Goal: Information Seeking & Learning: Learn about a topic

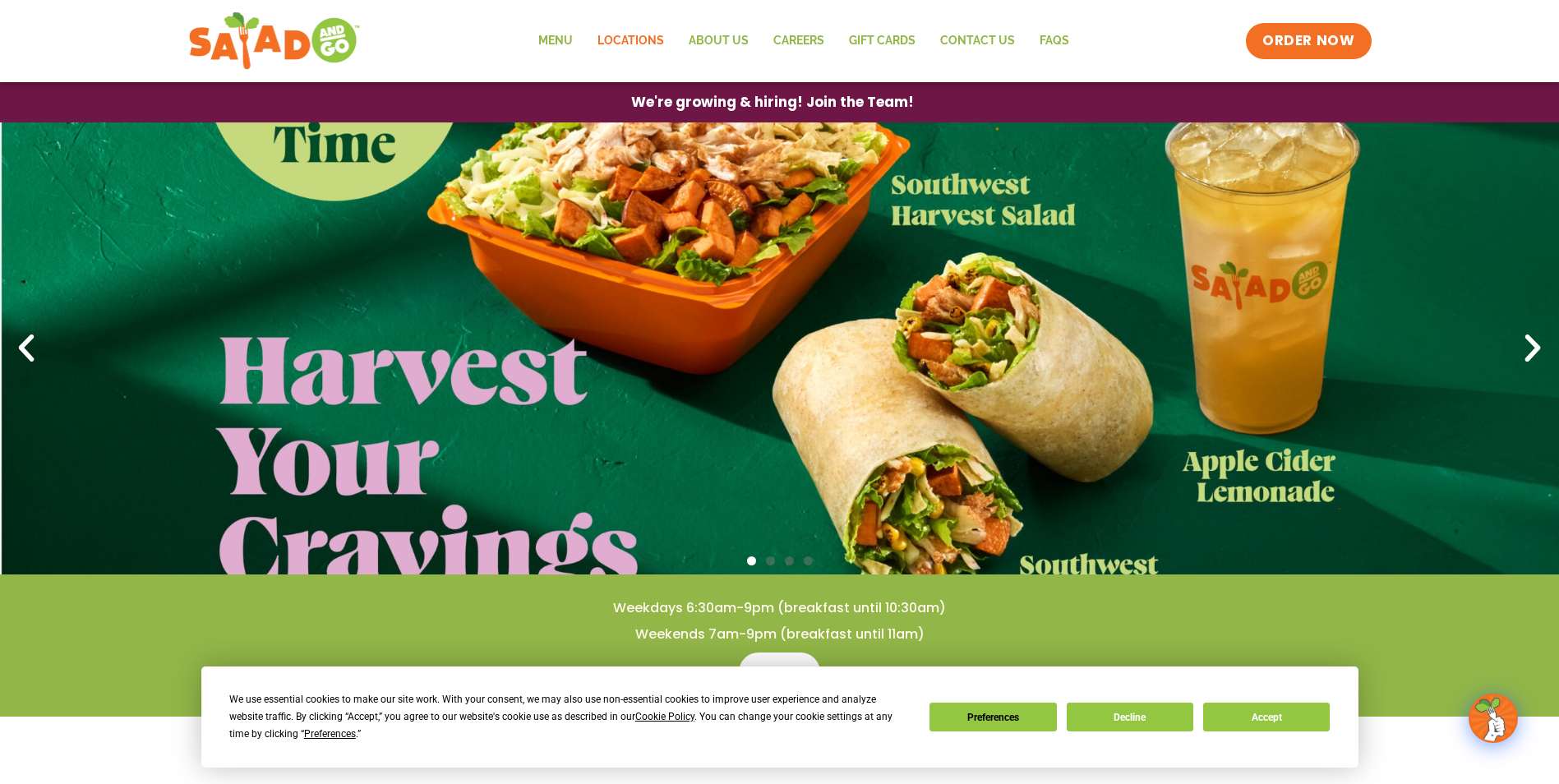
click at [629, 35] on link "Locations" at bounding box center [631, 41] width 91 height 38
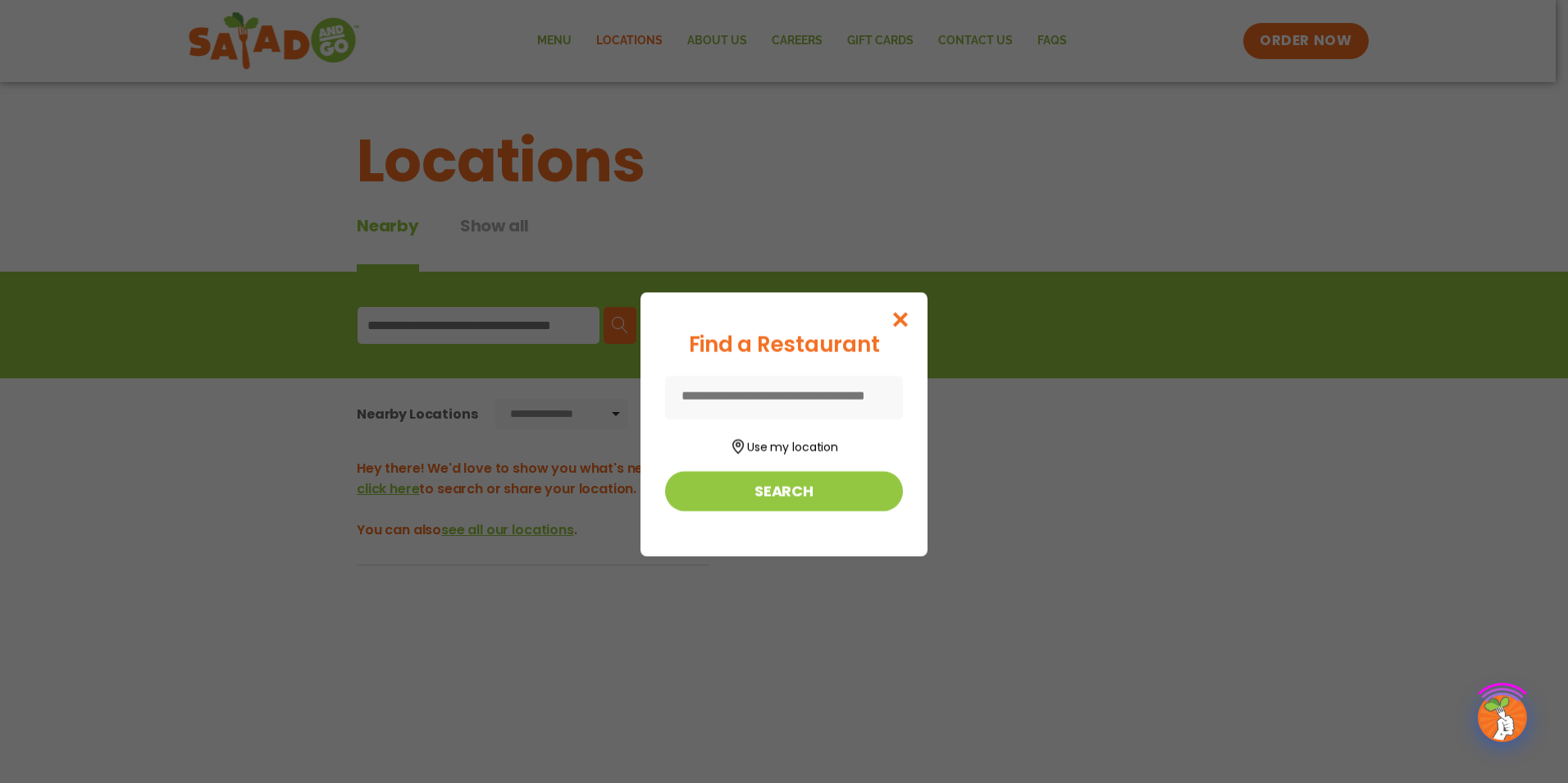
click at [512, 323] on div "Find a Restaurant Use my location Search" at bounding box center [784, 392] width 1568 height 783
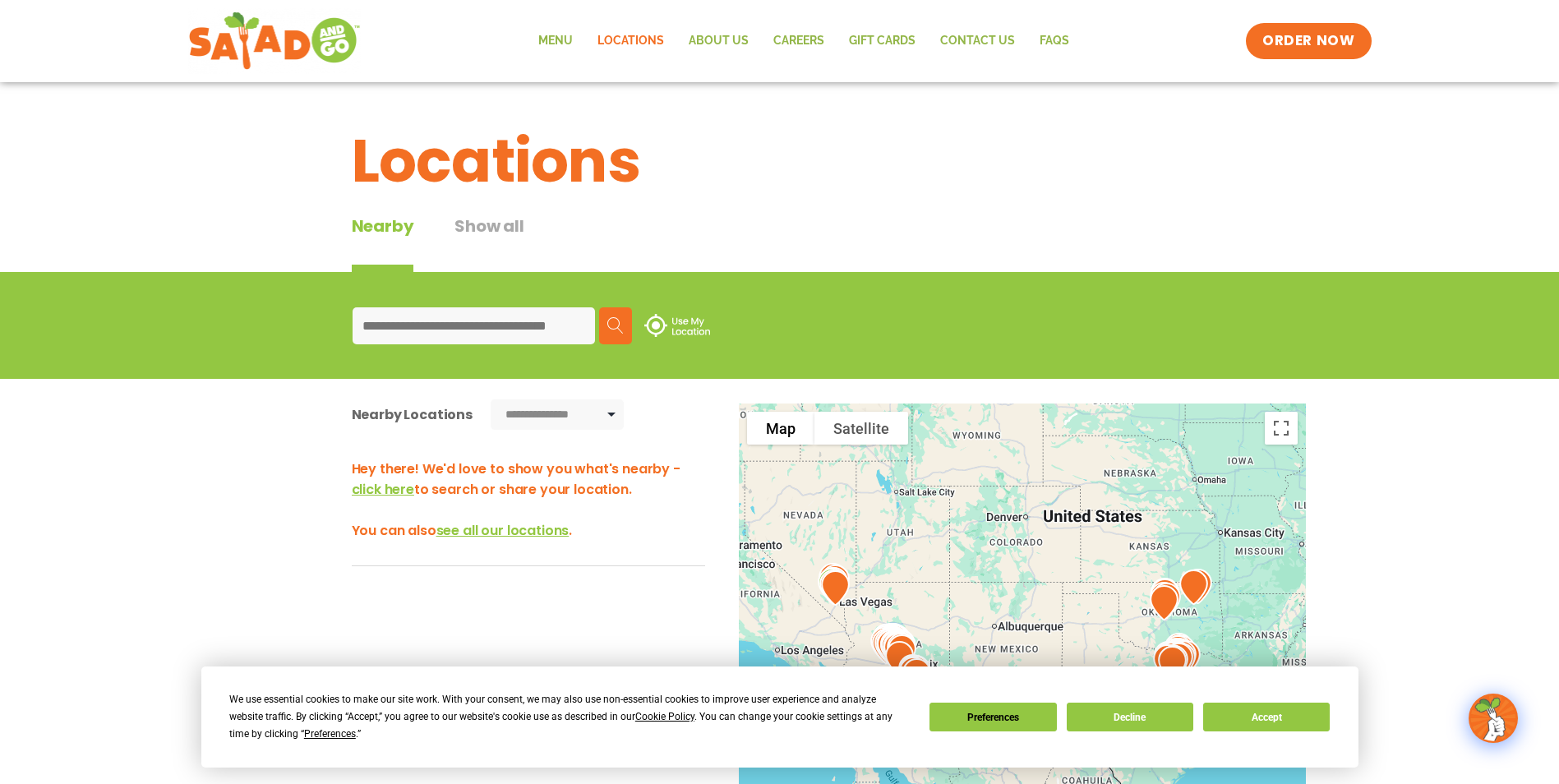
click at [539, 325] on input at bounding box center [473, 326] width 243 height 37
type input "*****"
click at [610, 325] on img at bounding box center [616, 325] width 17 height 17
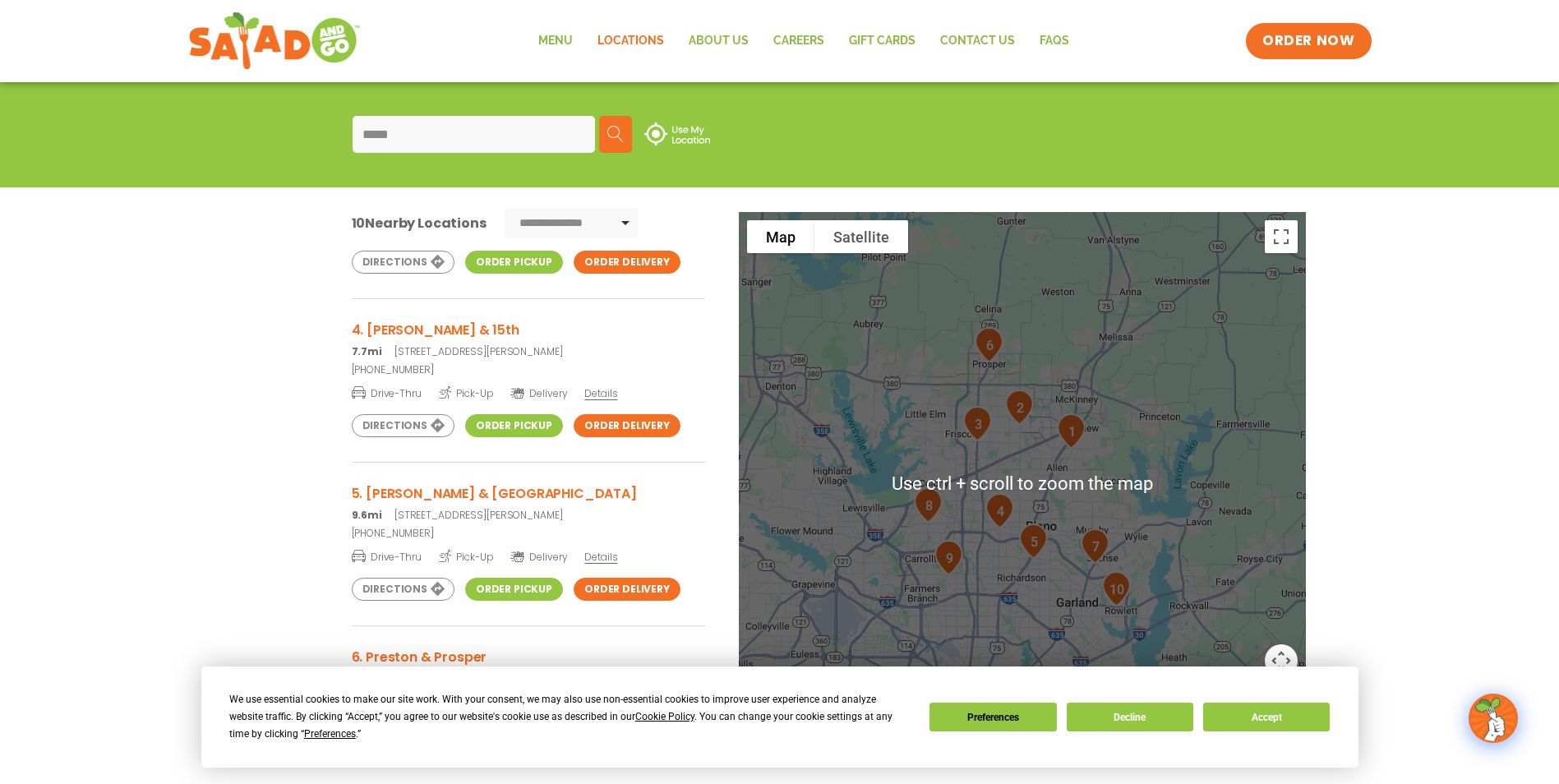
scroll to position [219, 0]
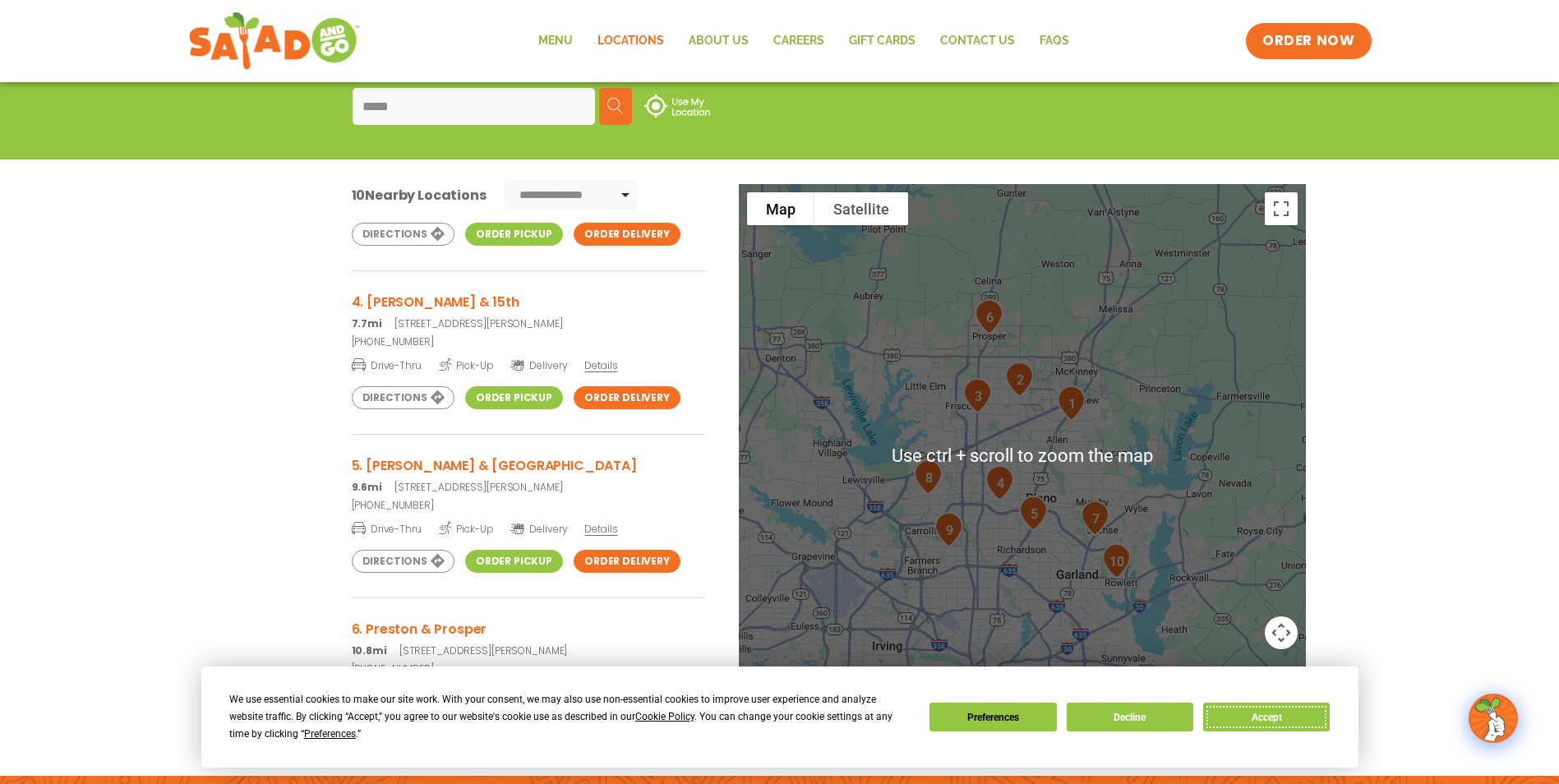
click at [1268, 726] on button "Accept" at bounding box center [1266, 717] width 126 height 29
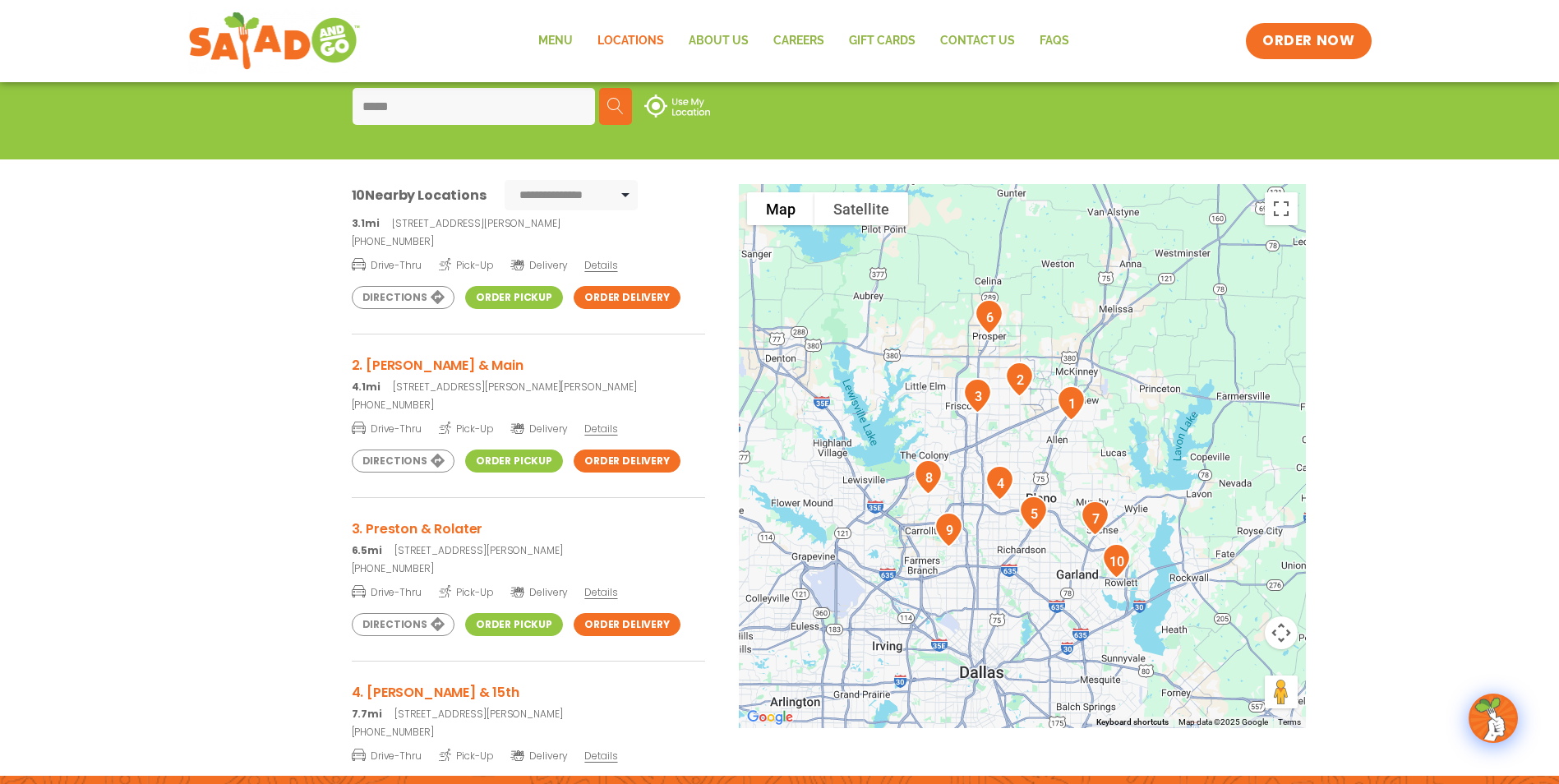
scroll to position [0, 0]
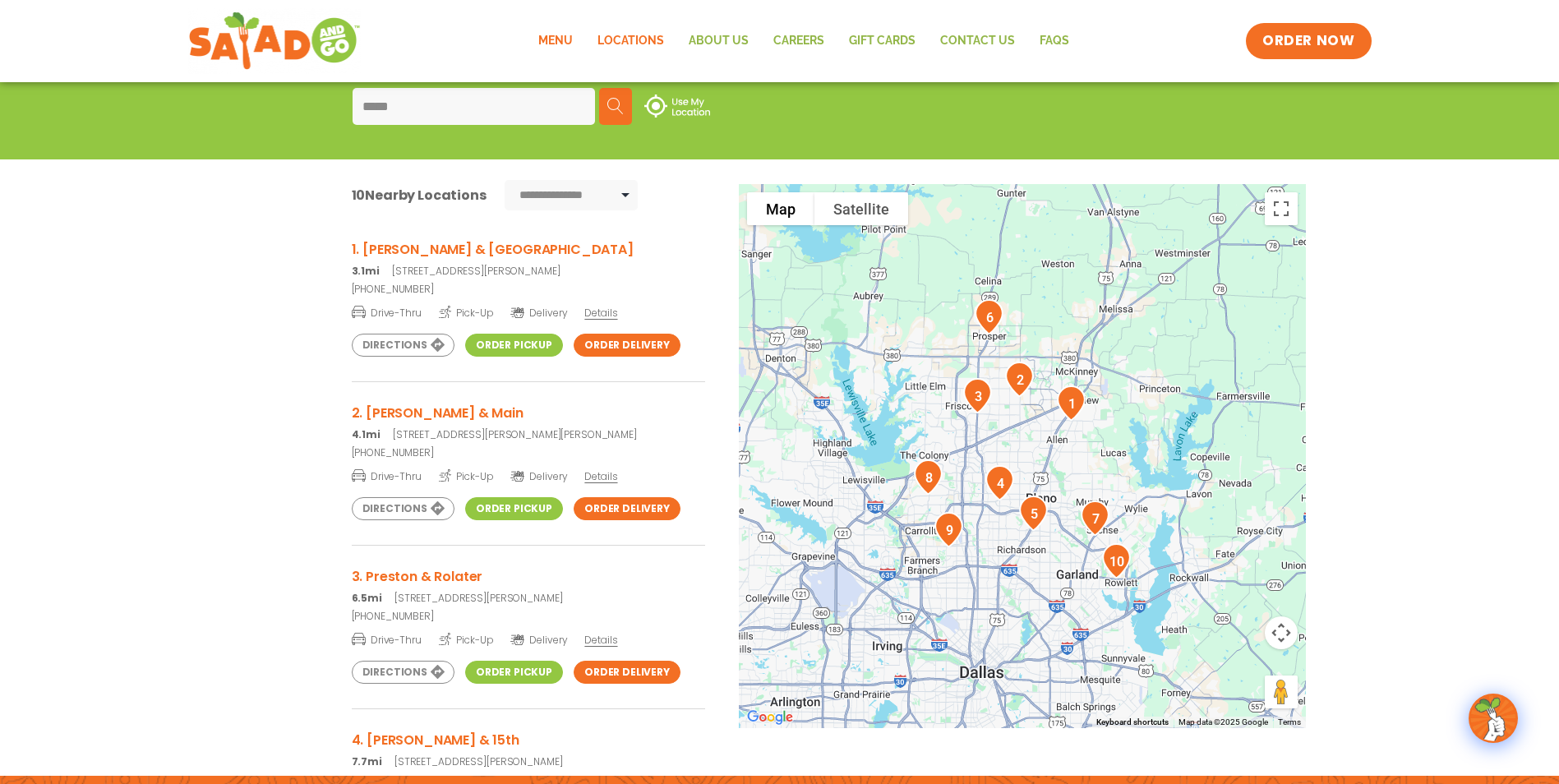
click at [567, 37] on link "Menu" at bounding box center [556, 41] width 59 height 38
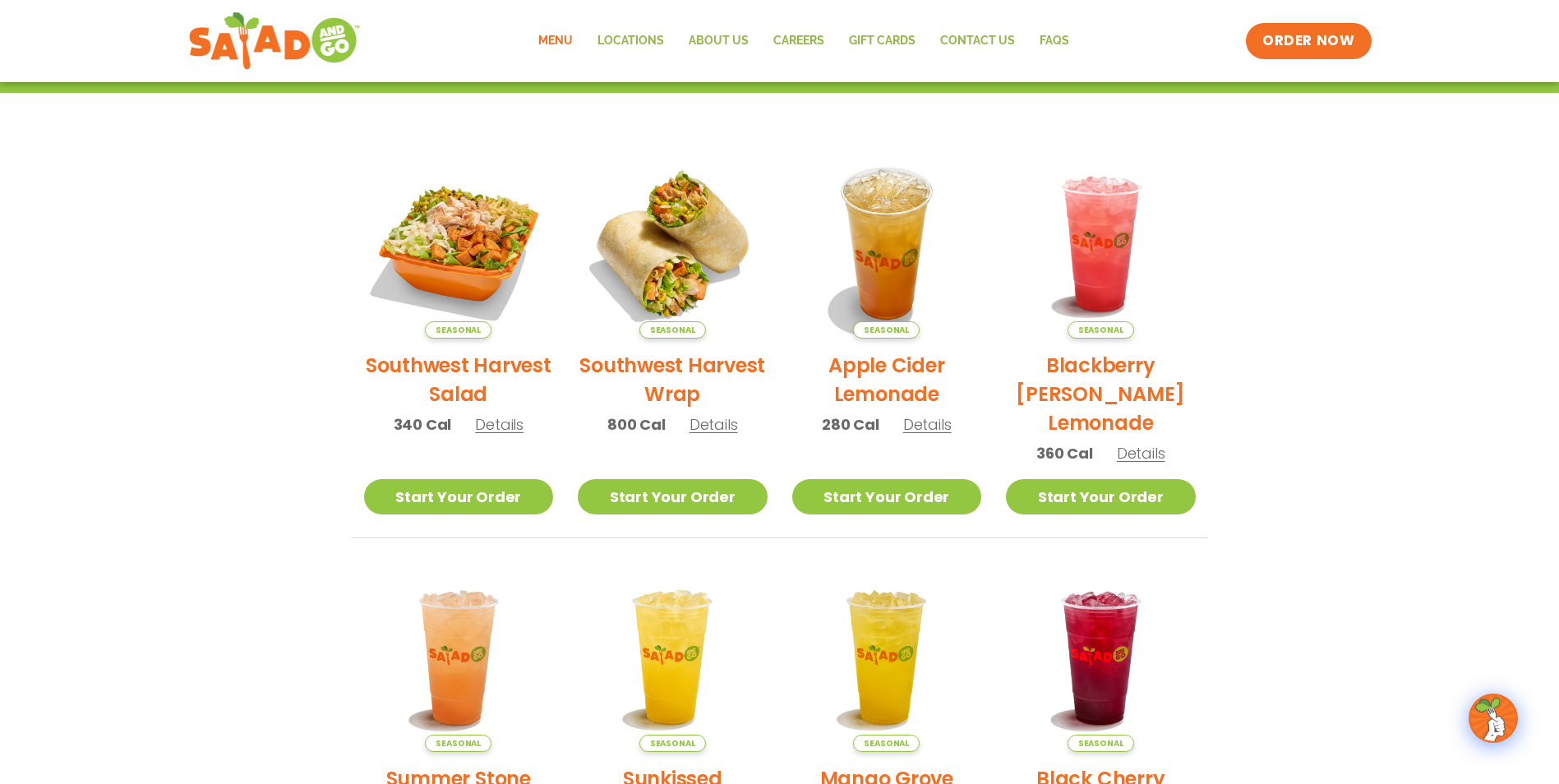
scroll to position [298, 0]
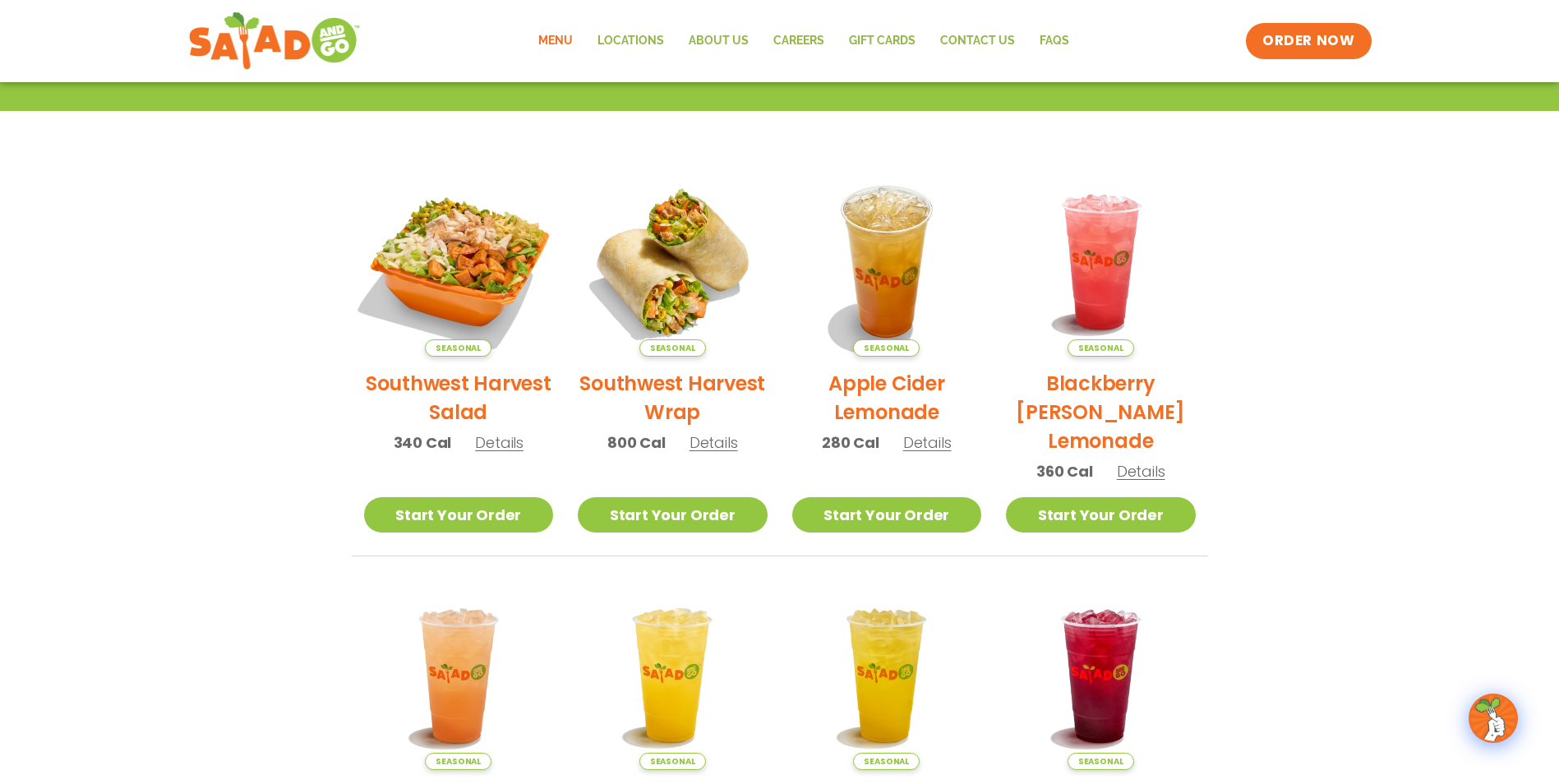
click at [487, 264] on img at bounding box center [458, 261] width 223 height 222
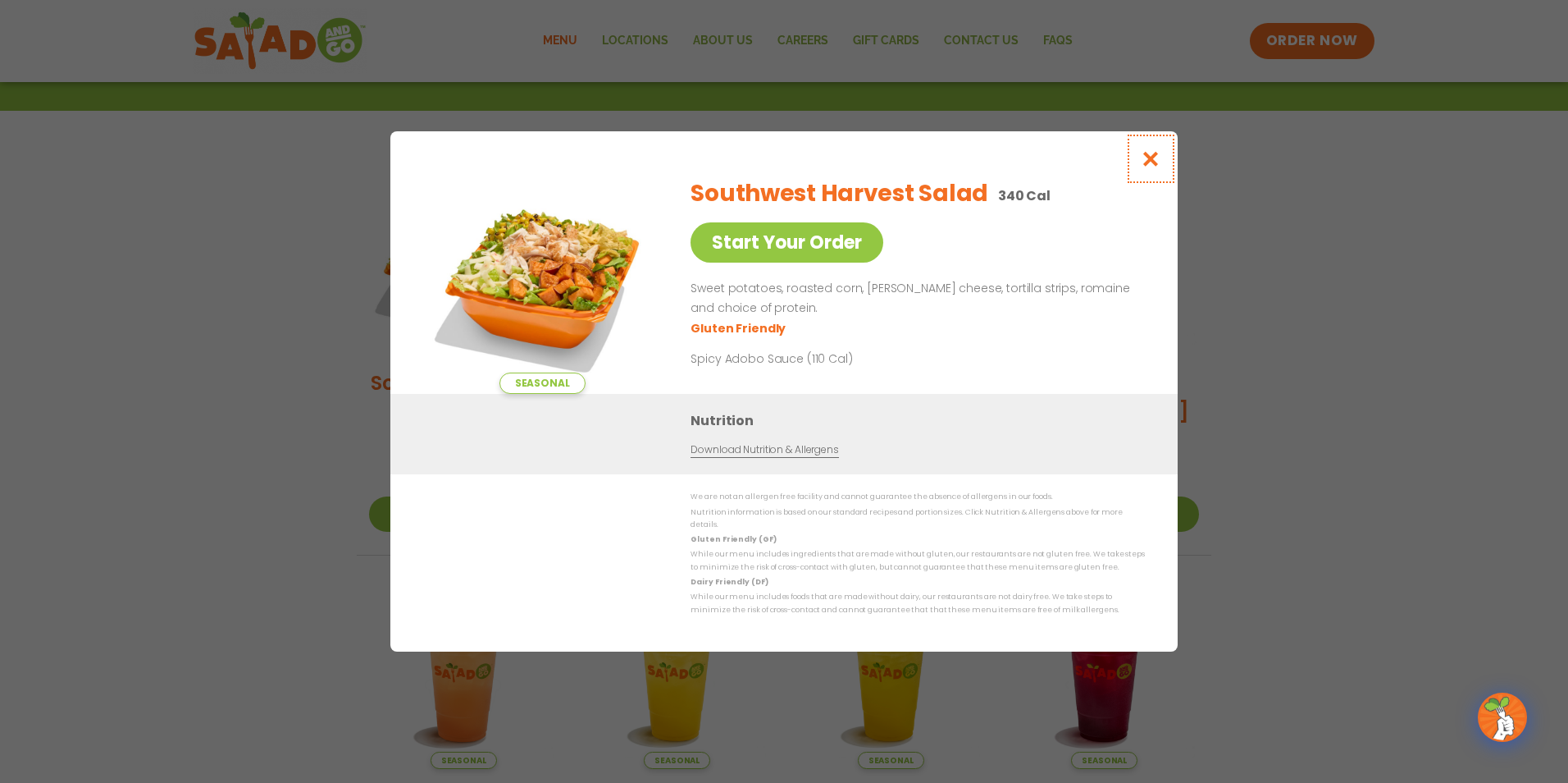
click at [1151, 156] on icon "Close modal" at bounding box center [1150, 159] width 20 height 18
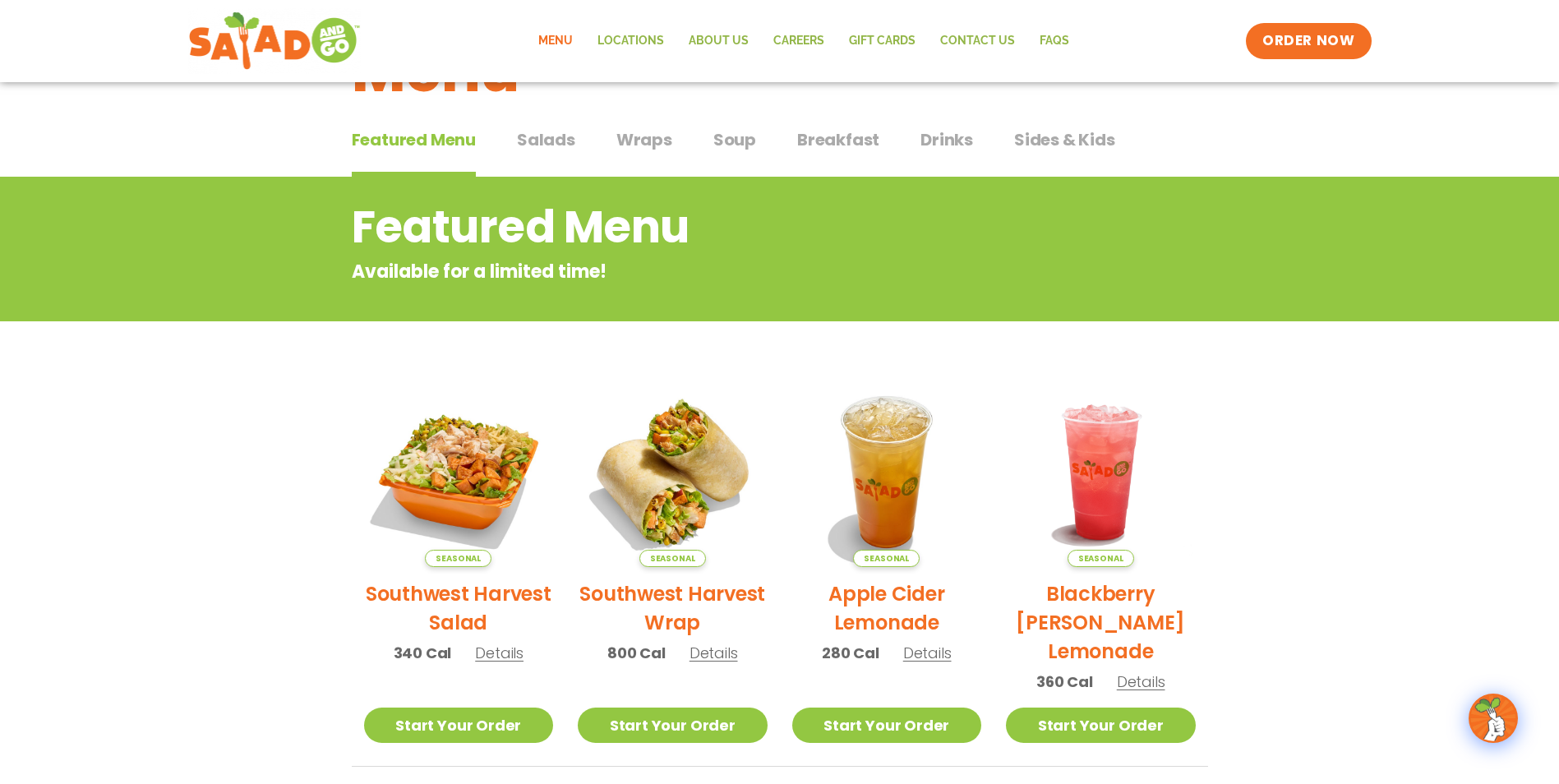
scroll to position [79, 0]
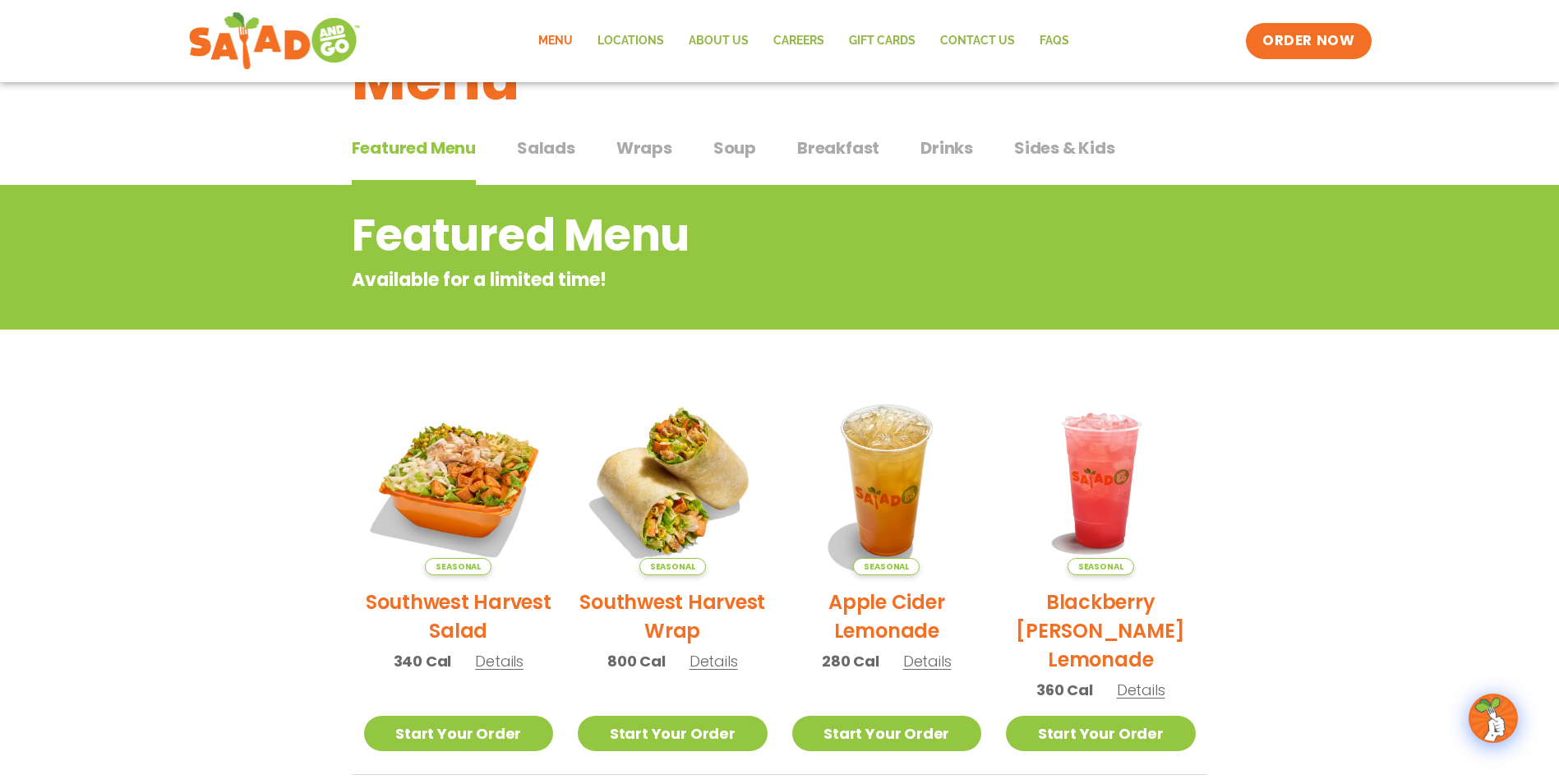
click at [534, 146] on span "Salads" at bounding box center [546, 148] width 58 height 25
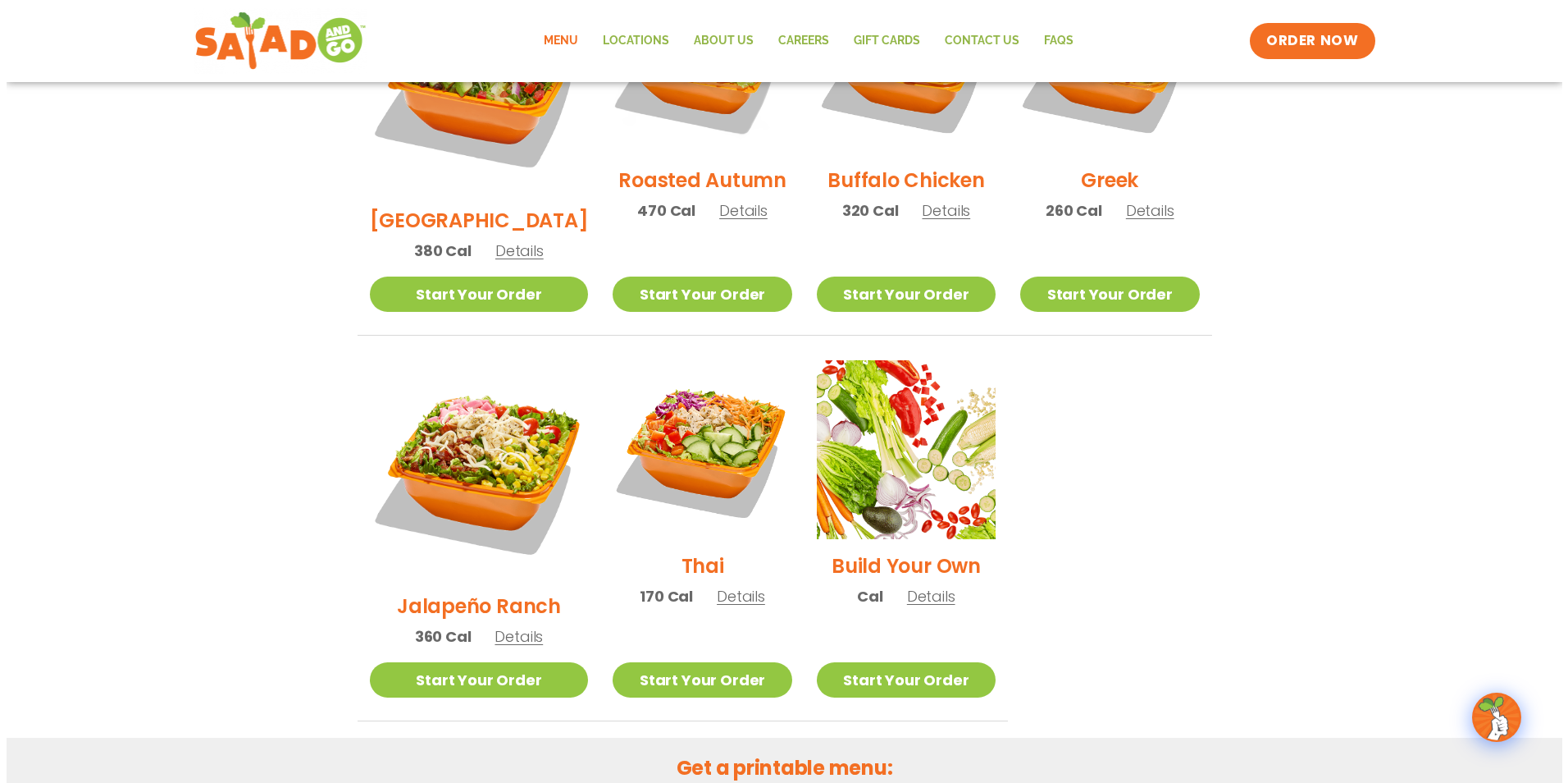
scroll to position [1093, 0]
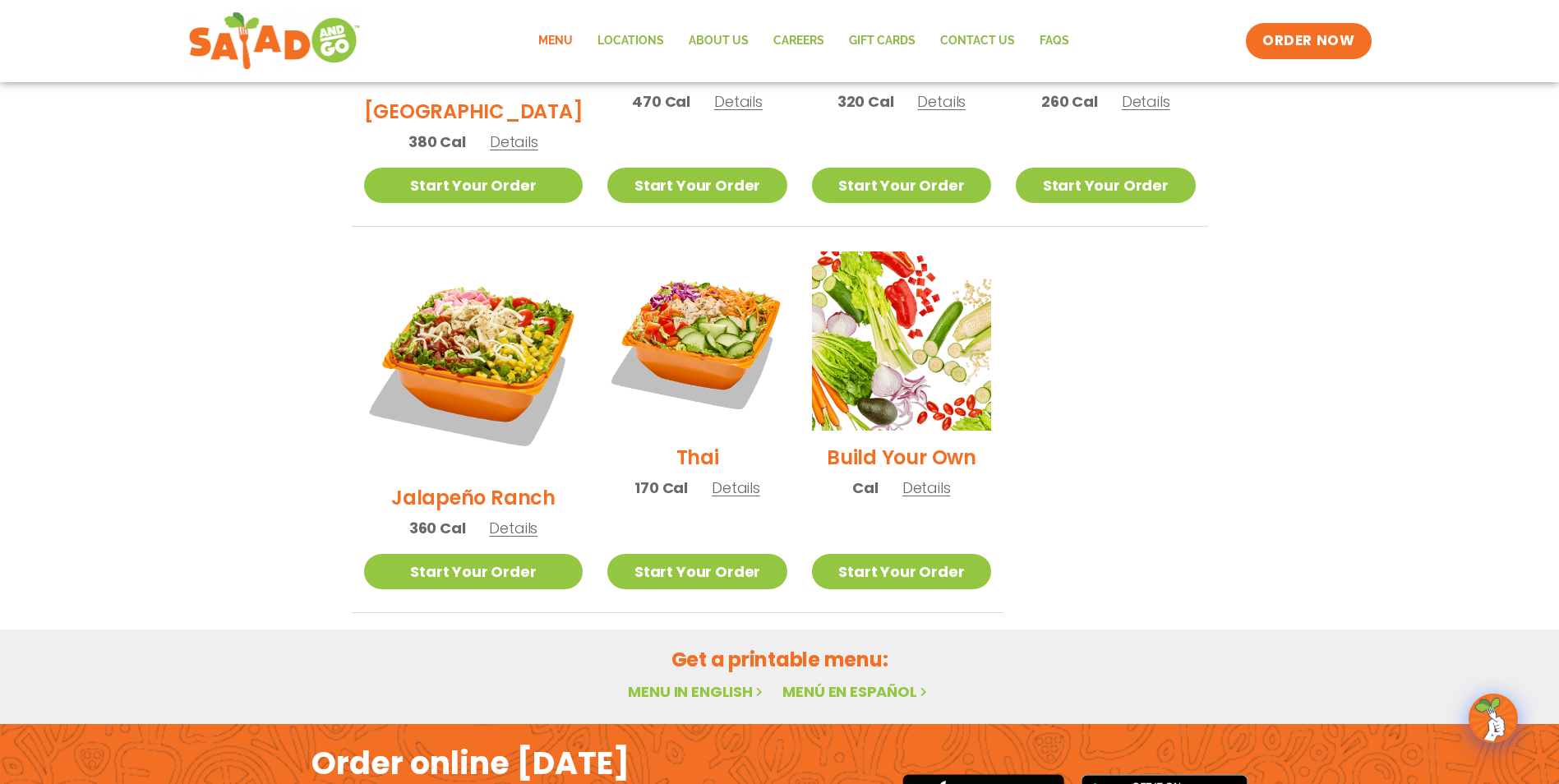
click at [692, 681] on link "Menu in English" at bounding box center [697, 690] width 138 height 20
click at [712, 478] on span "Details" at bounding box center [736, 487] width 49 height 20
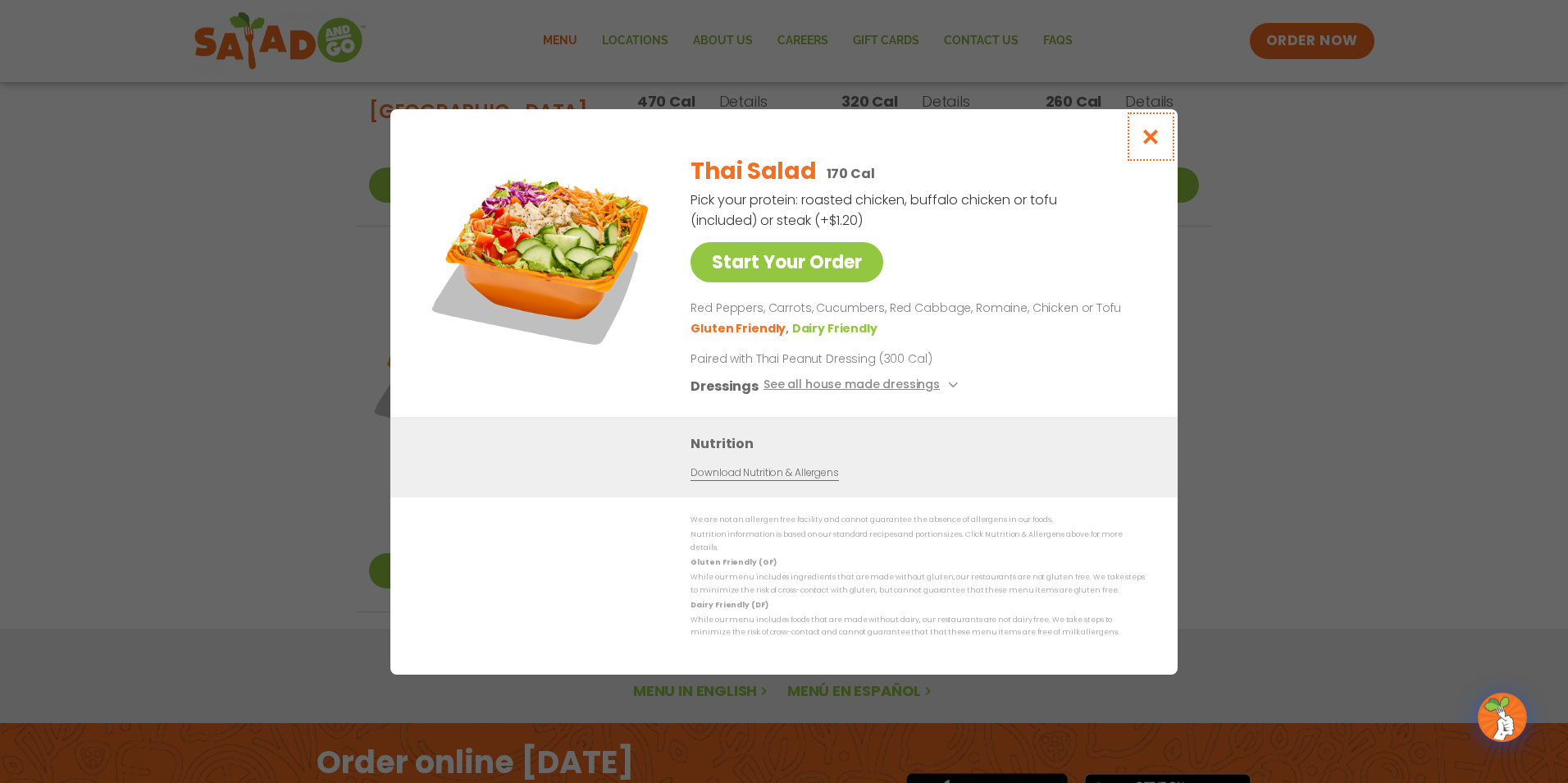
click at [1149, 137] on icon "Close modal" at bounding box center [1150, 137] width 20 height 18
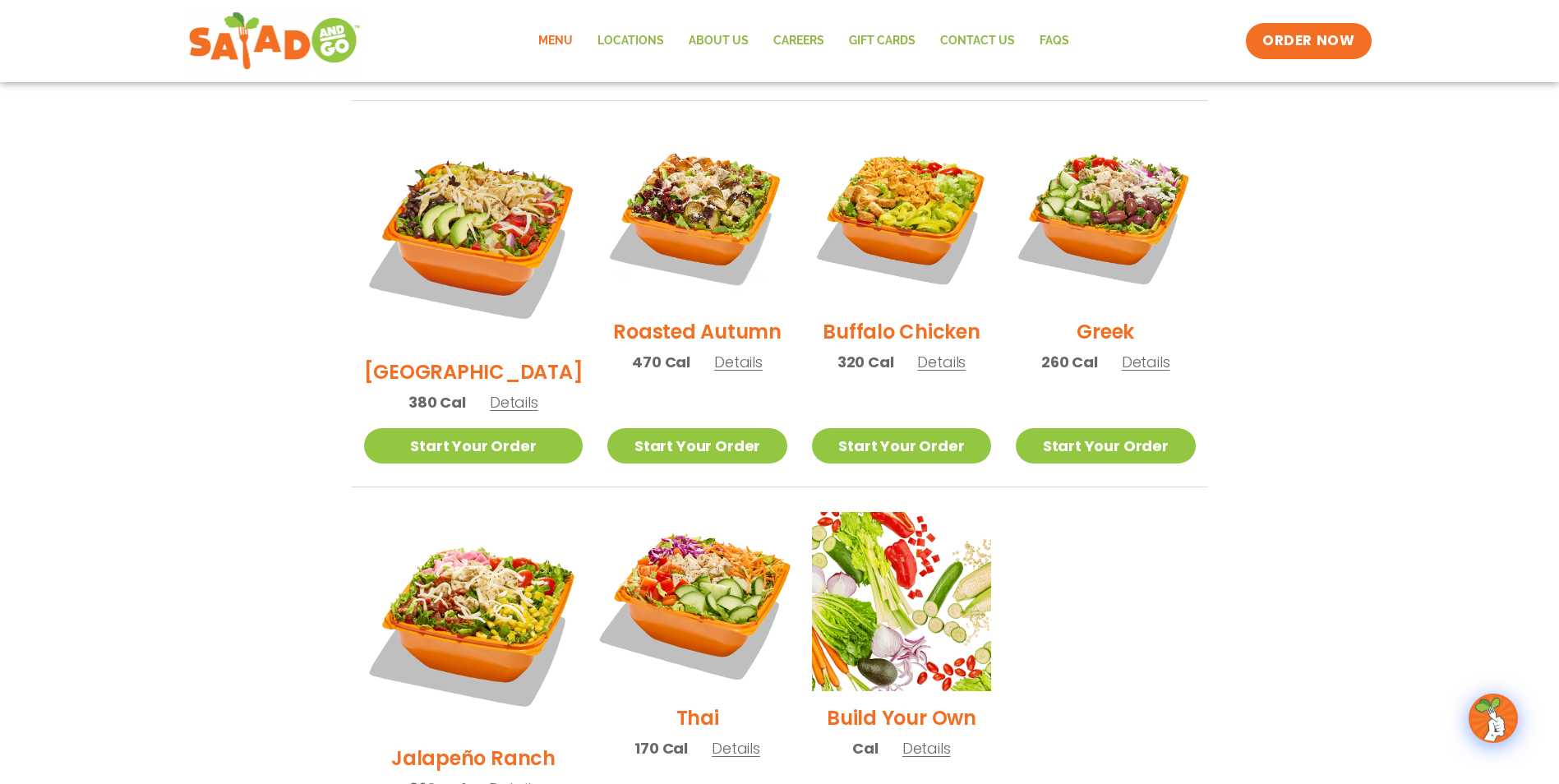
scroll to position [725, 0]
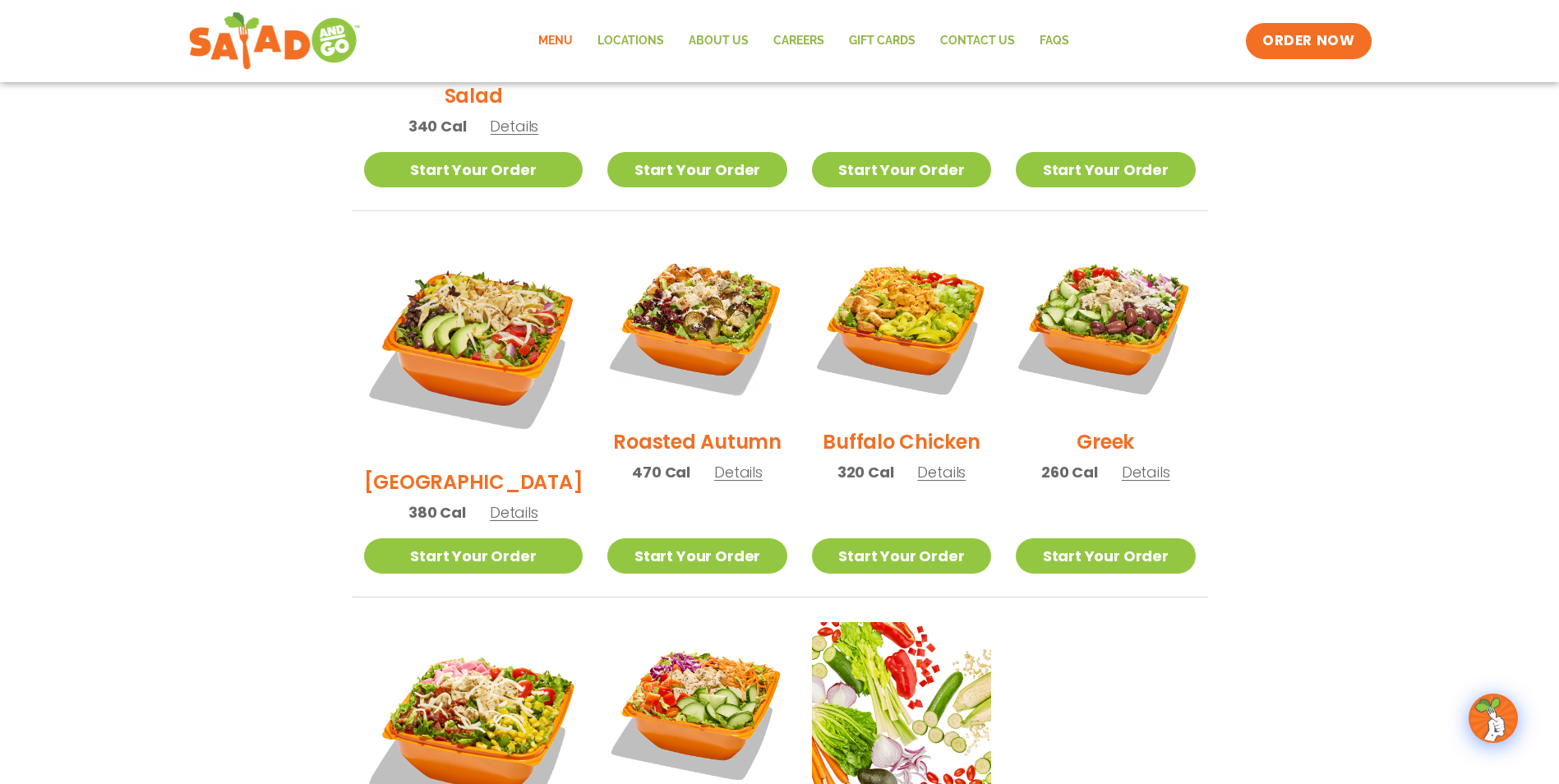
click at [934, 462] on span "Details" at bounding box center [942, 471] width 49 height 20
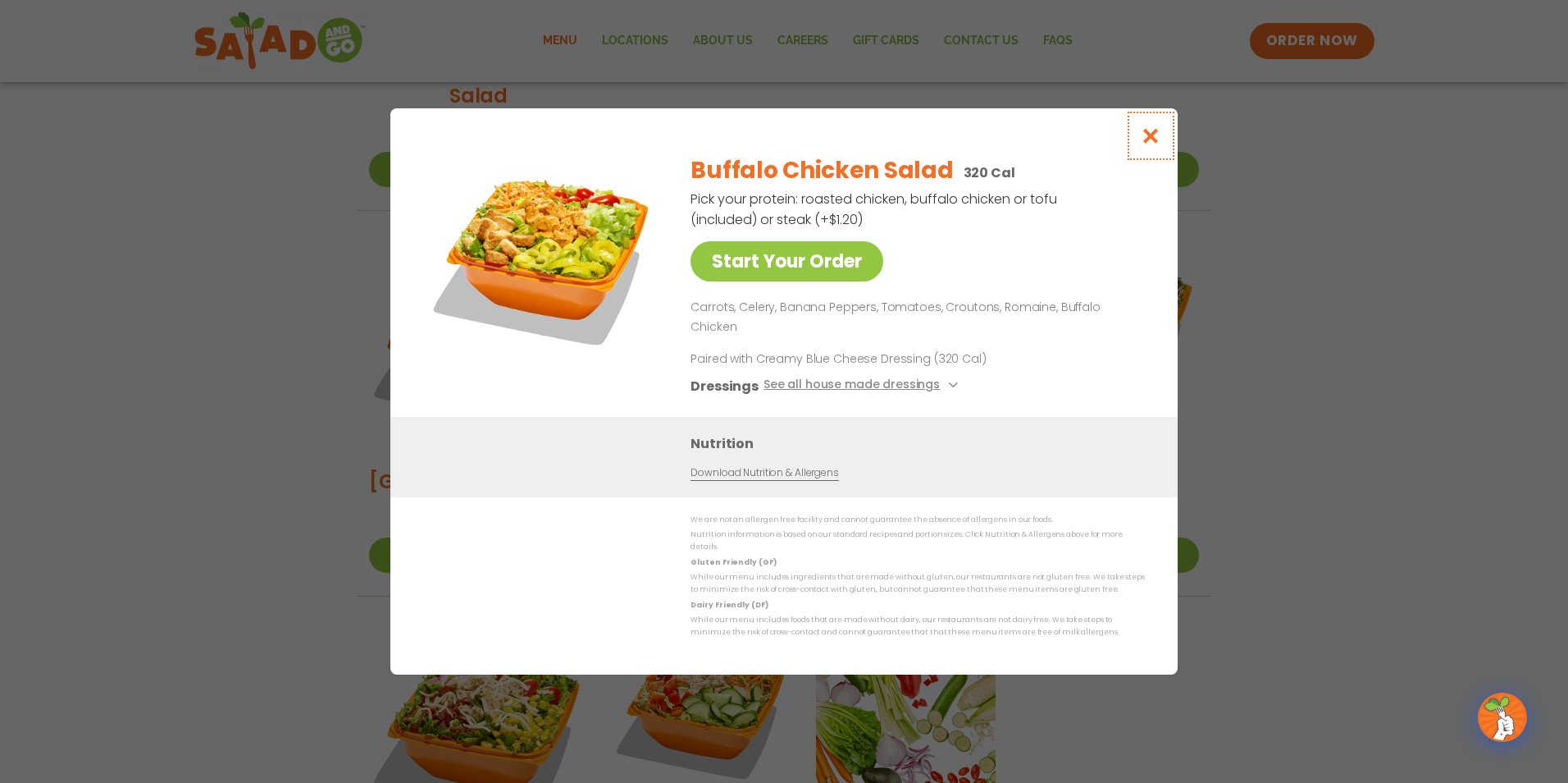
click at [1153, 145] on icon "Close modal" at bounding box center [1150, 136] width 20 height 18
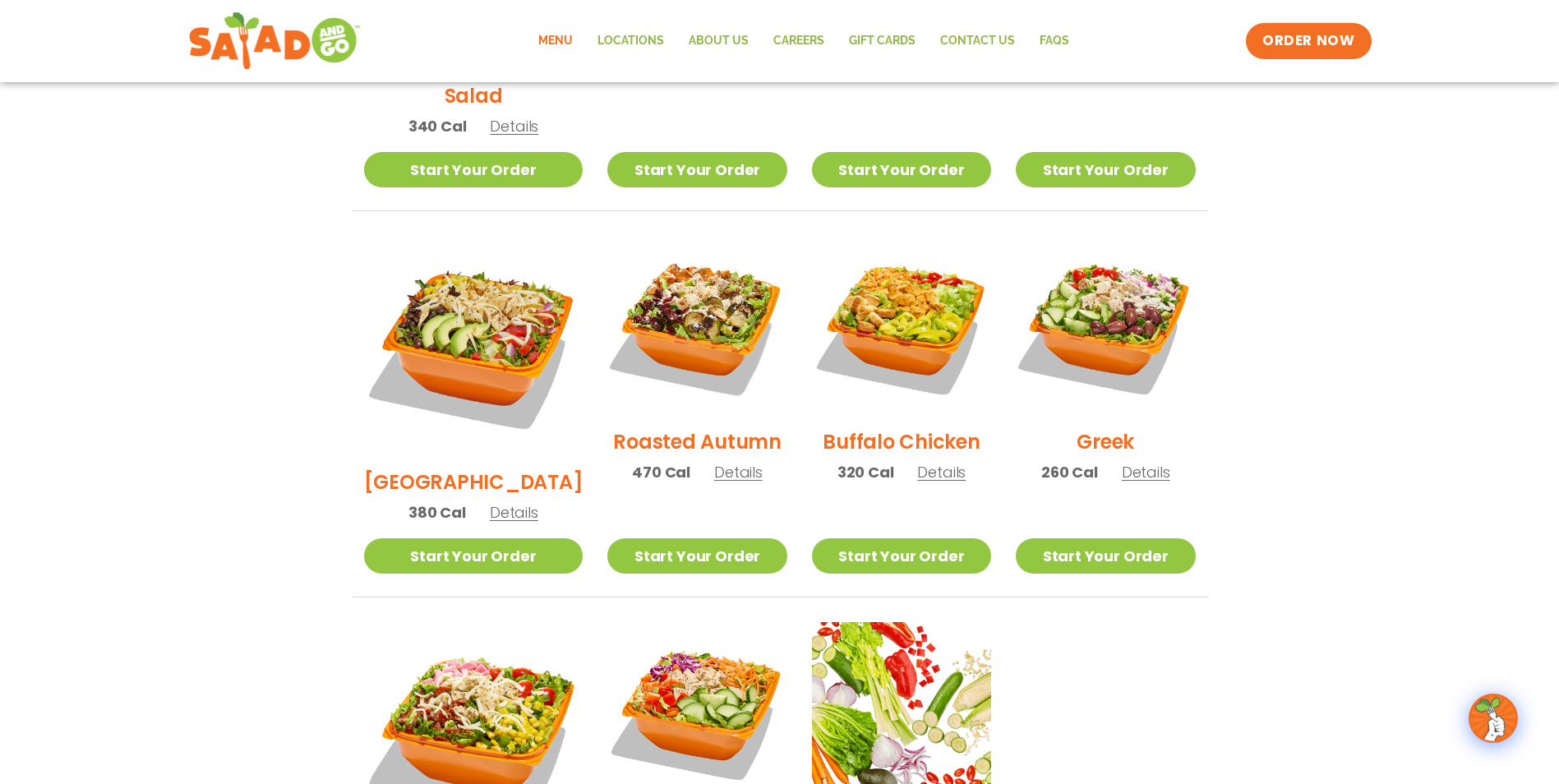
click at [499, 502] on span "Details" at bounding box center [514, 512] width 49 height 20
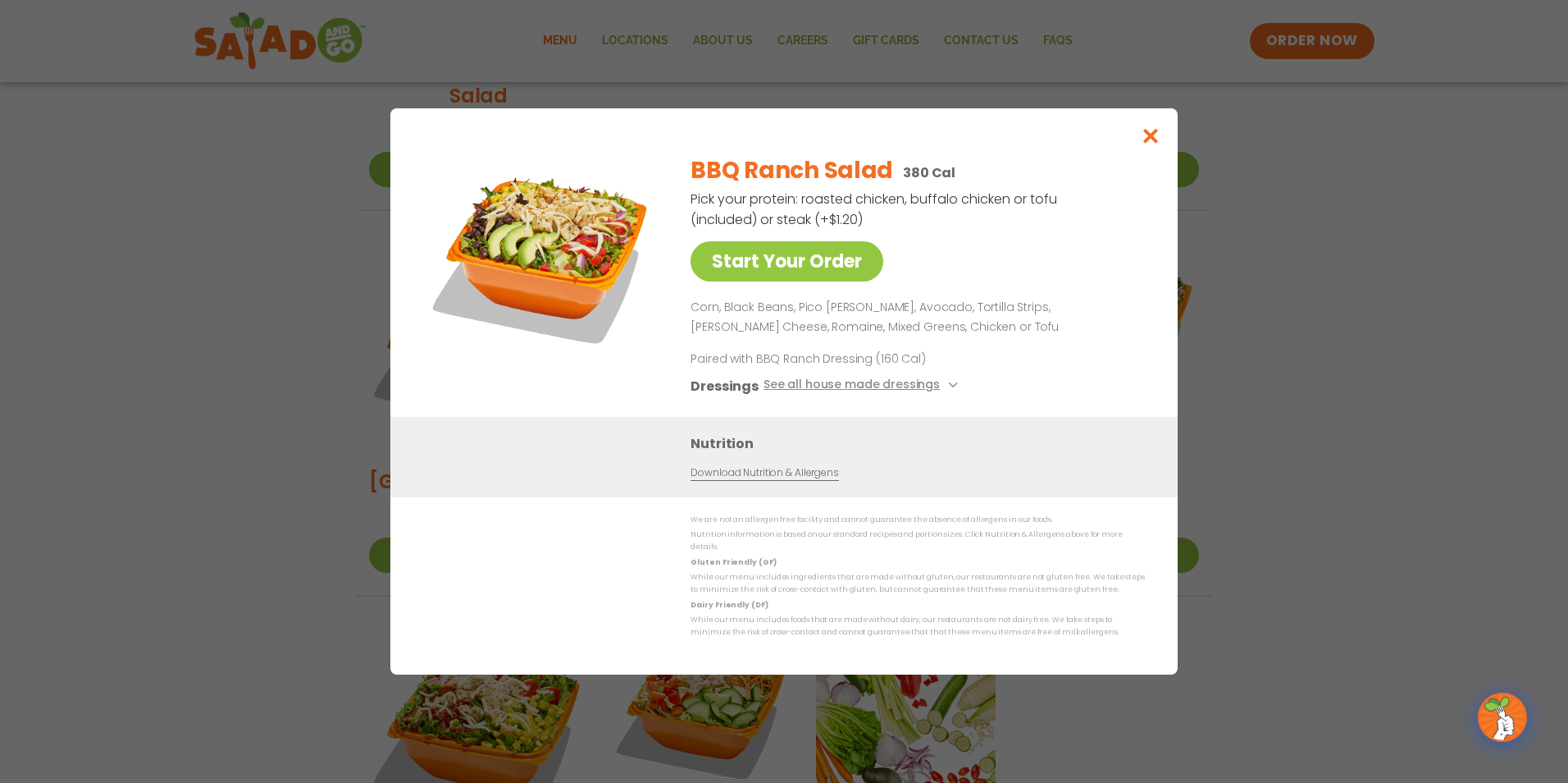
click at [785, 480] on link "Download Nutrition & Allergens" at bounding box center [765, 474] width 148 height 16
click at [1152, 136] on icon "Close modal" at bounding box center [1150, 136] width 20 height 18
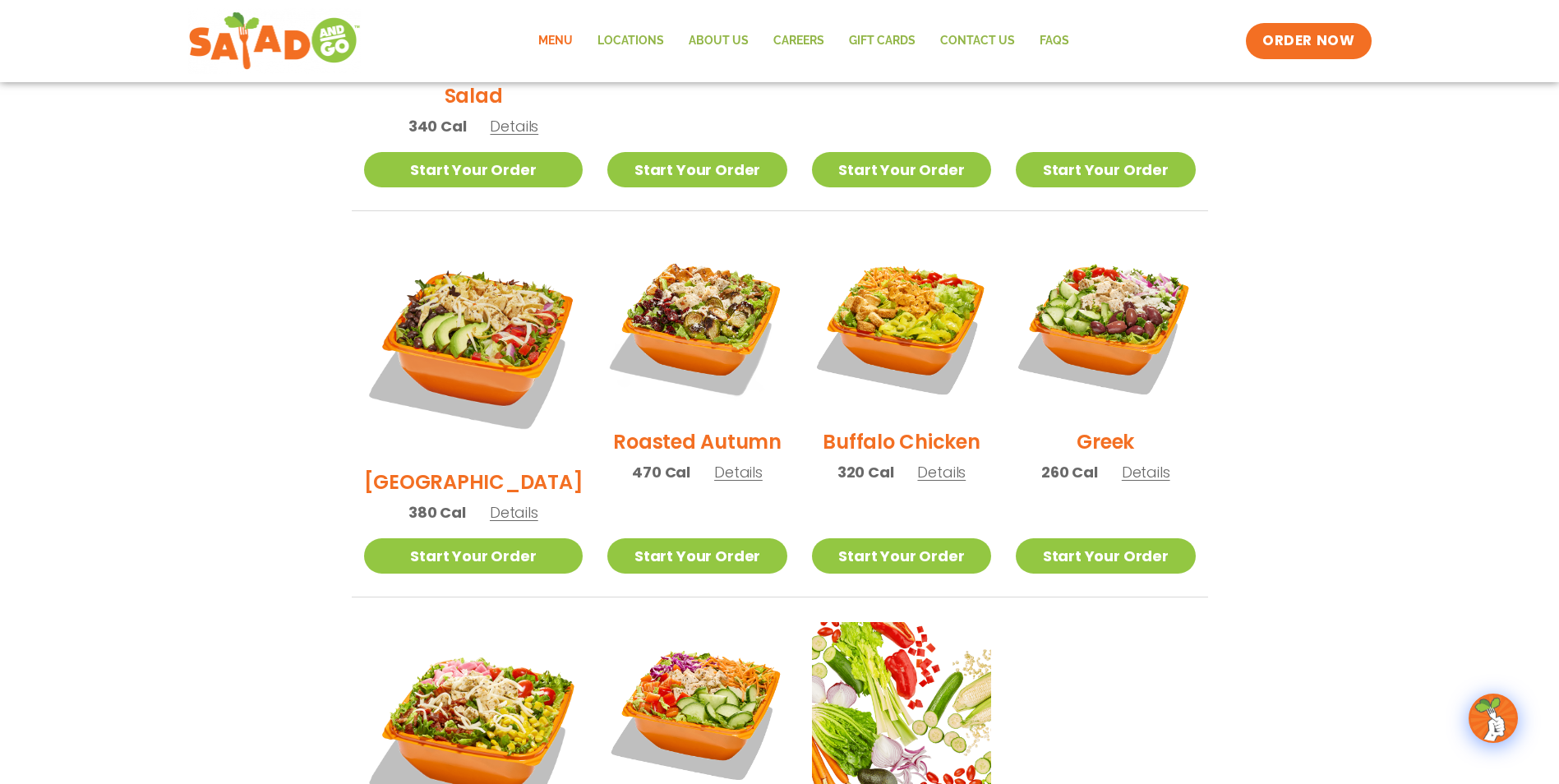
click at [1140, 462] on span "Details" at bounding box center [1146, 471] width 49 height 20
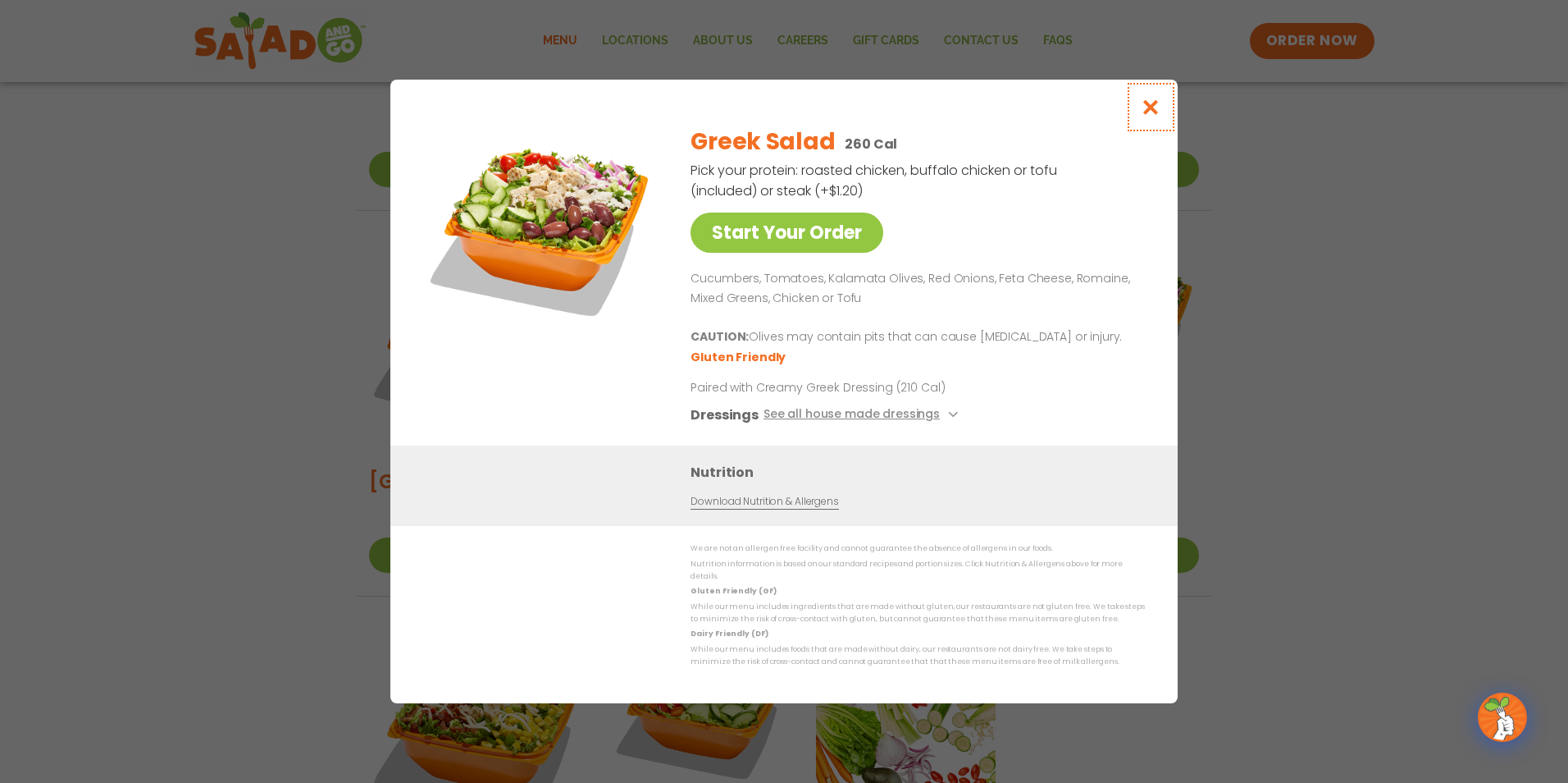
click at [1151, 108] on icon "Close modal" at bounding box center [1150, 108] width 20 height 18
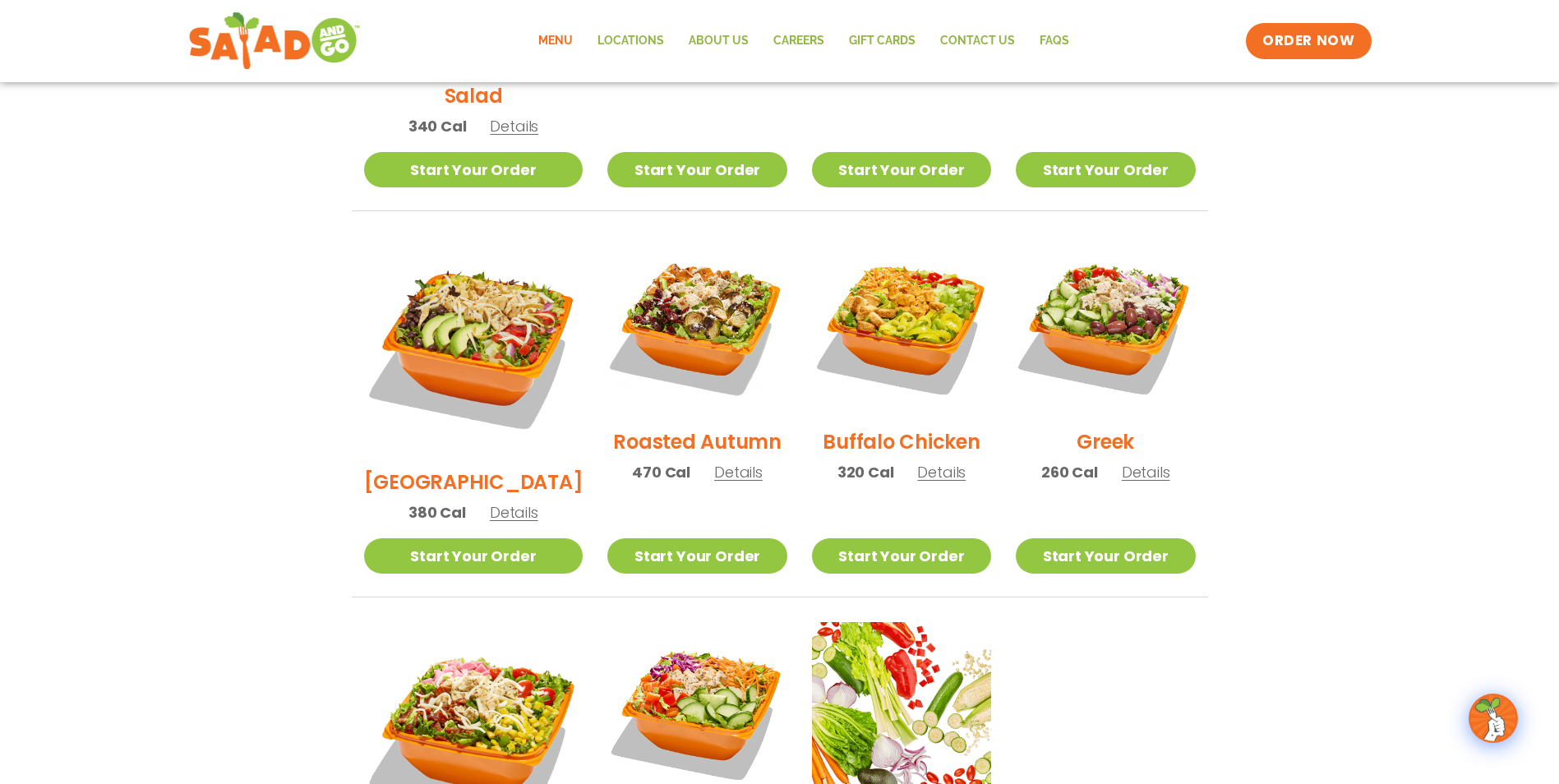
click at [715, 462] on span "Details" at bounding box center [738, 471] width 49 height 20
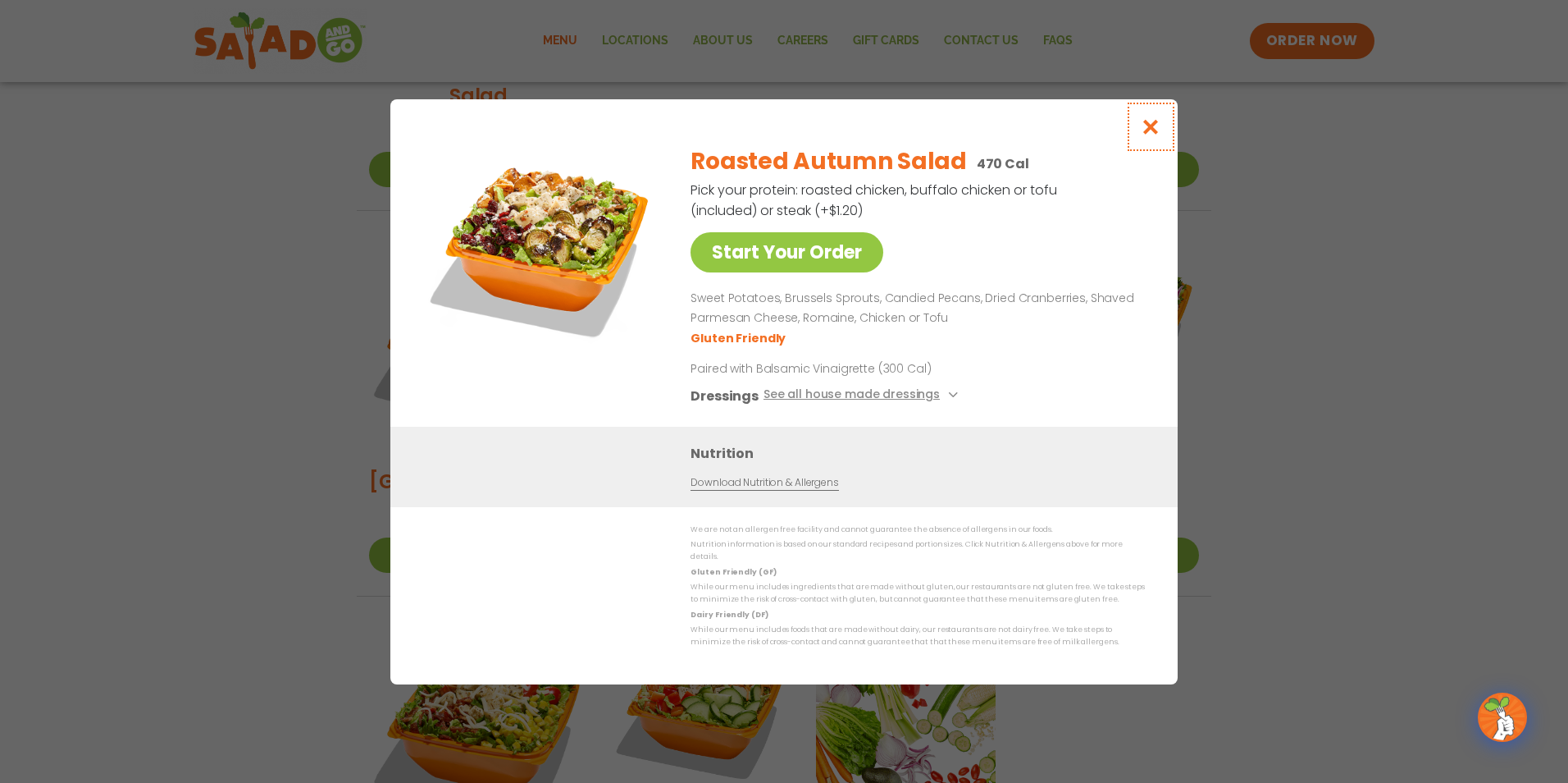
click at [1152, 126] on icon "Close modal" at bounding box center [1150, 127] width 20 height 18
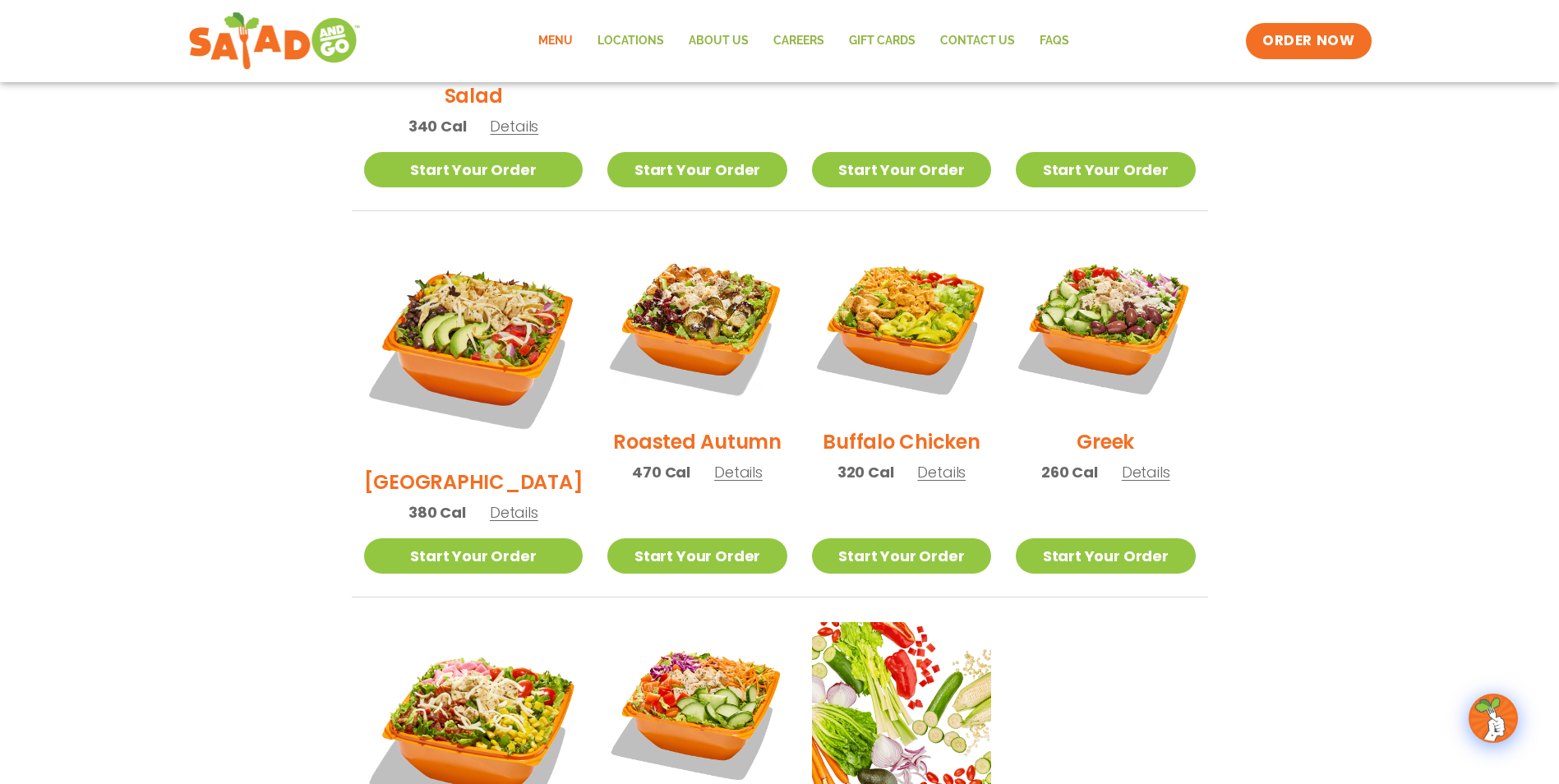
click at [715, 462] on span "Details" at bounding box center [738, 471] width 49 height 20
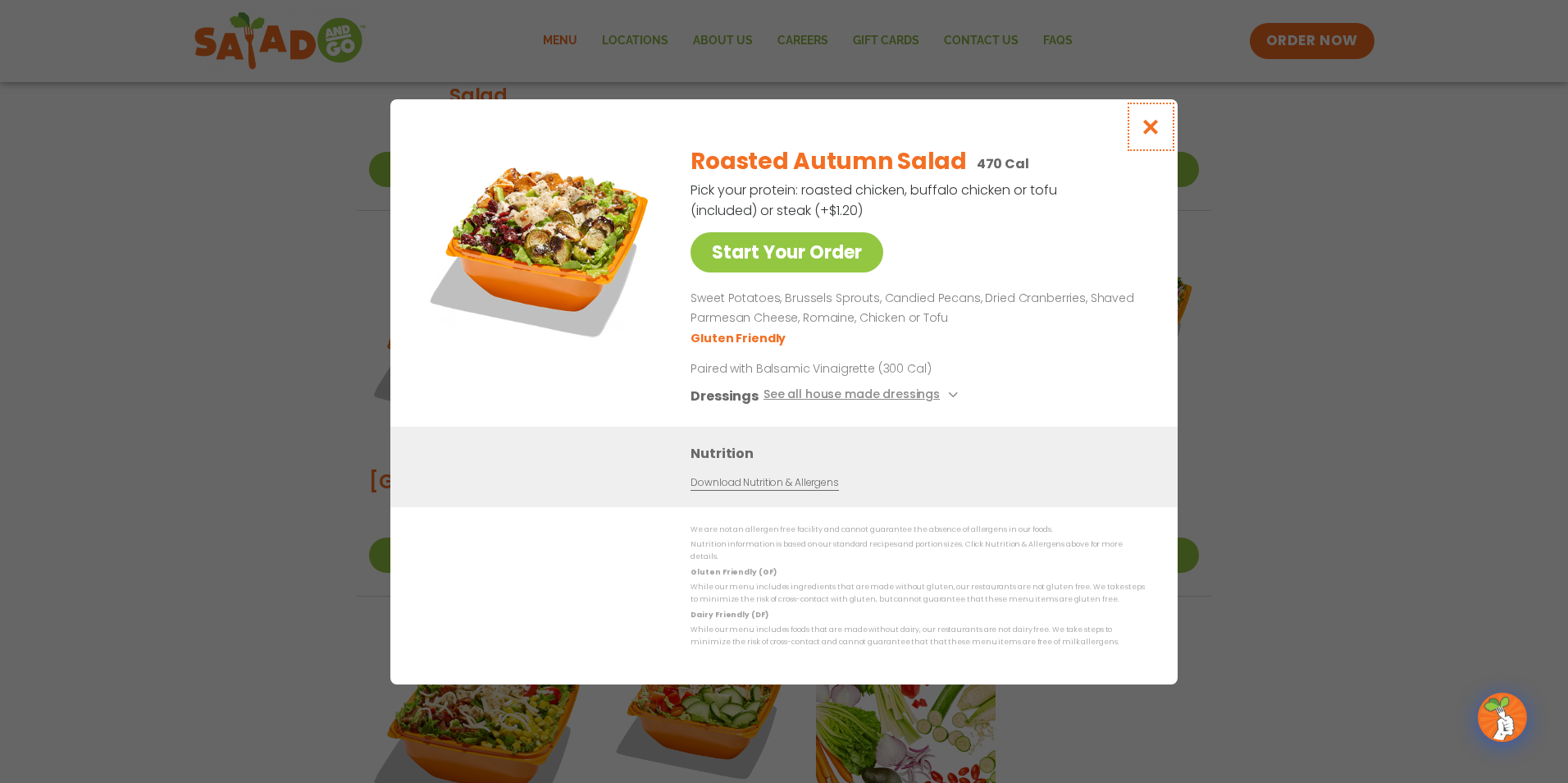
click at [1149, 130] on icon "Close modal" at bounding box center [1150, 127] width 20 height 18
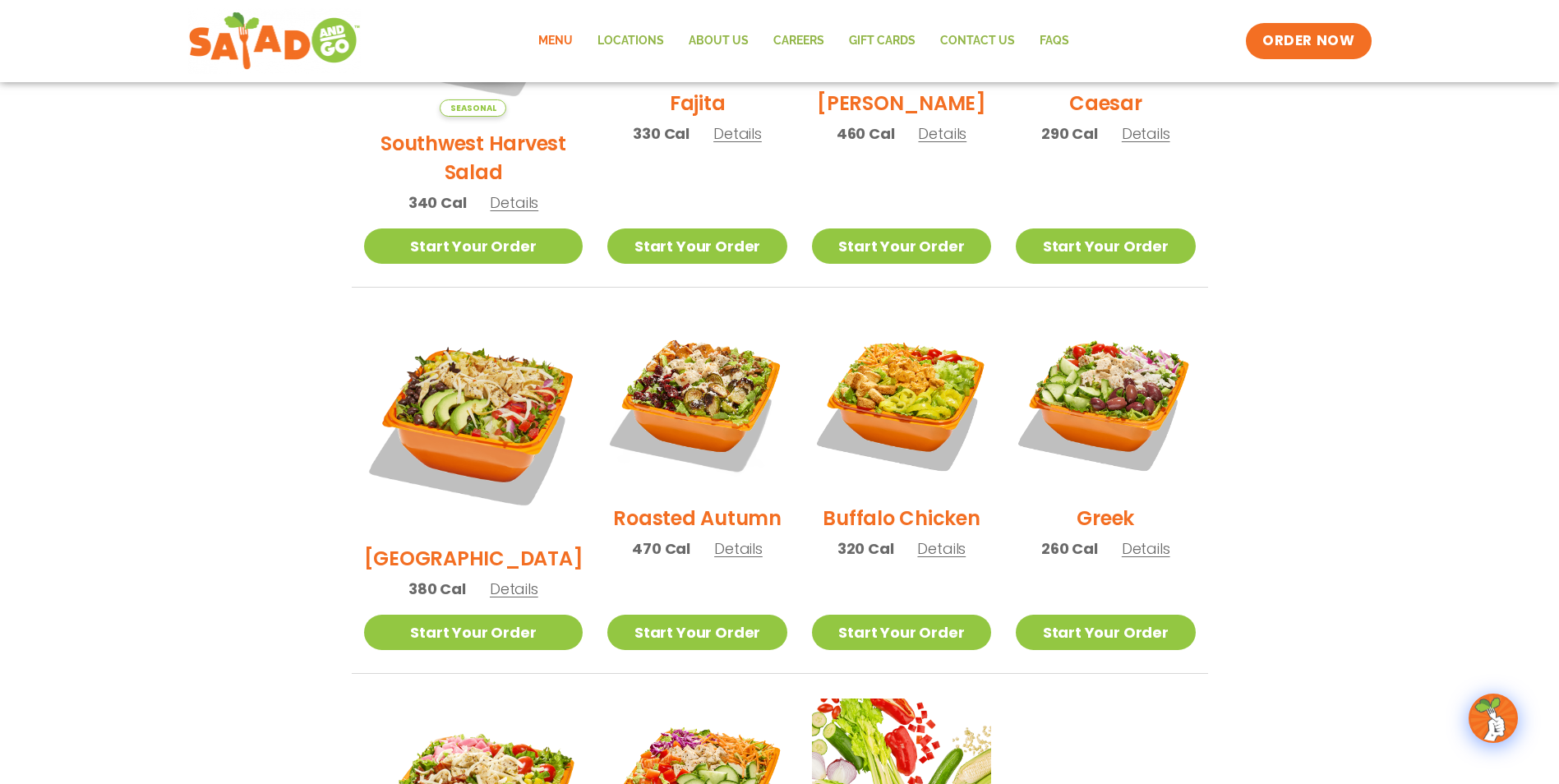
scroll to position [506, 0]
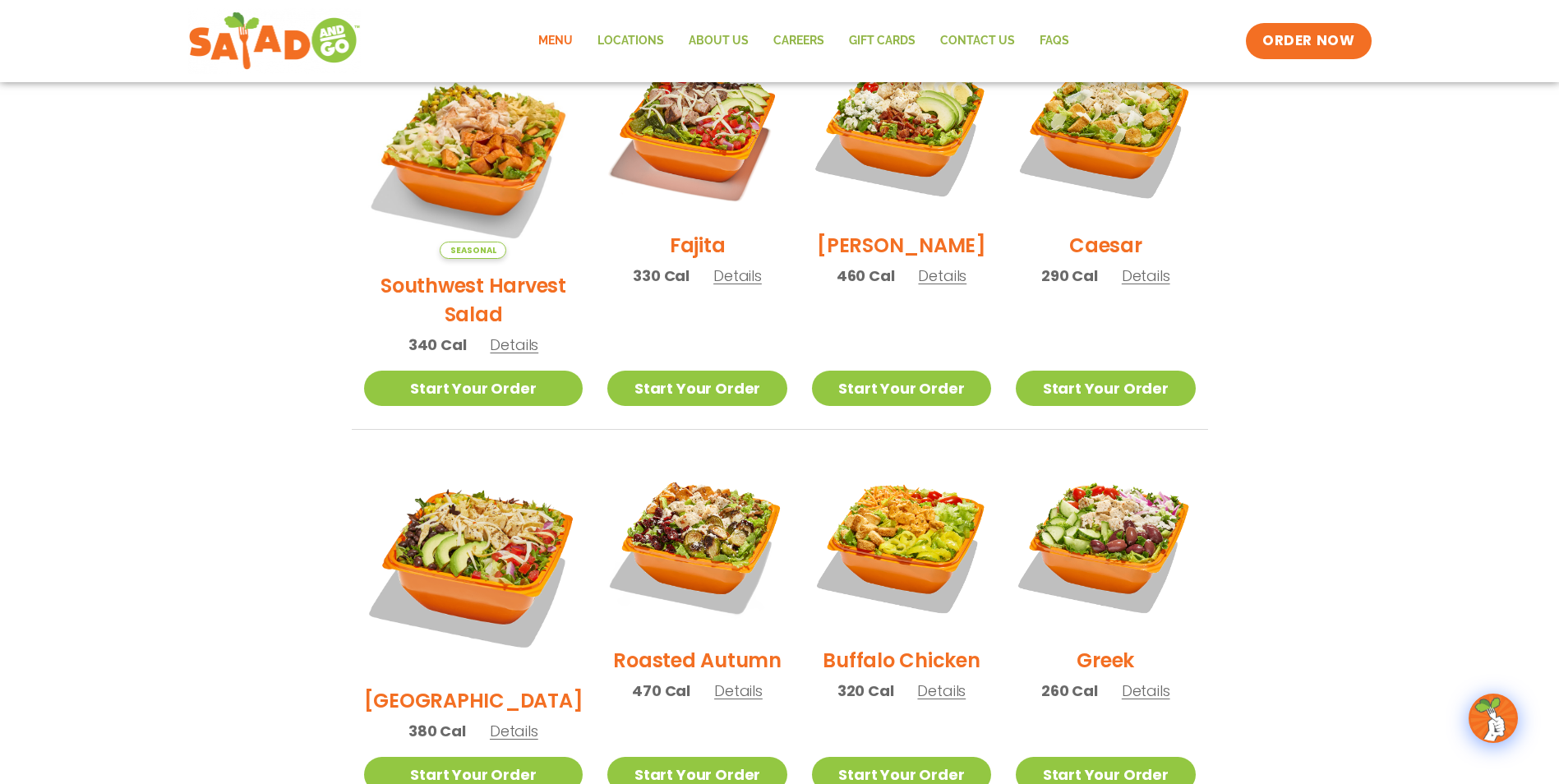
click at [714, 286] on span "Details" at bounding box center [738, 275] width 49 height 20
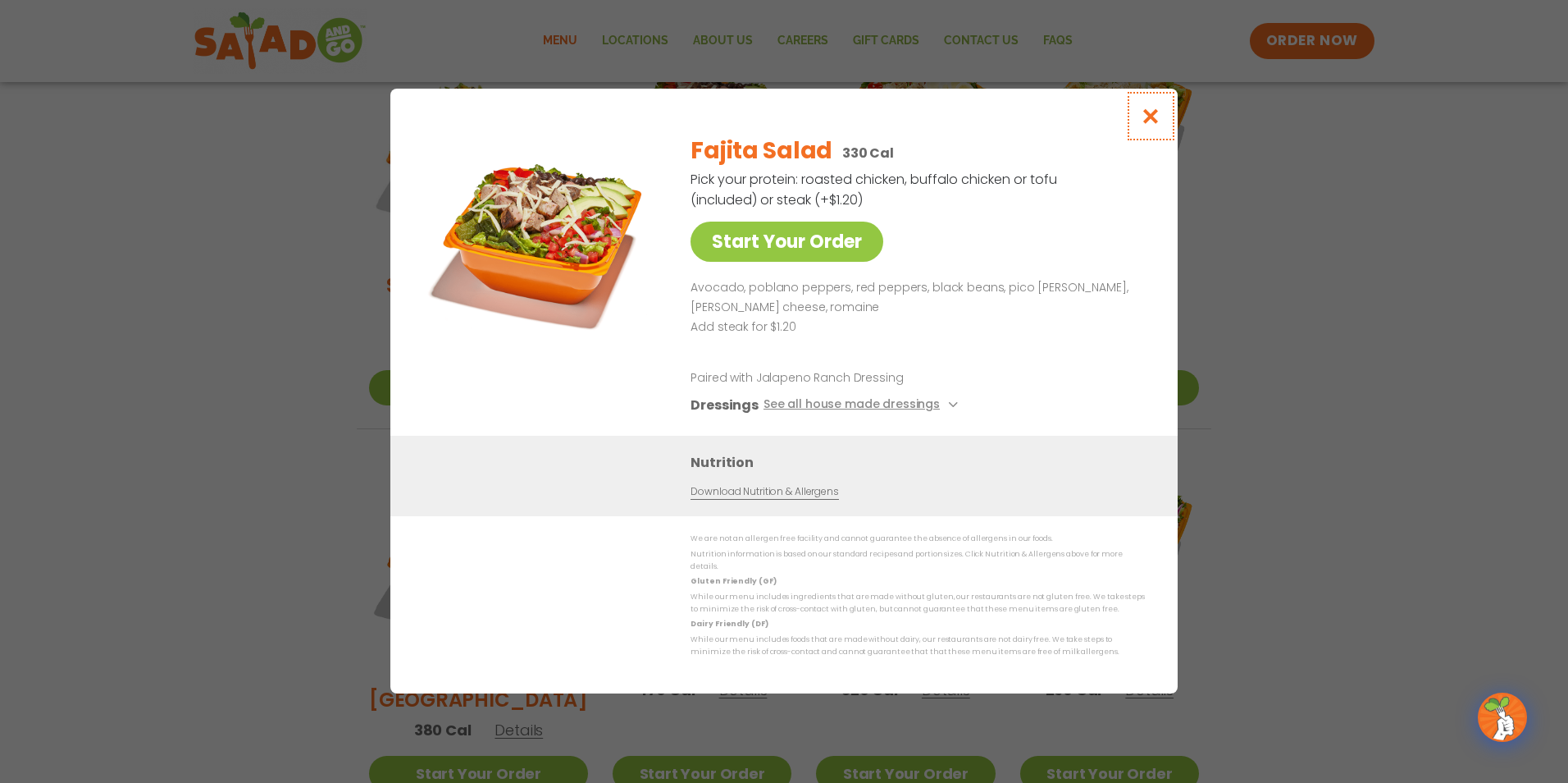
click at [1152, 121] on icon "Close modal" at bounding box center [1150, 116] width 20 height 18
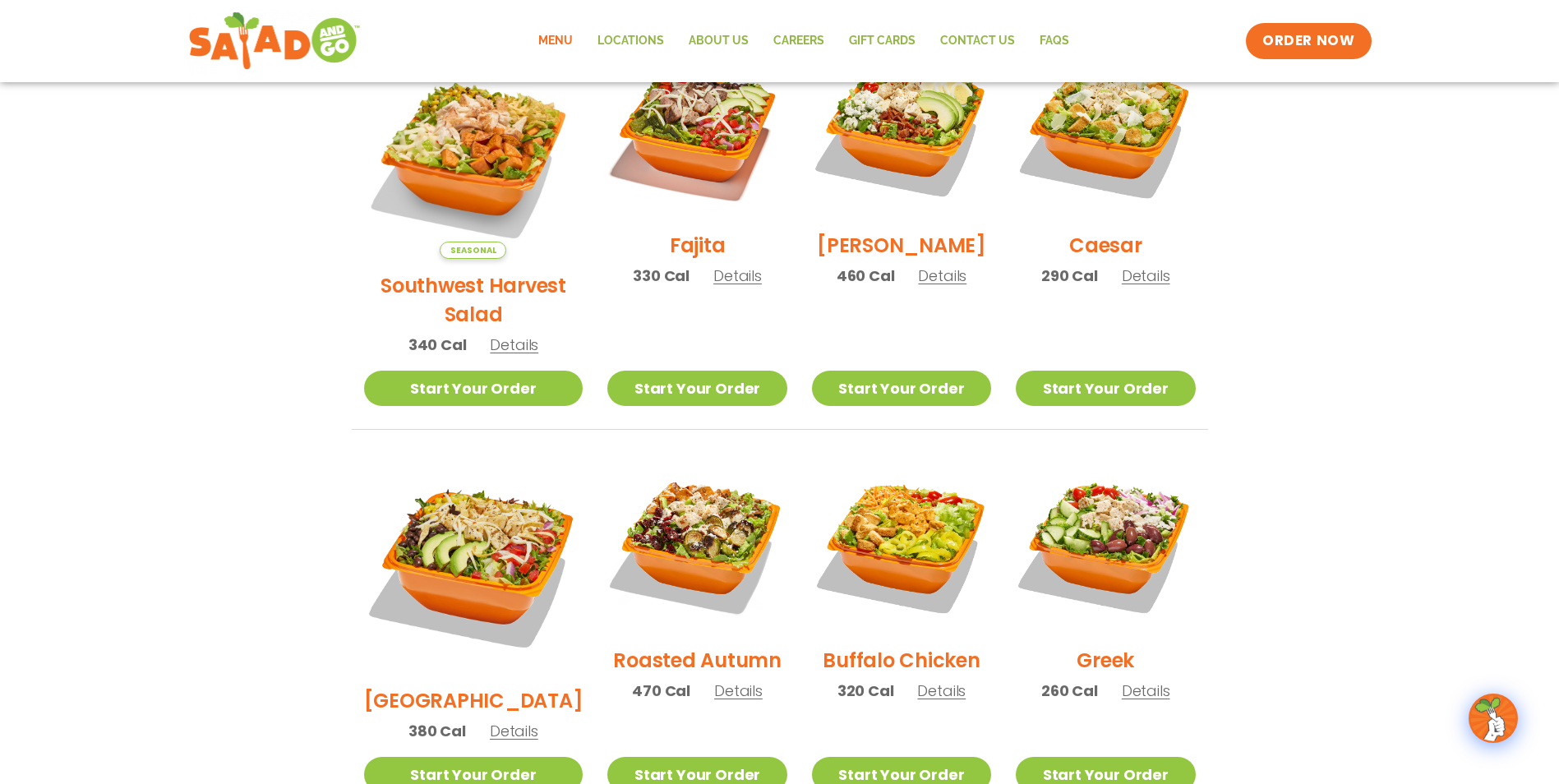
click at [934, 286] on span "Details" at bounding box center [942, 275] width 49 height 20
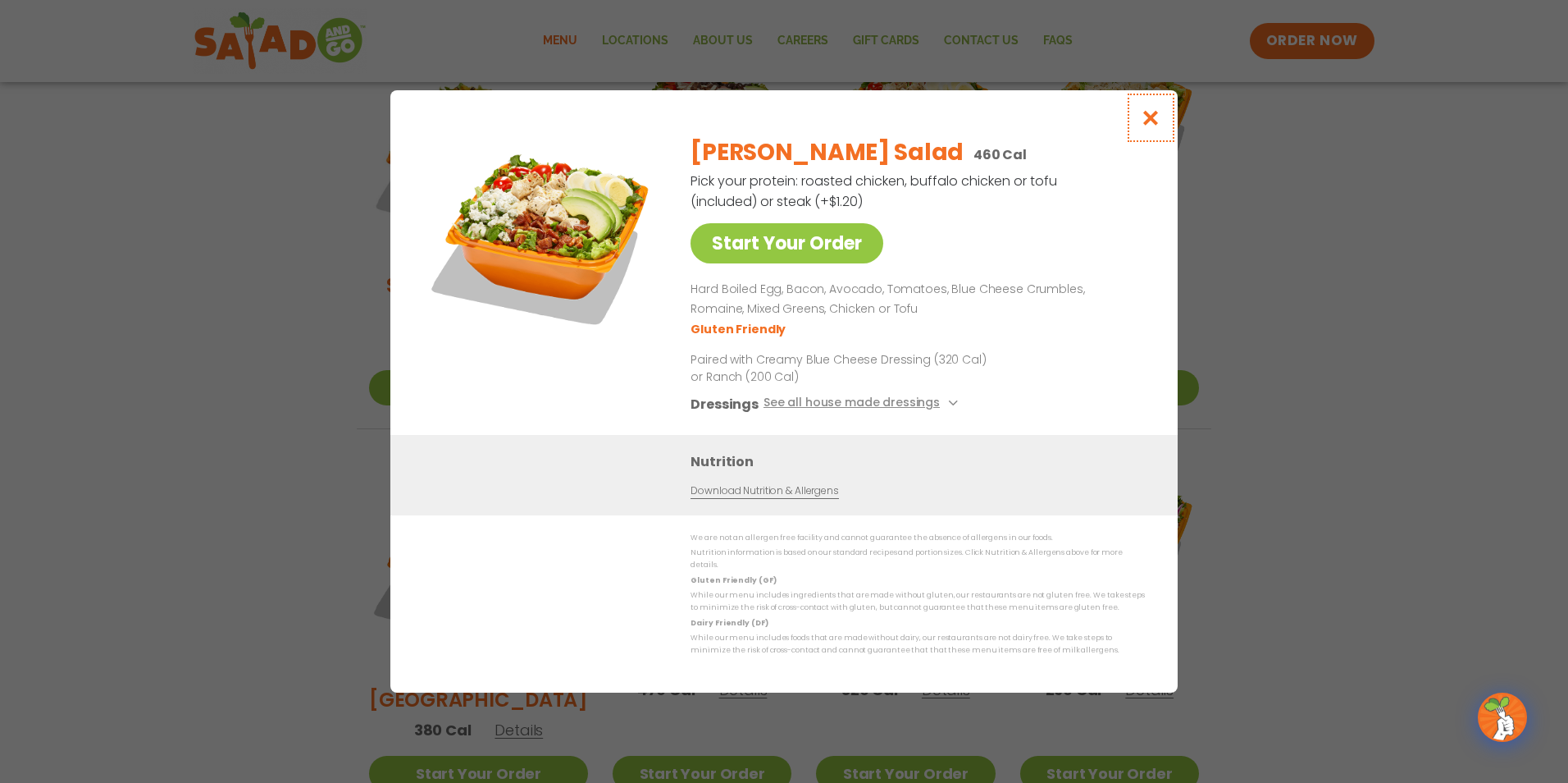
click at [1152, 120] on icon "Close modal" at bounding box center [1150, 118] width 20 height 18
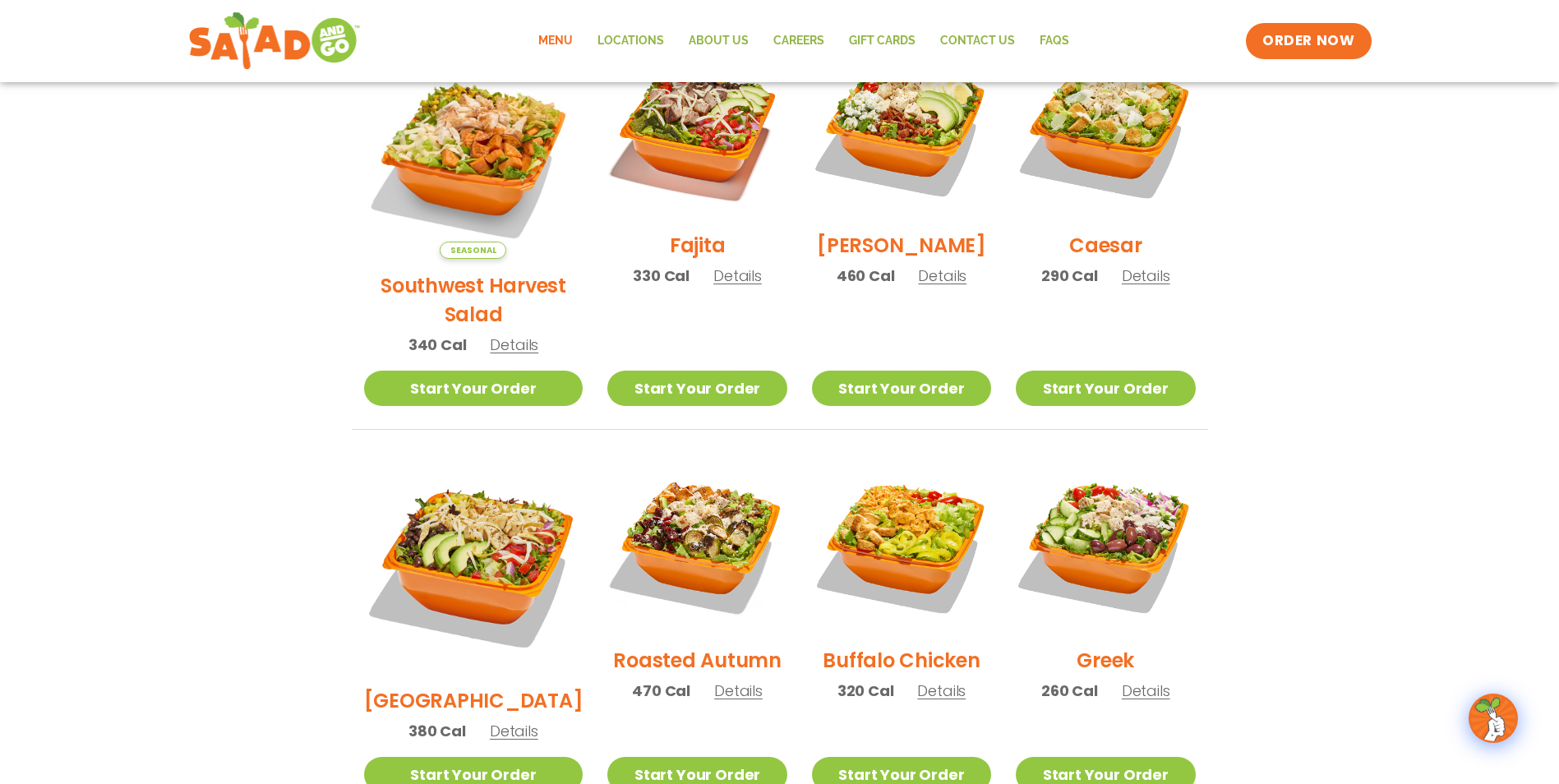
click at [1143, 286] on span "Details" at bounding box center [1146, 275] width 49 height 20
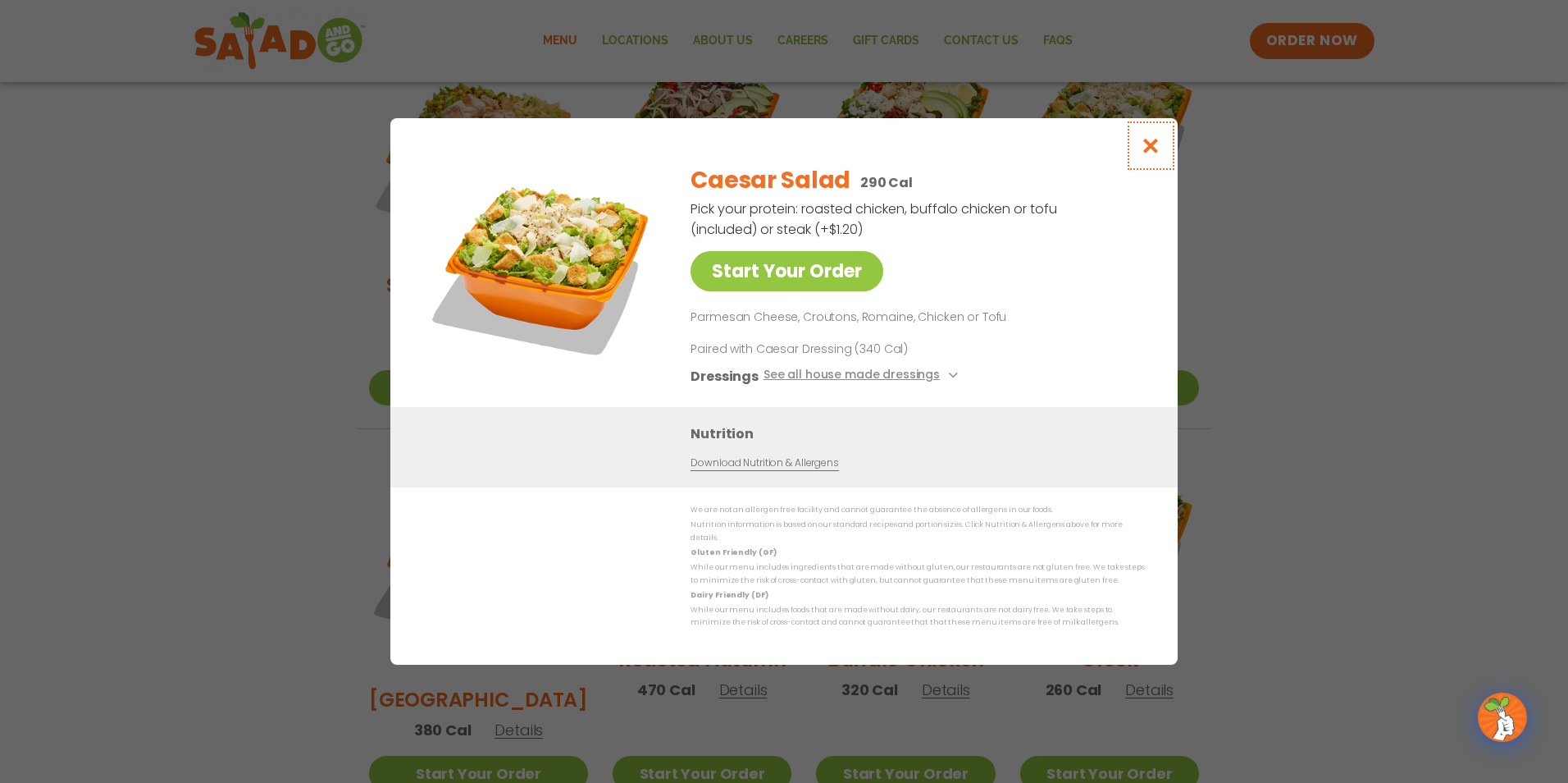
click at [1150, 152] on icon "Close modal" at bounding box center [1150, 145] width 20 height 18
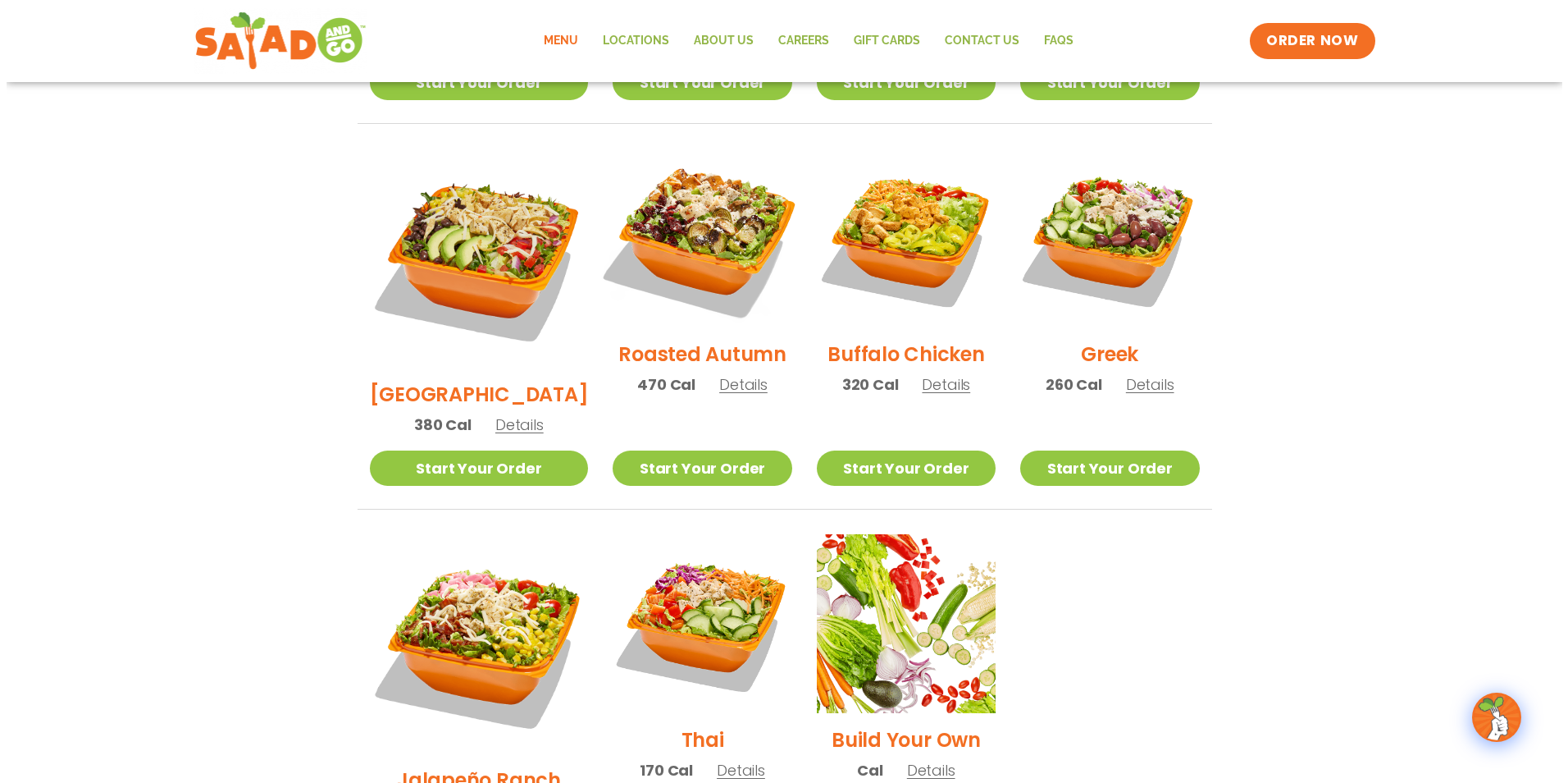
scroll to position [943, 0]
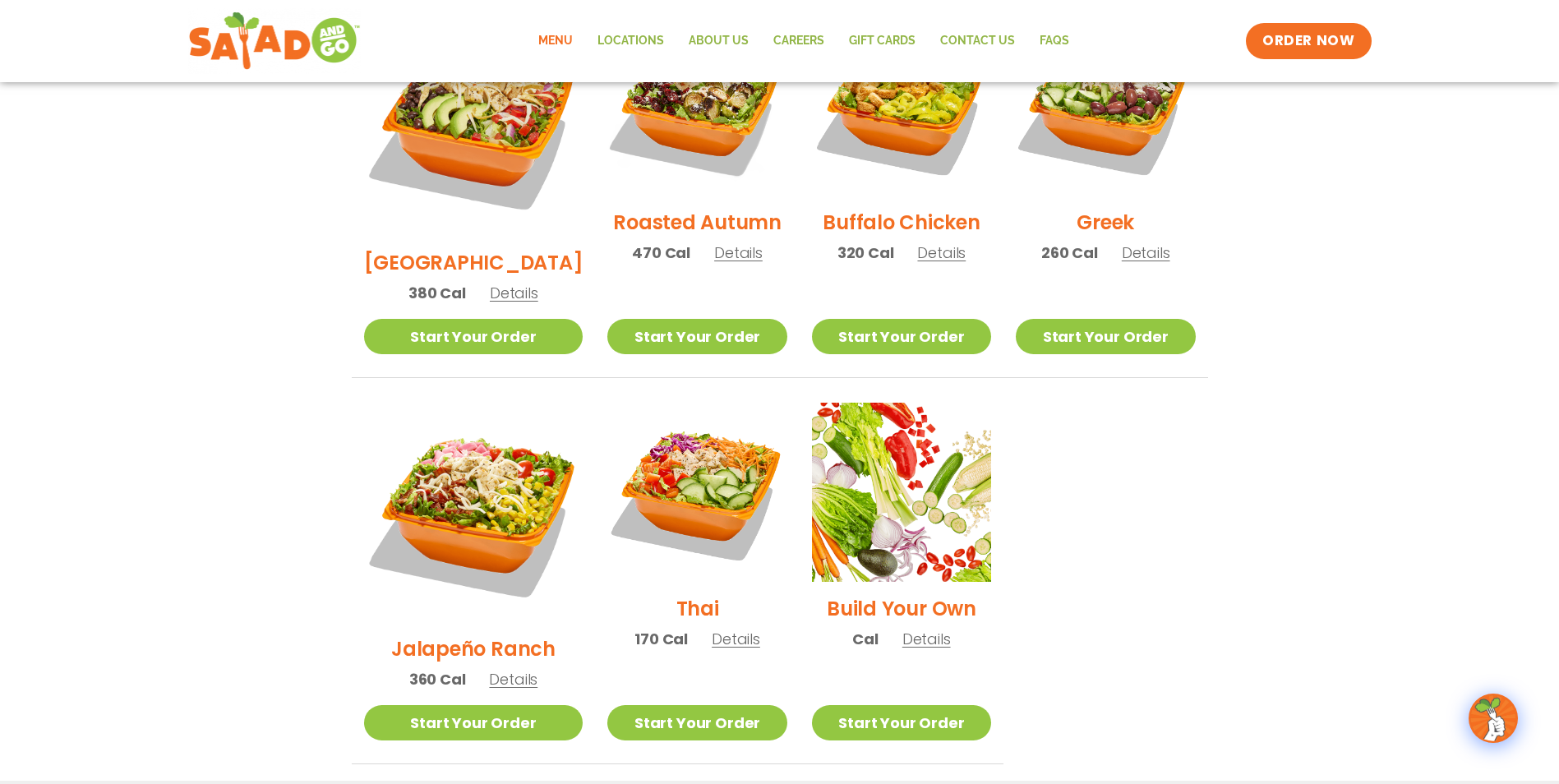
click at [503, 669] on span "Details" at bounding box center [513, 679] width 49 height 20
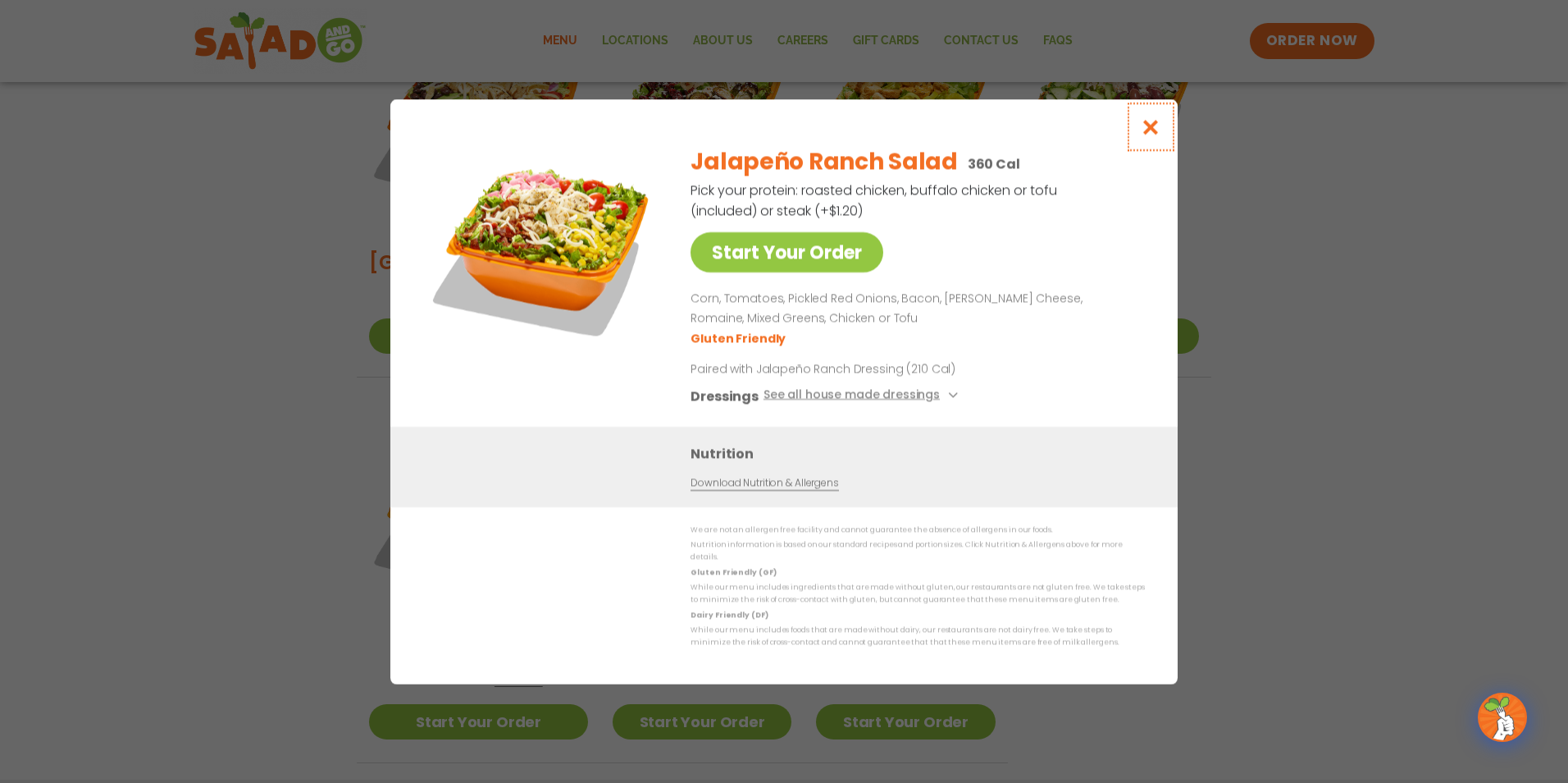
click at [1149, 129] on icon "Close modal" at bounding box center [1150, 127] width 20 height 18
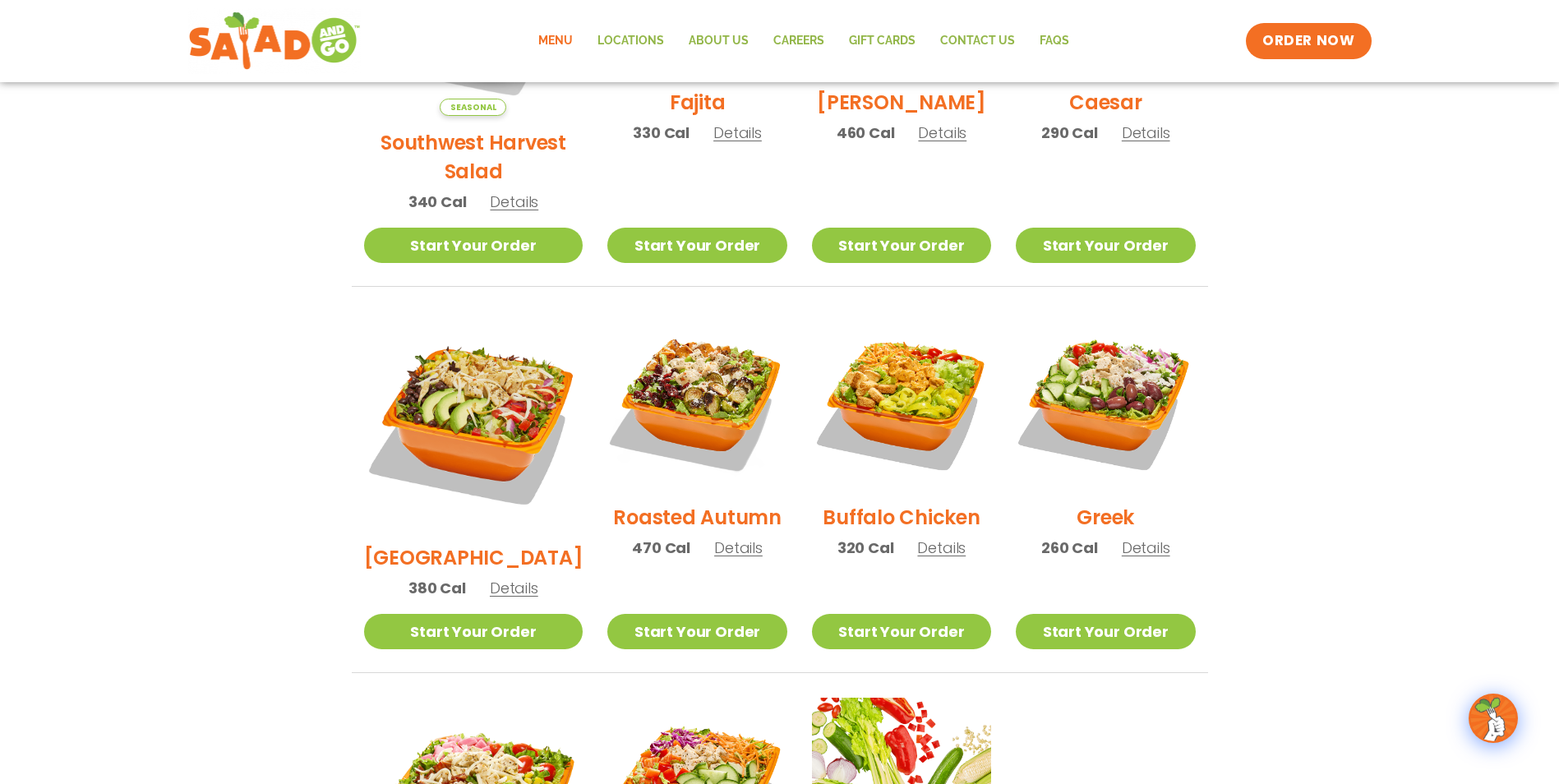
scroll to position [1197, 0]
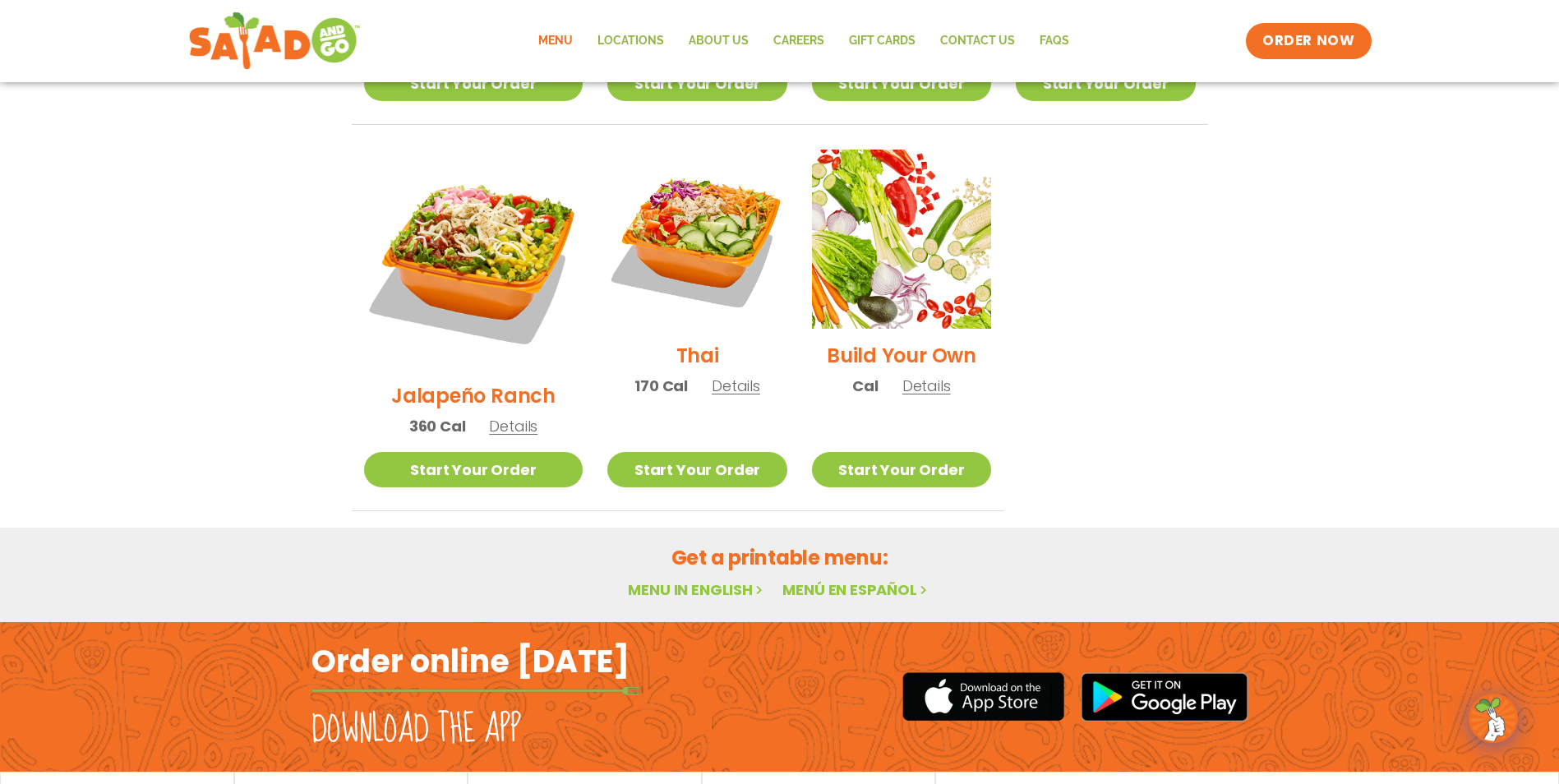
click at [704, 579] on link "Menu in English" at bounding box center [697, 589] width 138 height 20
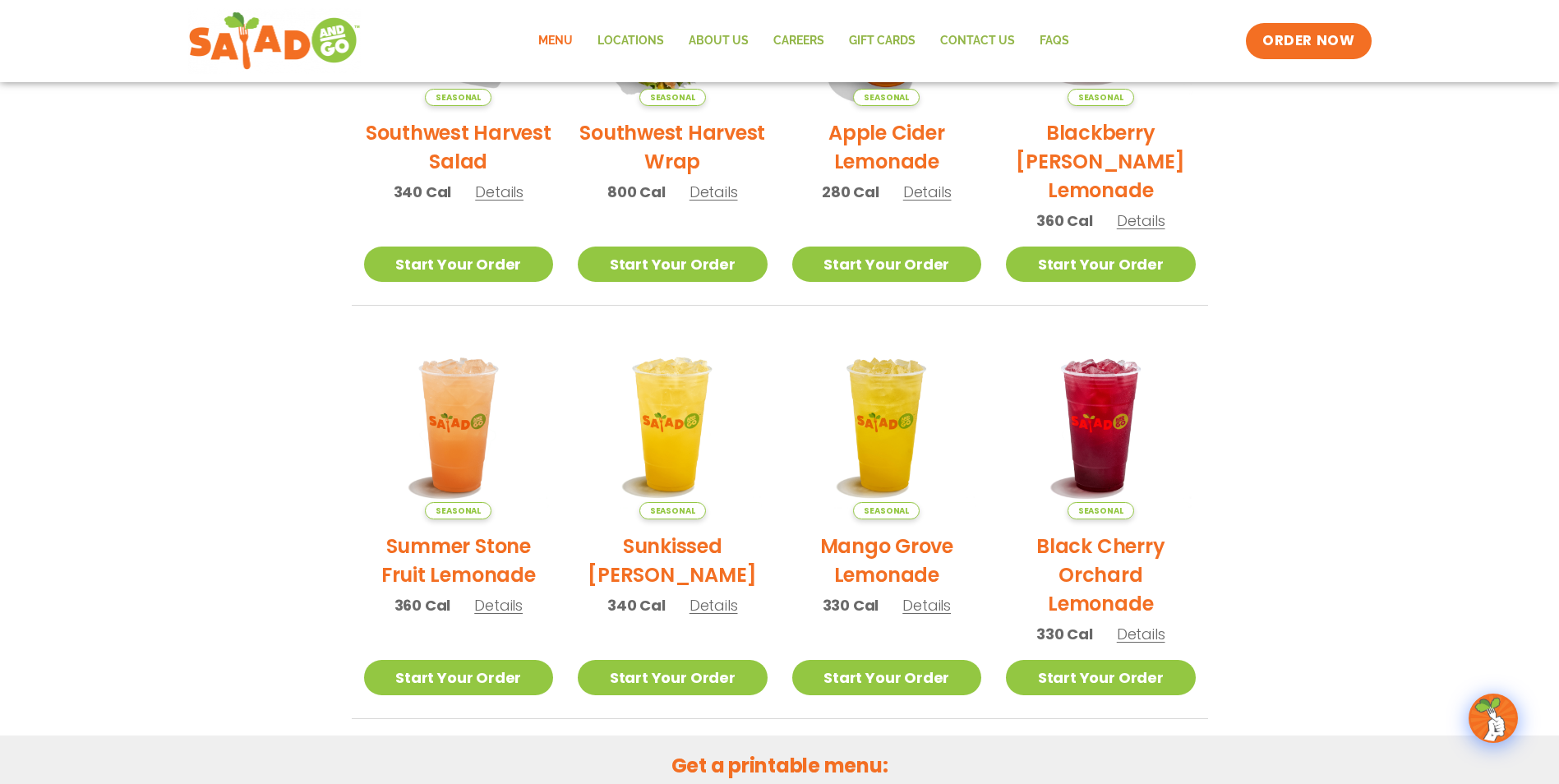
scroll to position [846, 0]
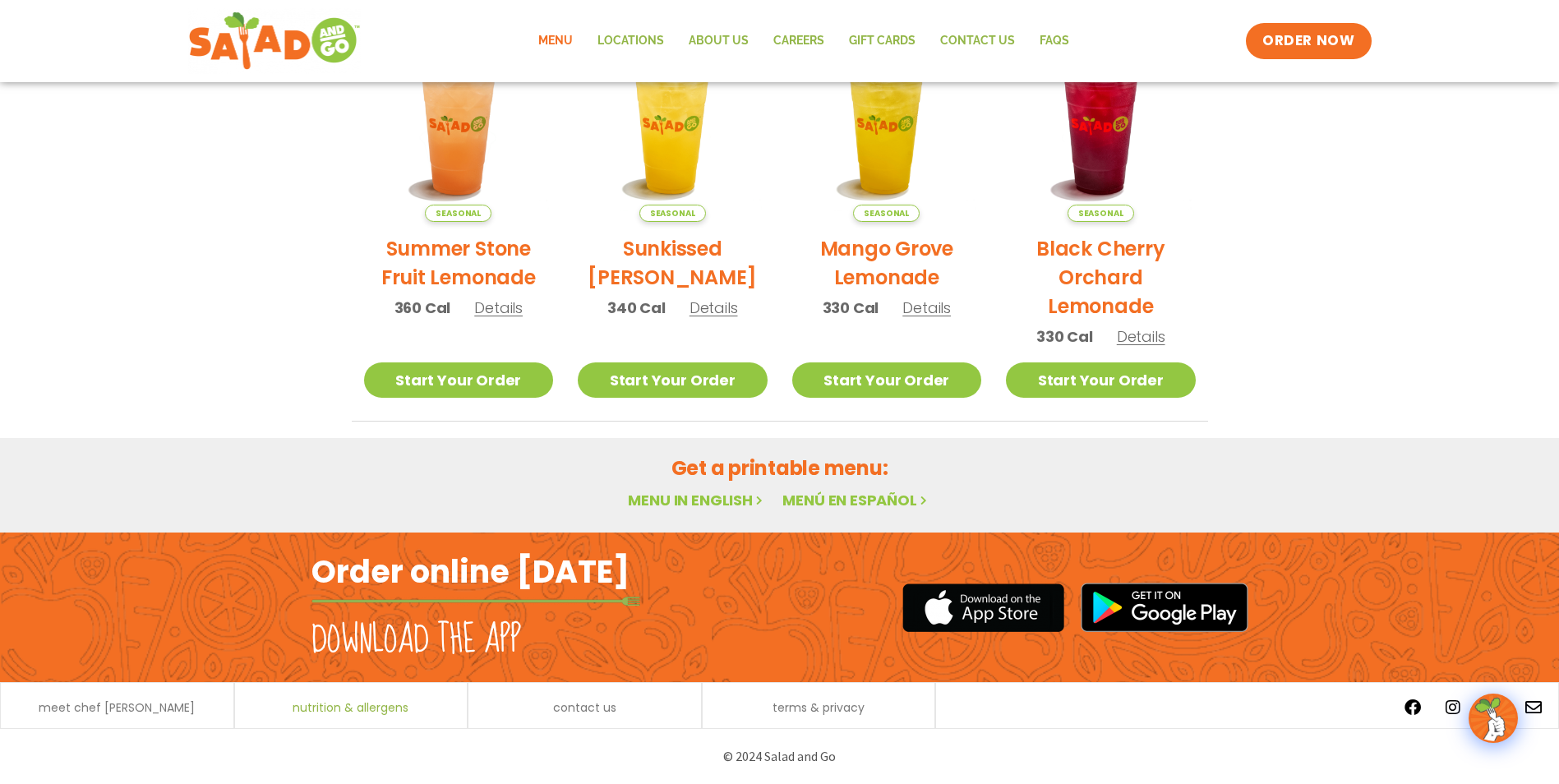
click at [351, 711] on span "nutrition & allergens" at bounding box center [350, 707] width 116 height 11
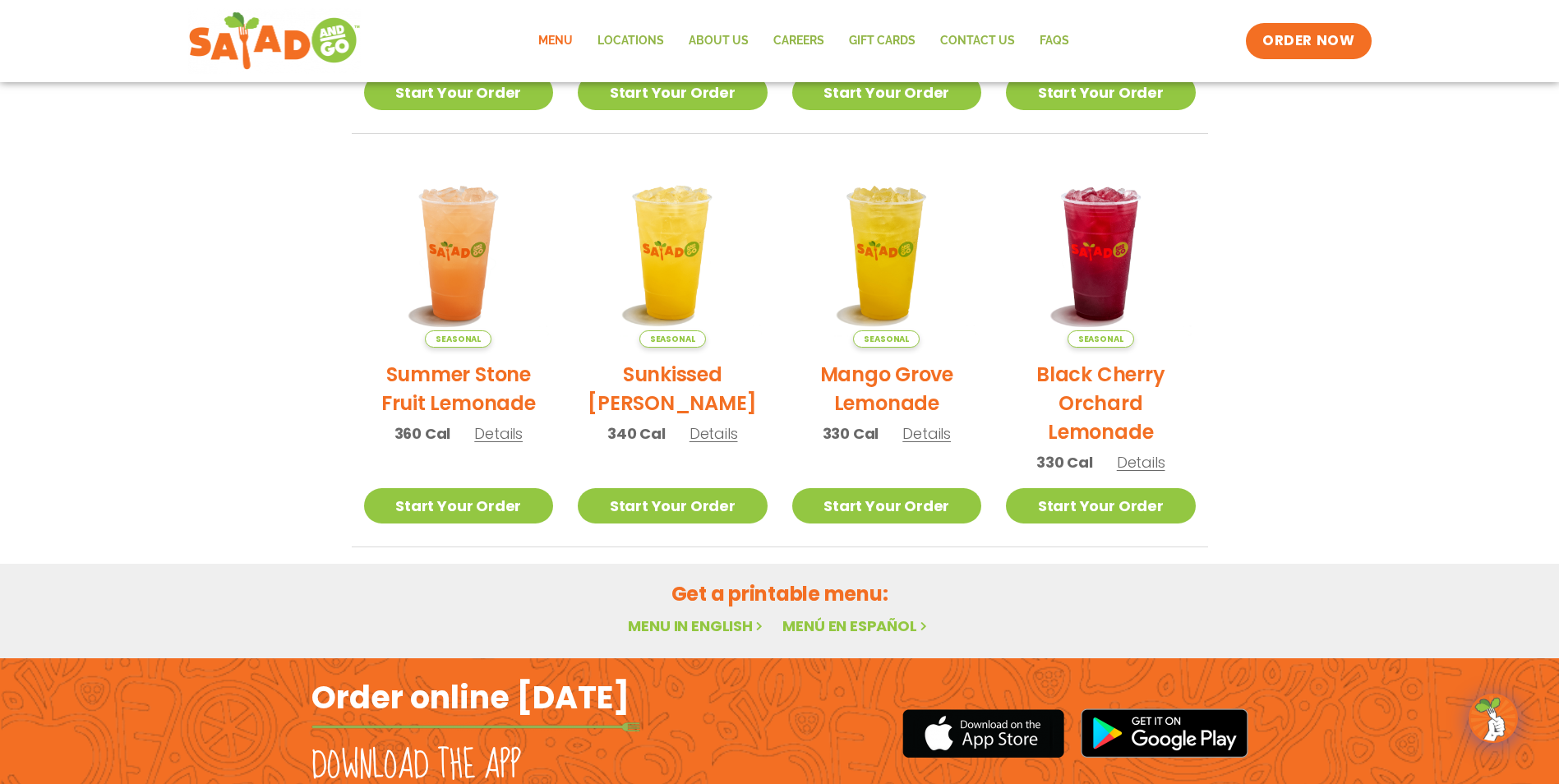
scroll to position [846, 0]
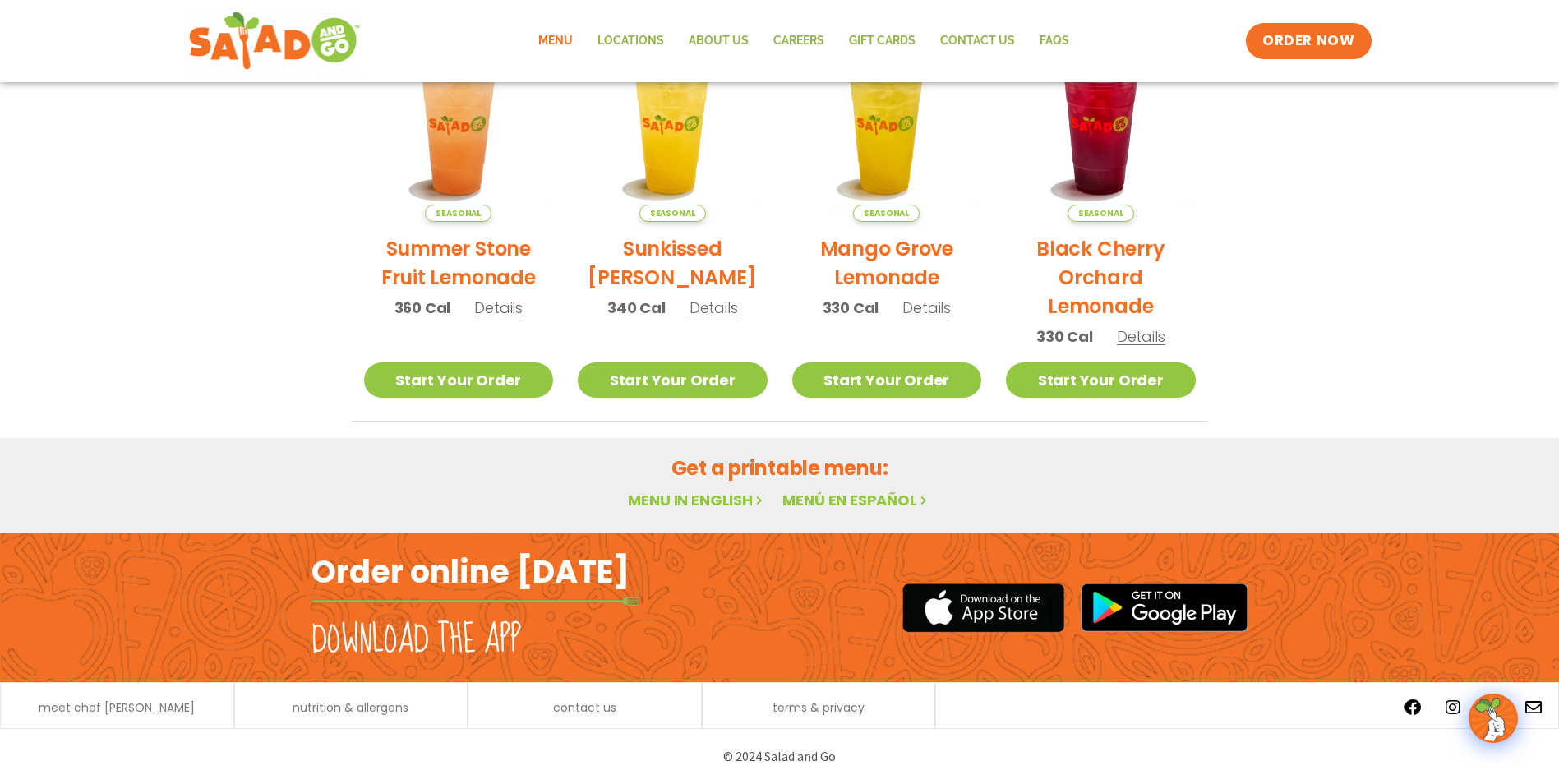
click at [695, 498] on link "Menu in English" at bounding box center [697, 500] width 138 height 20
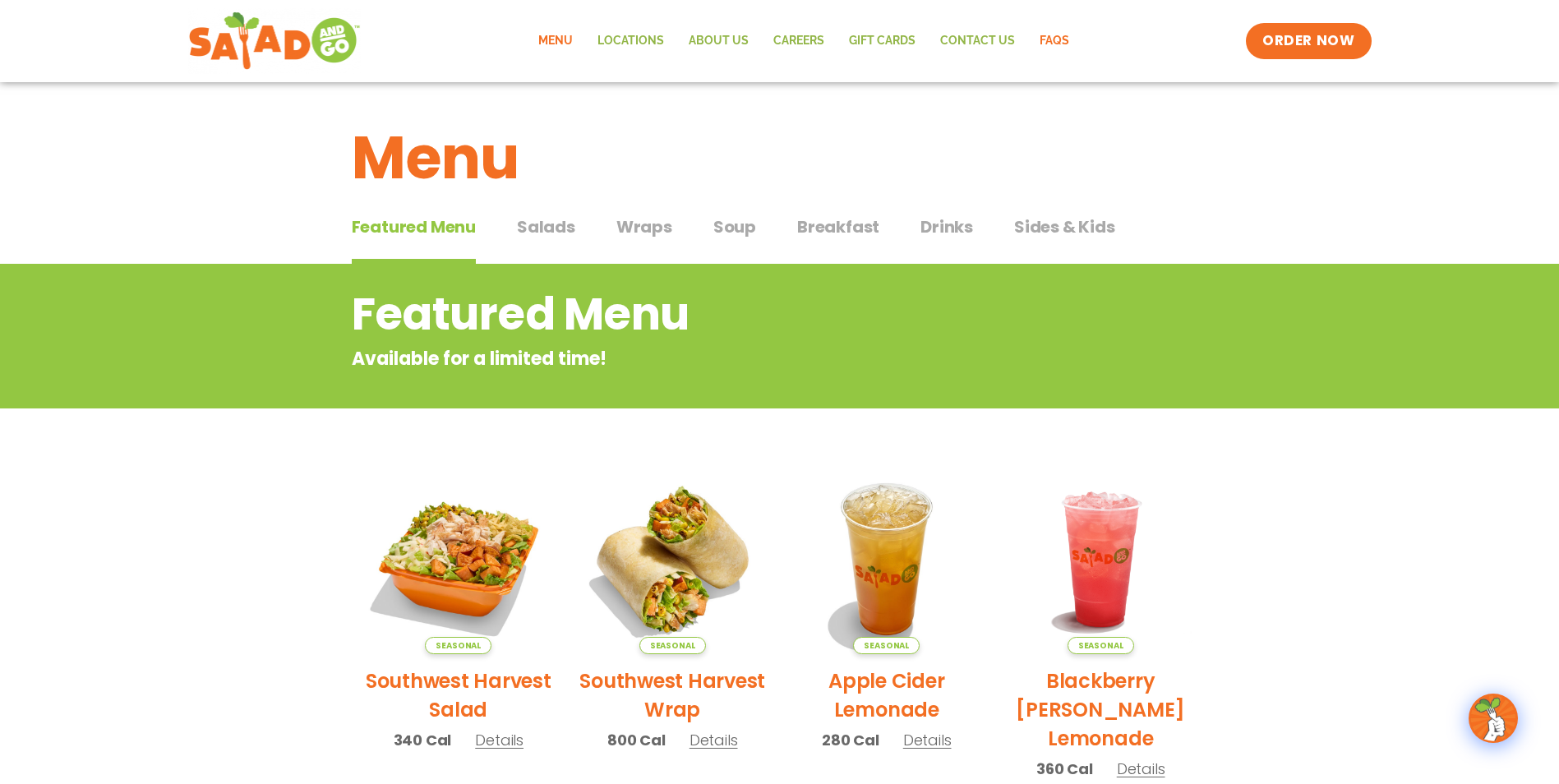
click at [1050, 38] on link "FAQs" at bounding box center [1054, 41] width 54 height 38
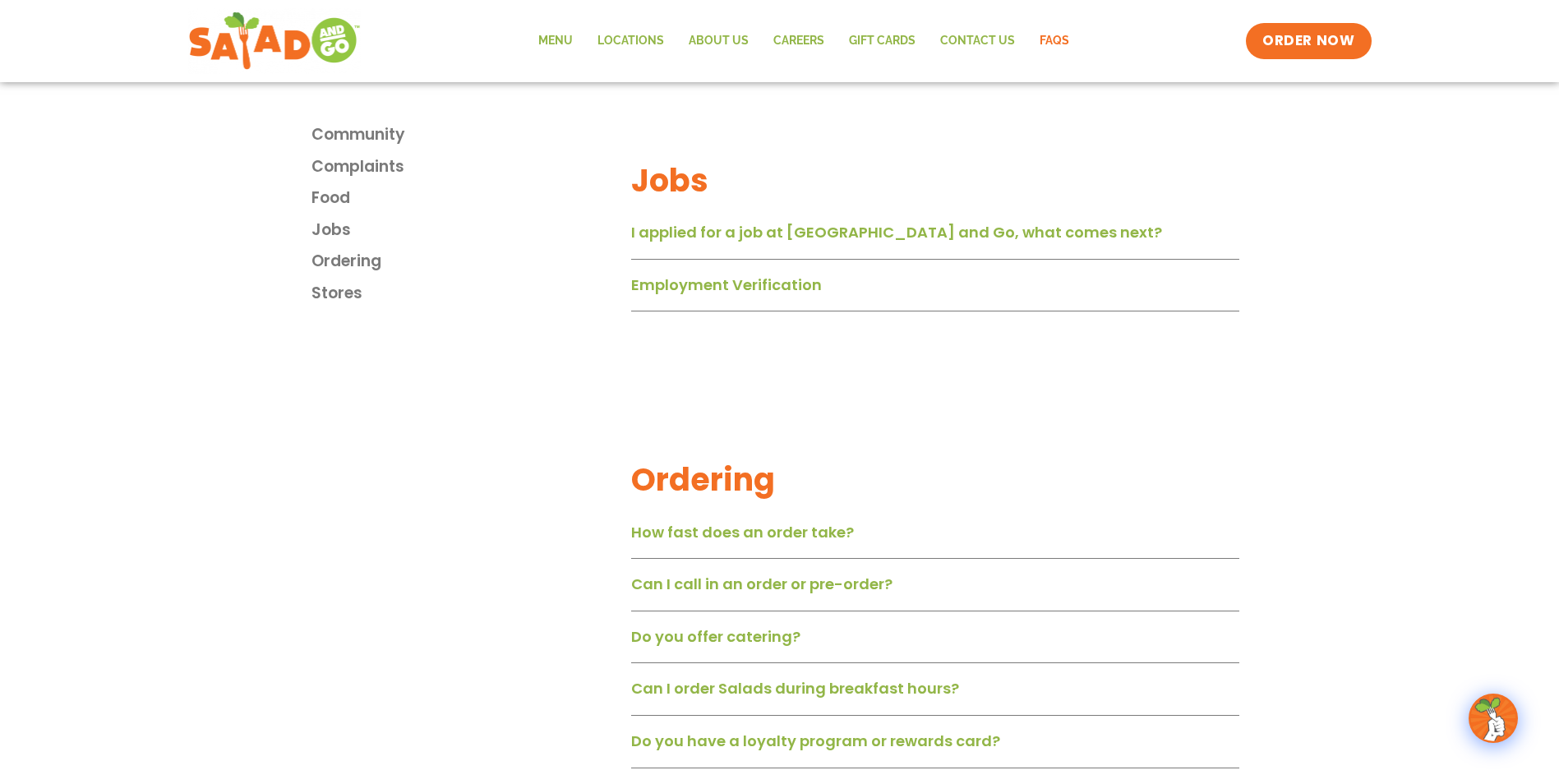
scroll to position [1424, 0]
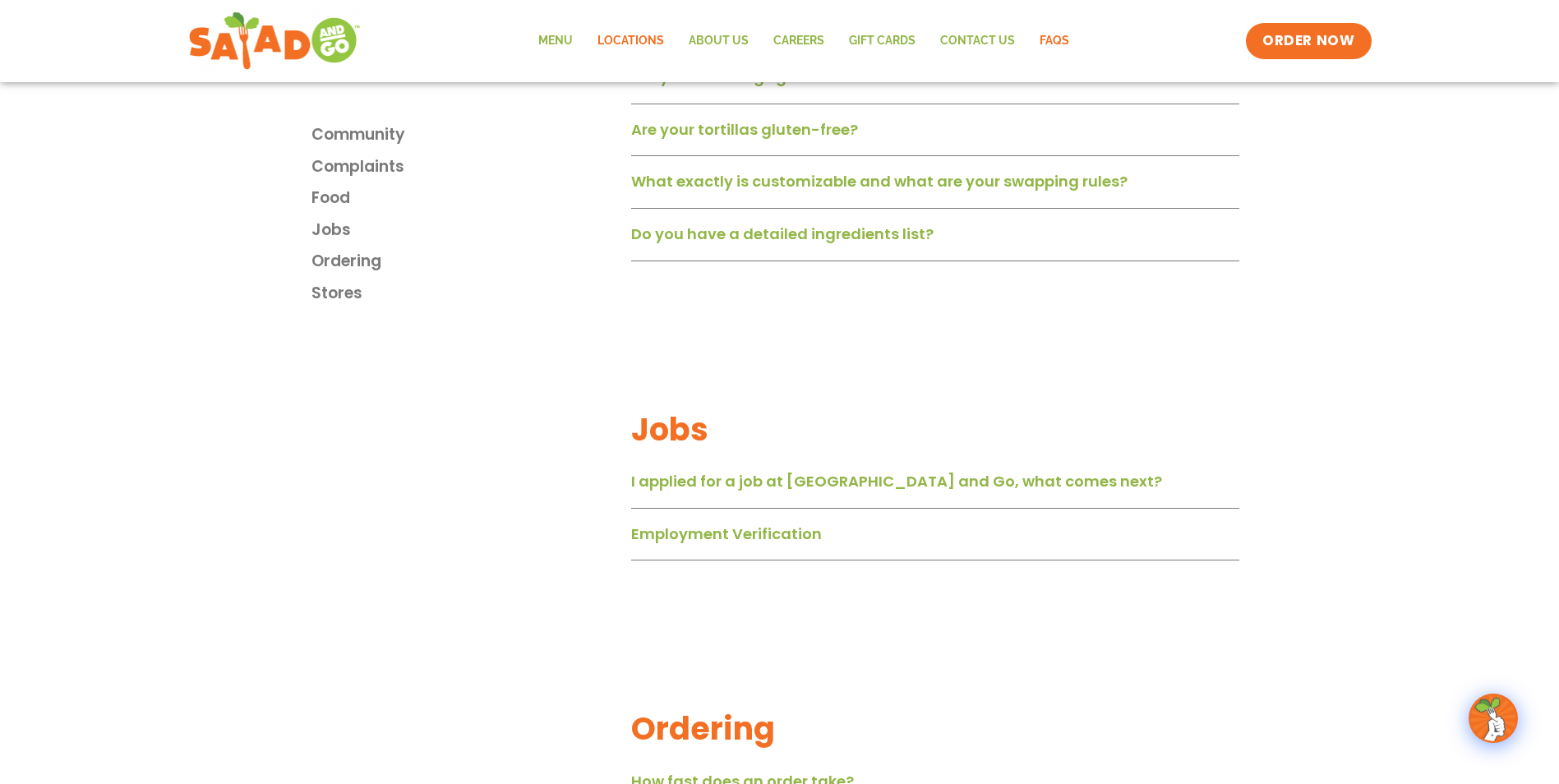
click at [636, 36] on link "Locations" at bounding box center [631, 41] width 91 height 38
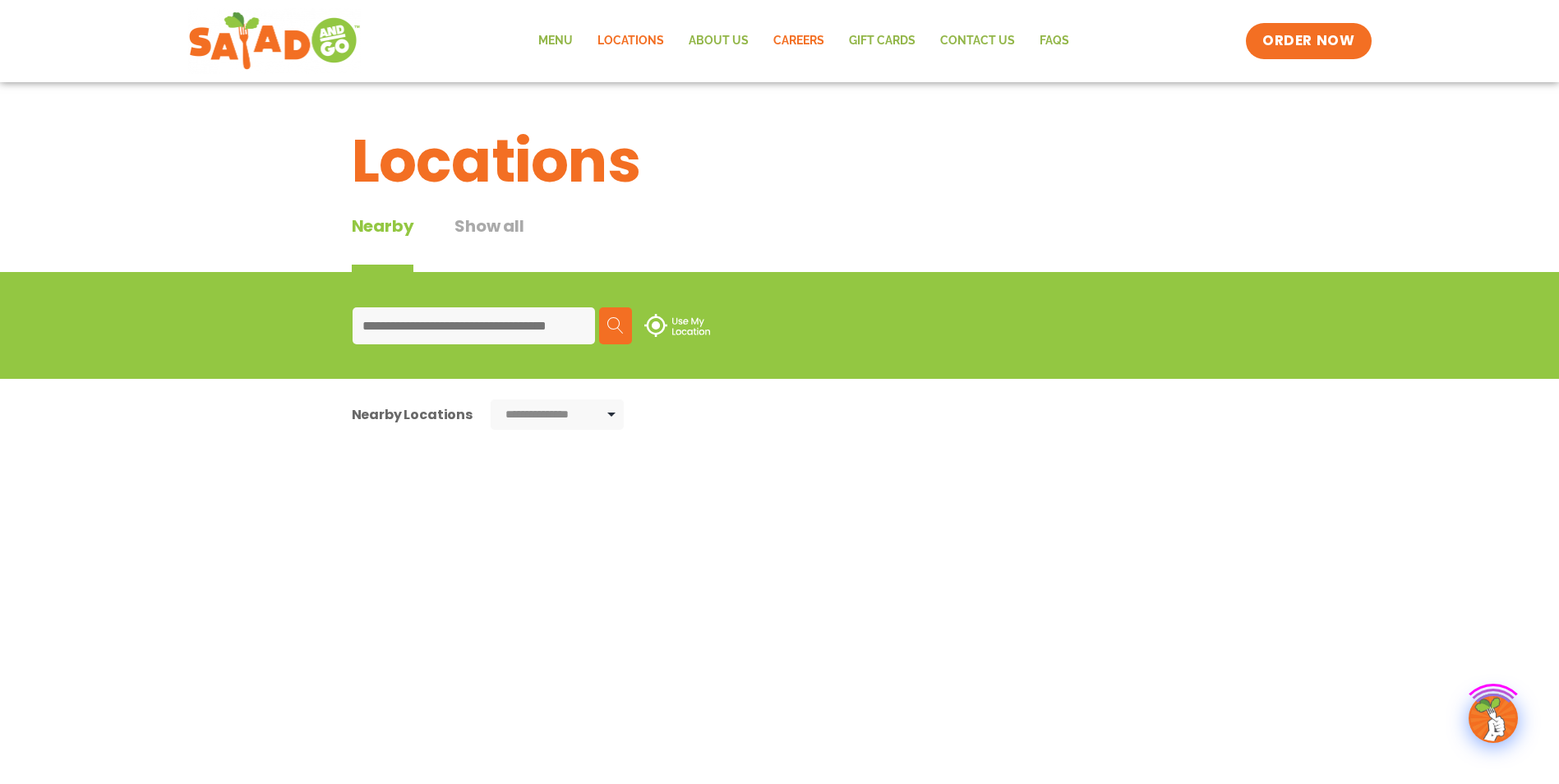
type input "*****"
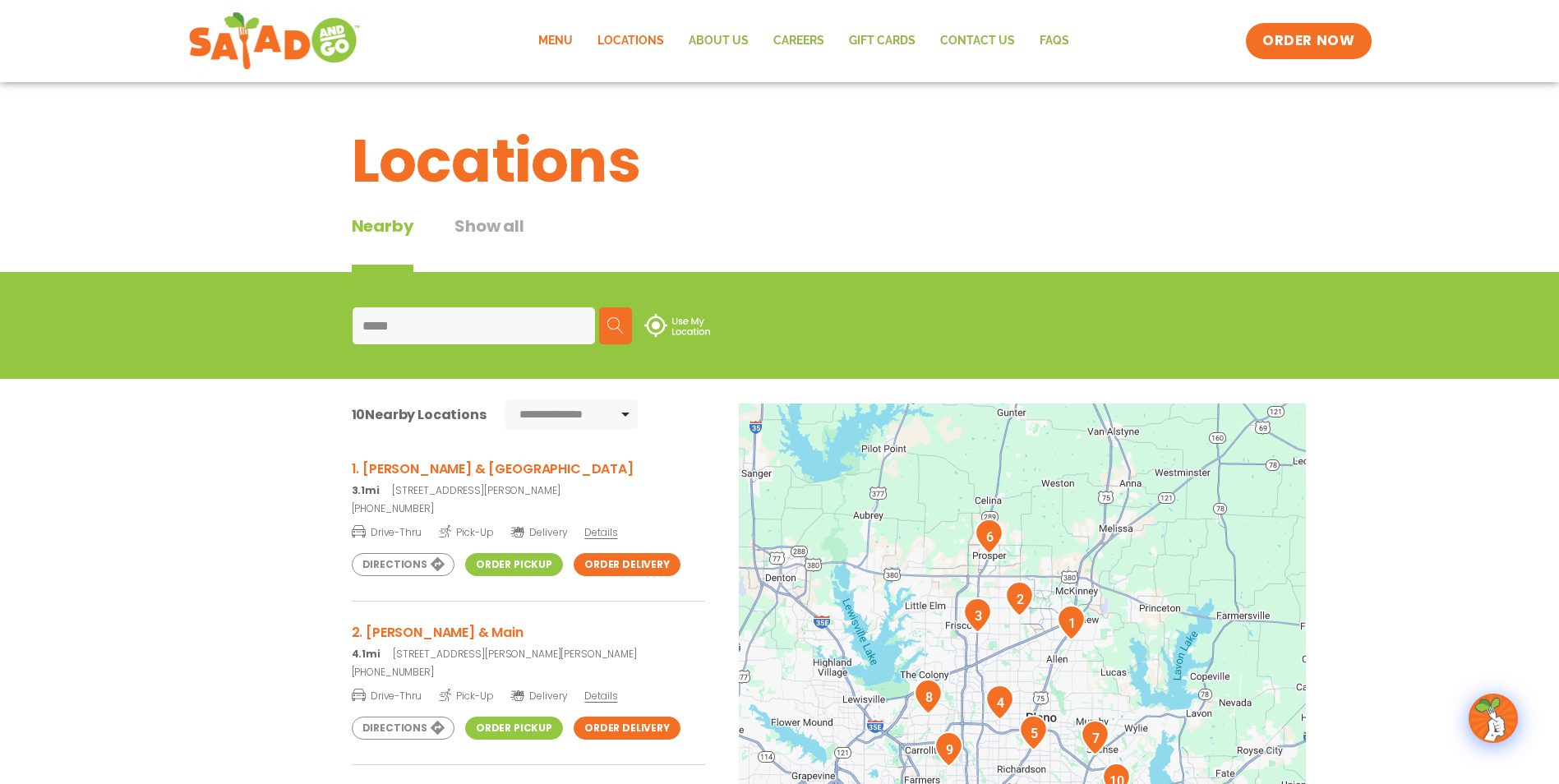
click at [550, 33] on link "Menu" at bounding box center [556, 41] width 59 height 38
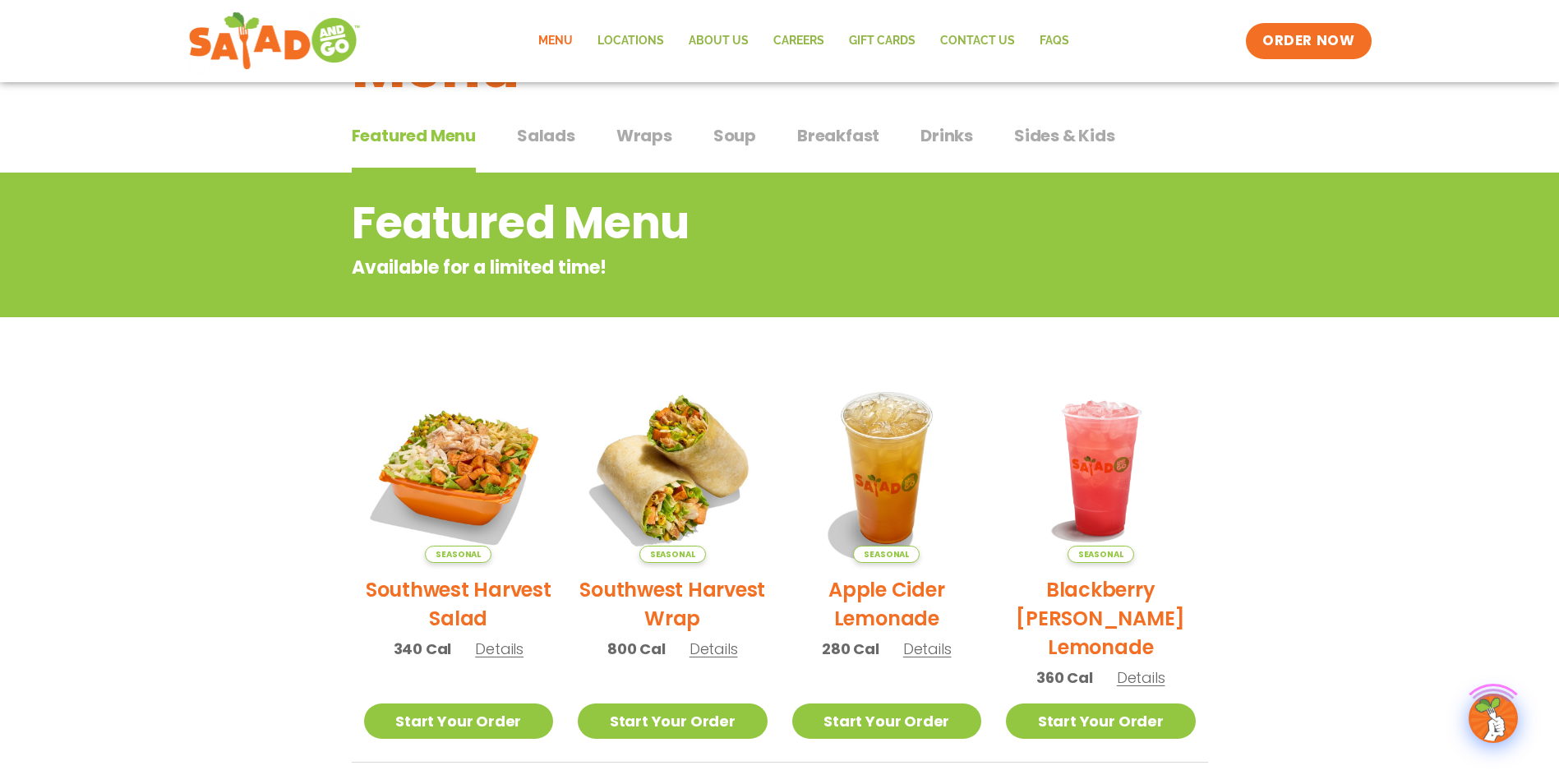
scroll to position [109, 0]
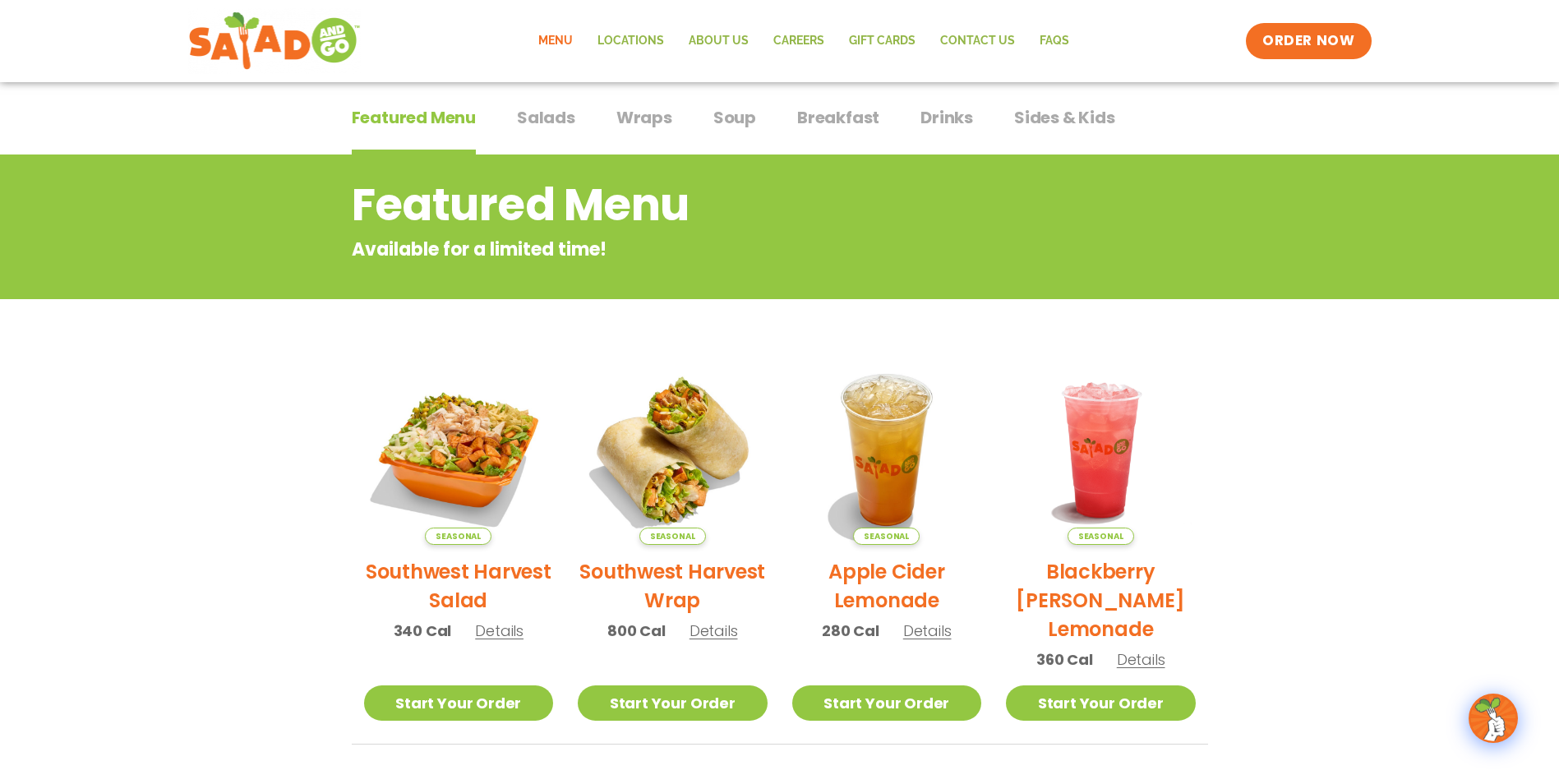
click at [556, 117] on span "Salads" at bounding box center [546, 117] width 58 height 25
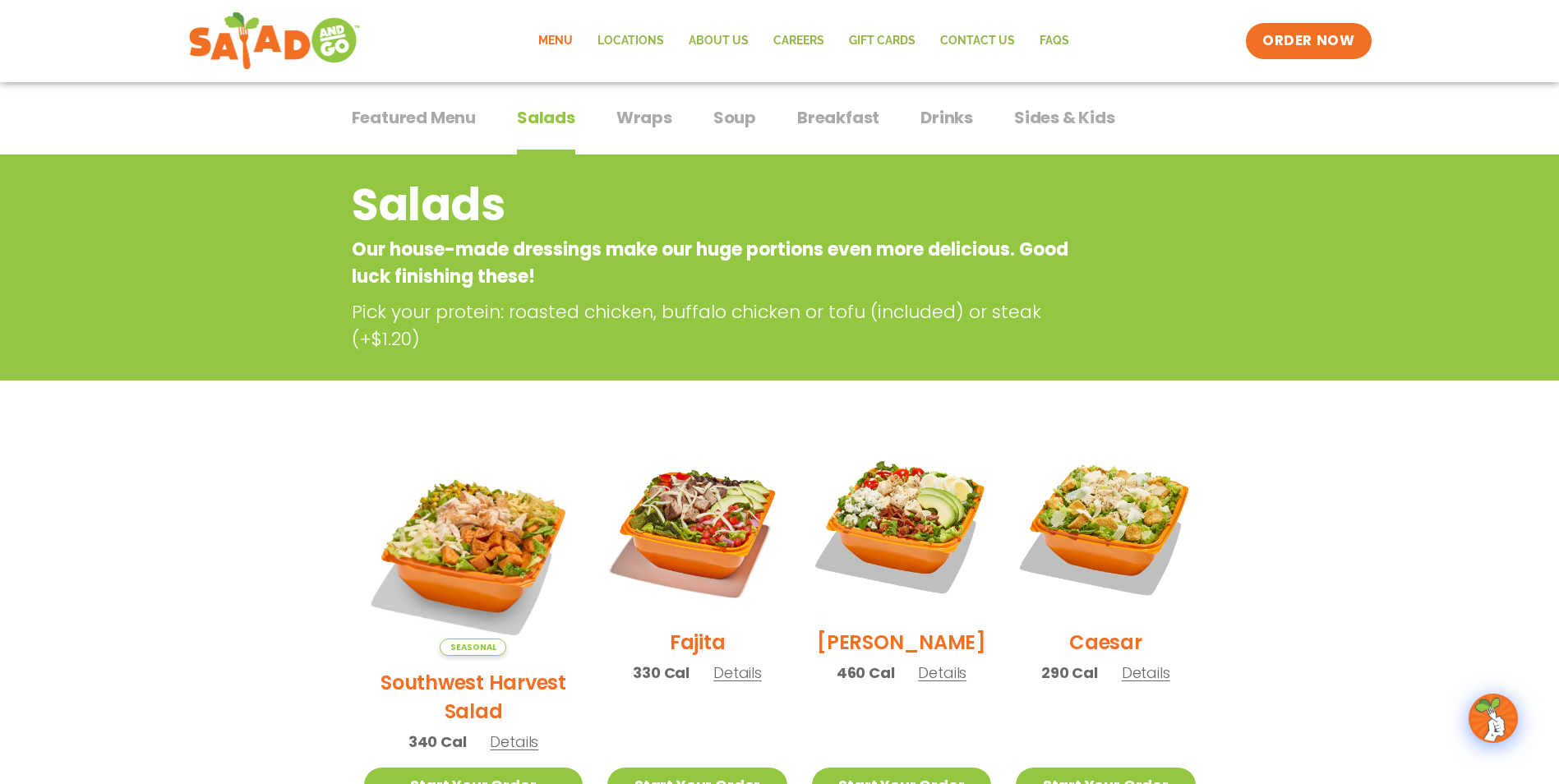
click at [732, 117] on span "Soup" at bounding box center [735, 117] width 42 height 25
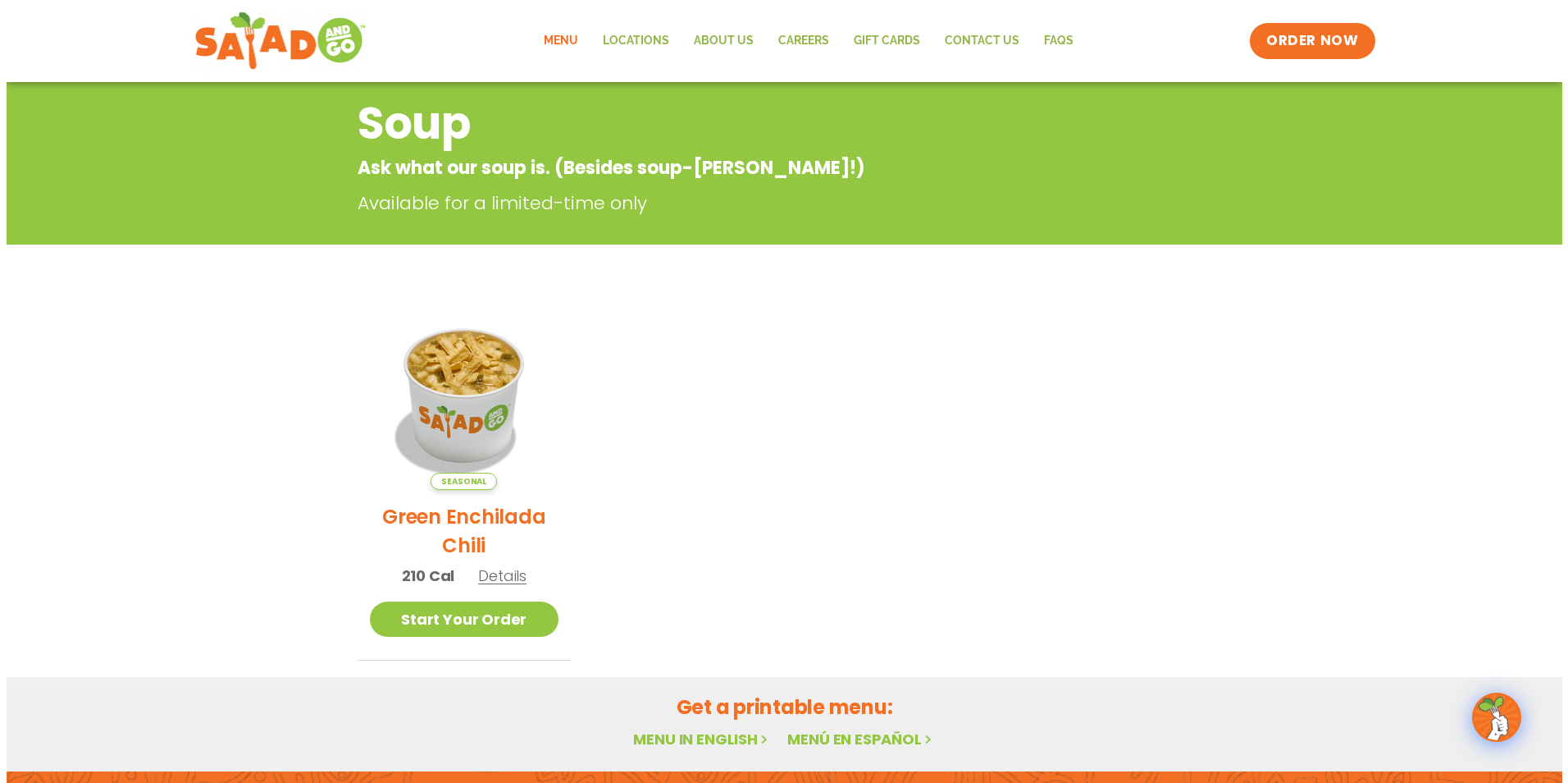
scroll to position [328, 0]
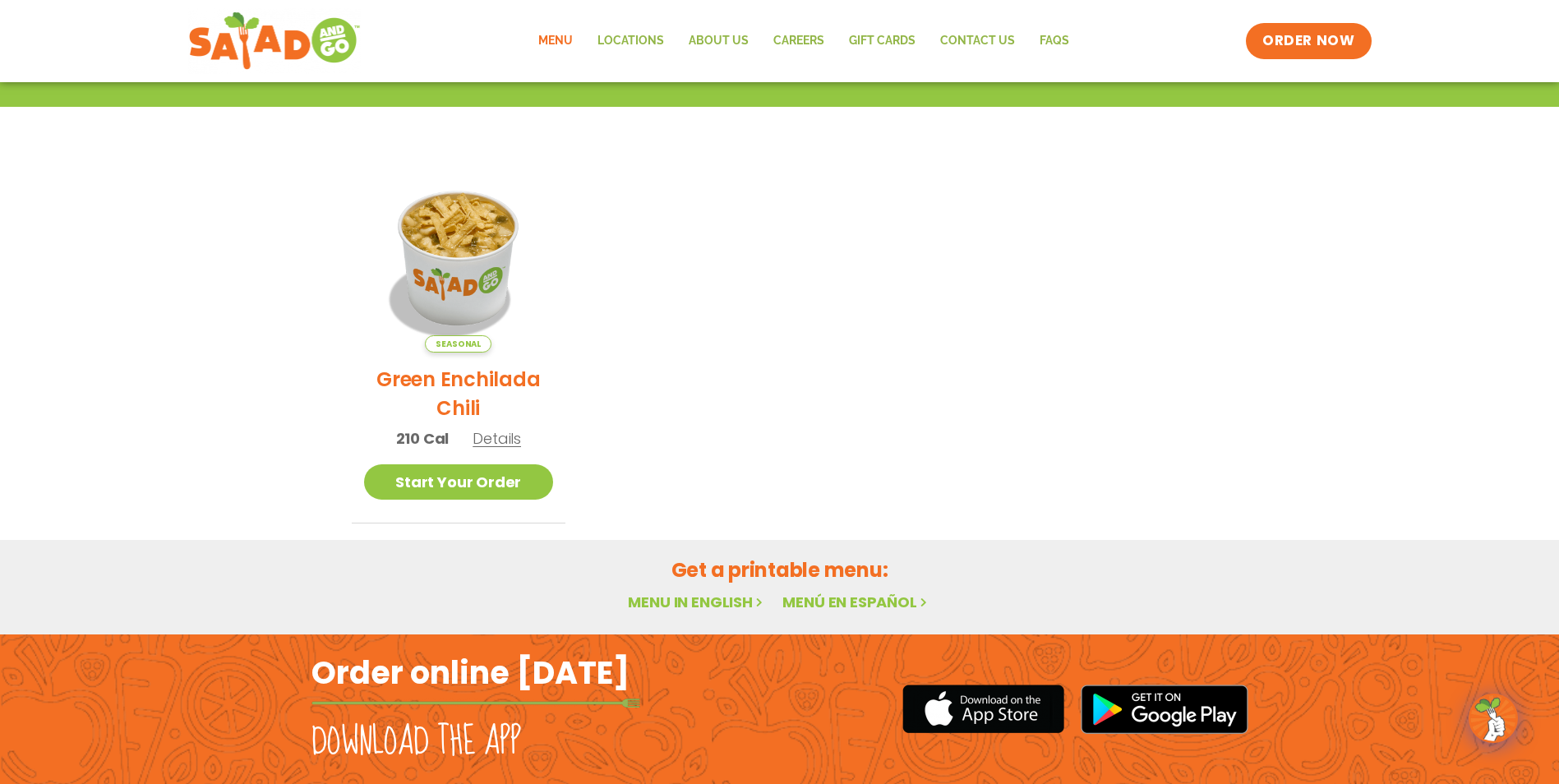
click at [511, 444] on span "Details" at bounding box center [496, 438] width 49 height 20
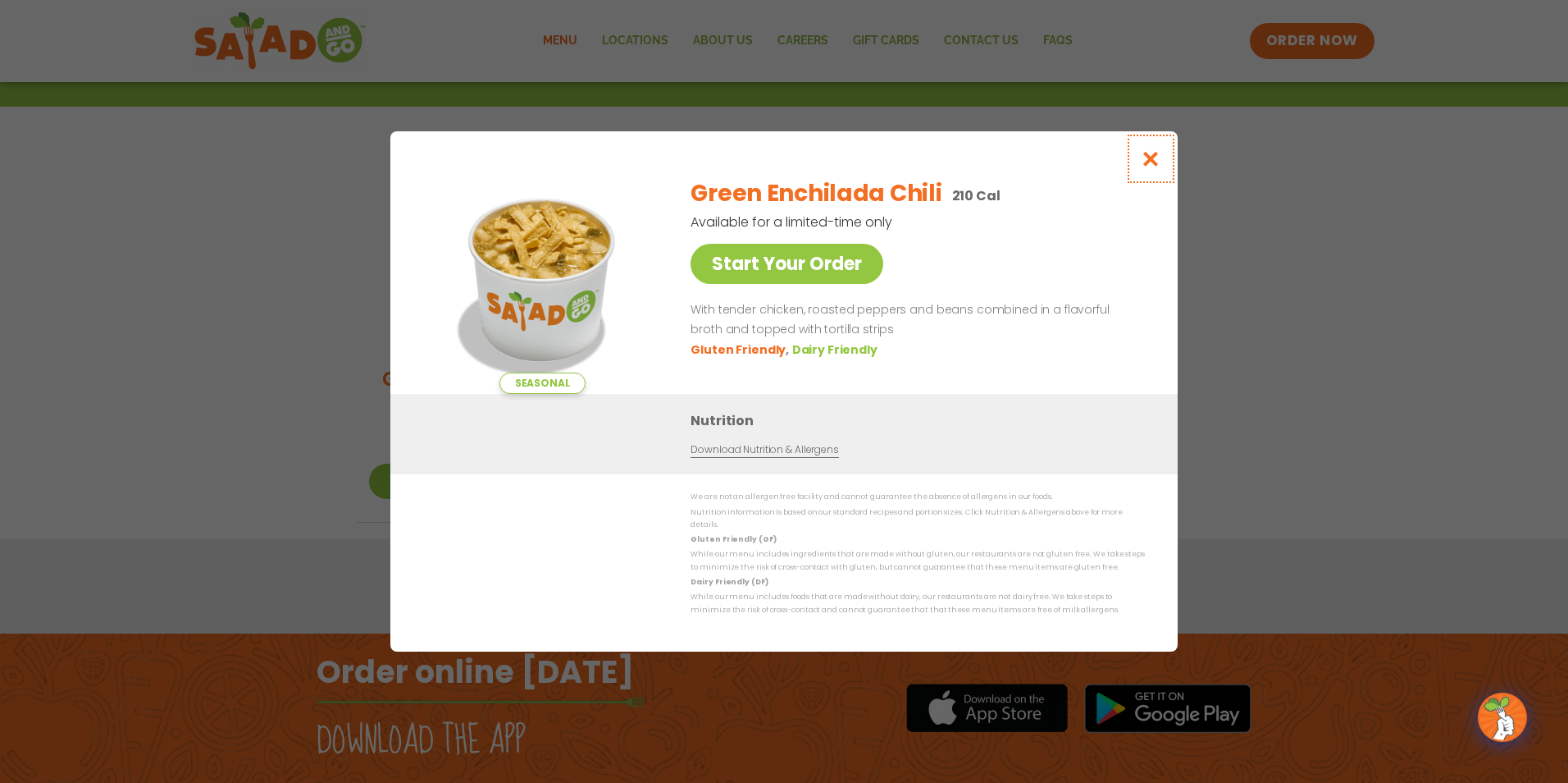
click at [1150, 162] on icon "Close modal" at bounding box center [1150, 159] width 20 height 18
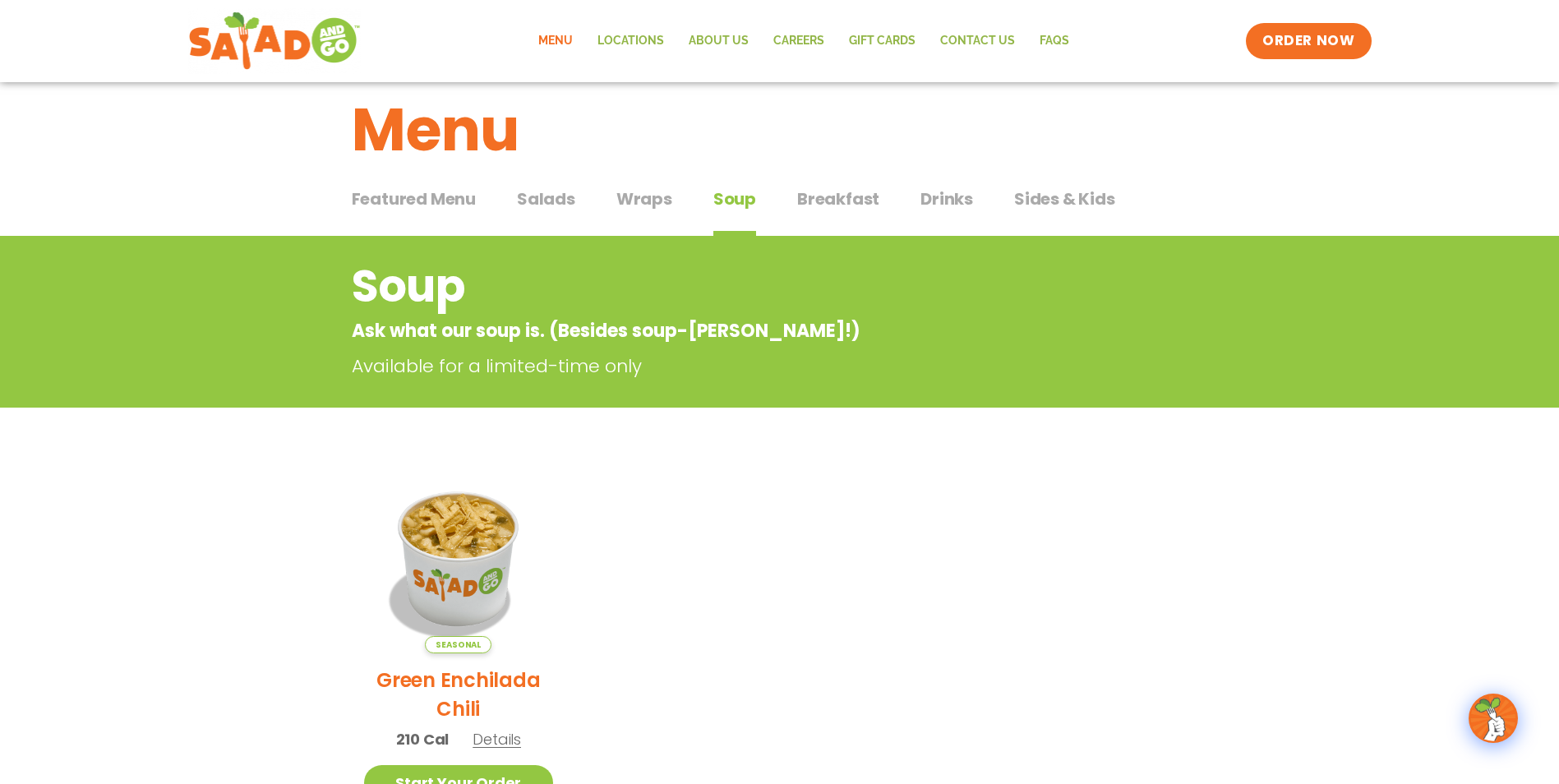
scroll to position [0, 0]
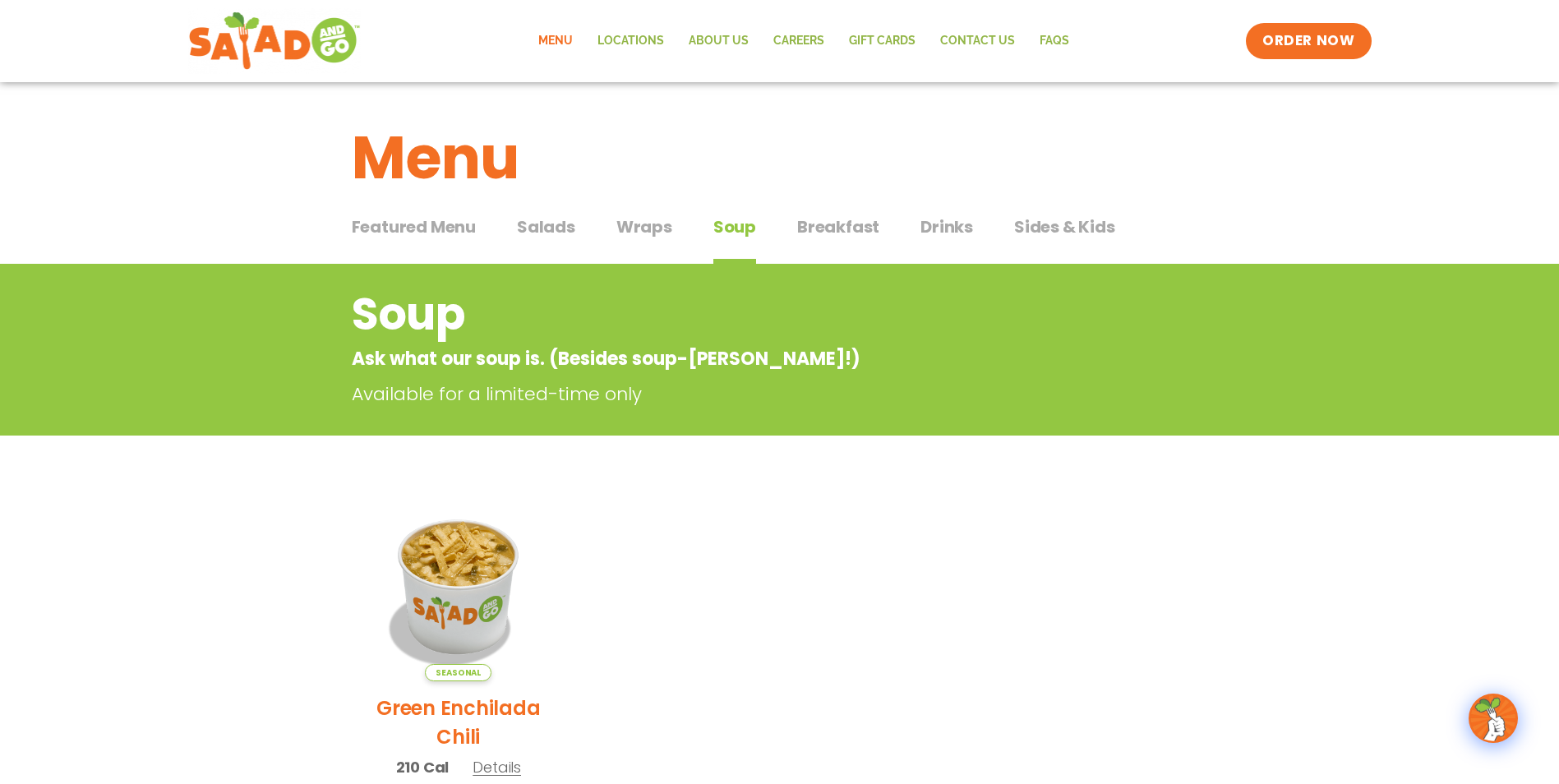
click at [835, 223] on span "Breakfast" at bounding box center [838, 227] width 82 height 25
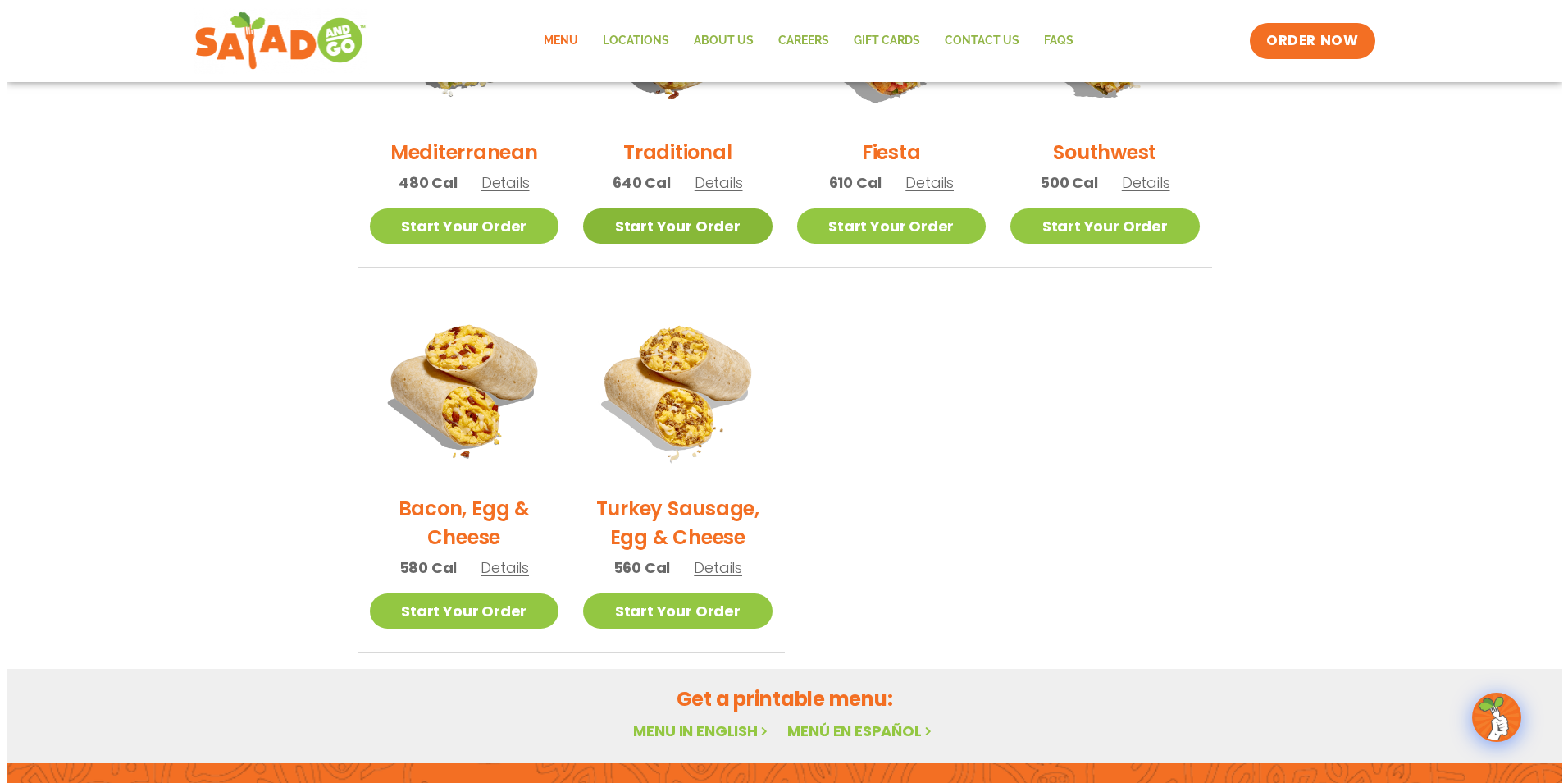
scroll to position [548, 0]
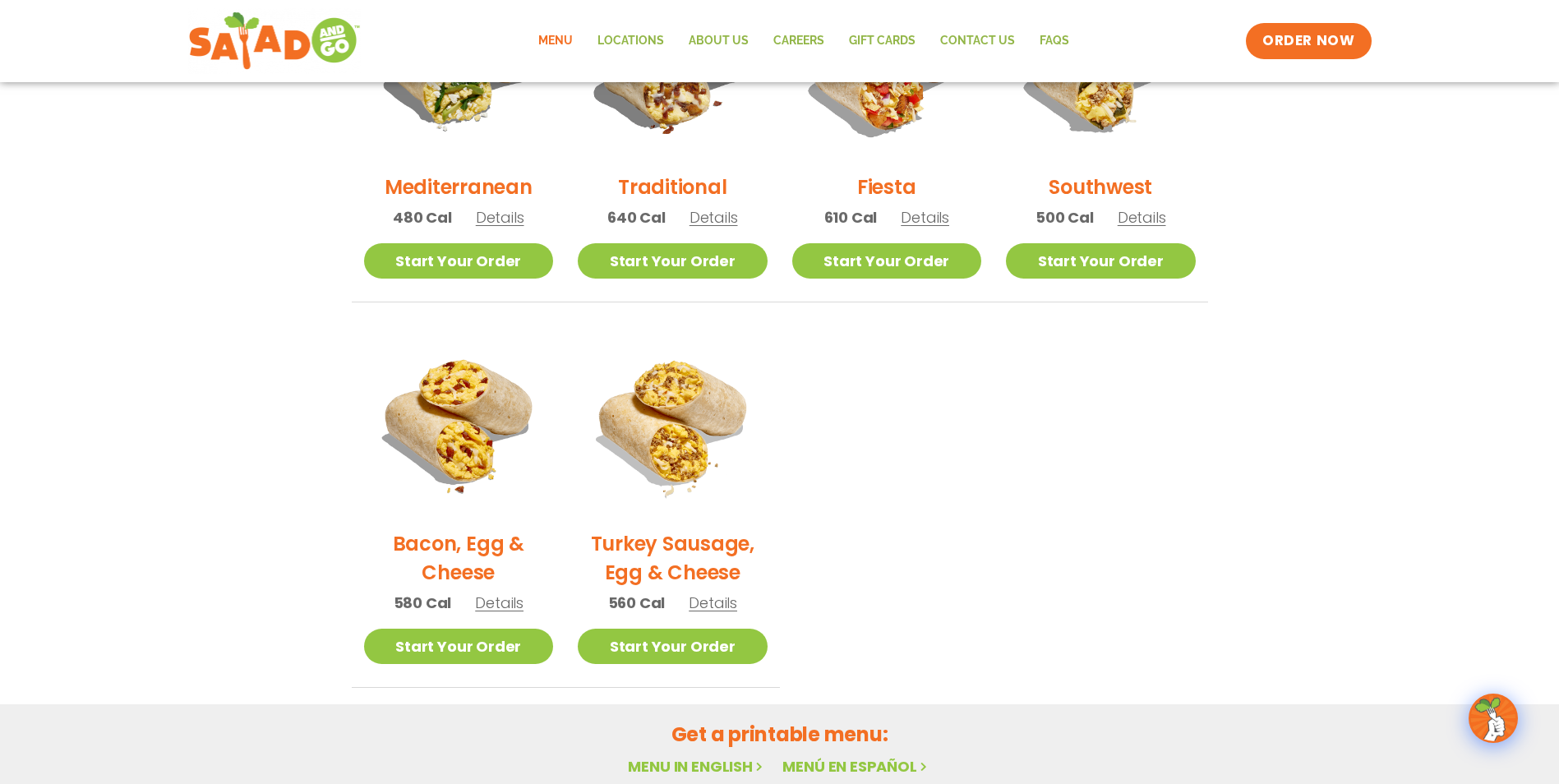
click at [501, 605] on span "Details" at bounding box center [499, 602] width 49 height 20
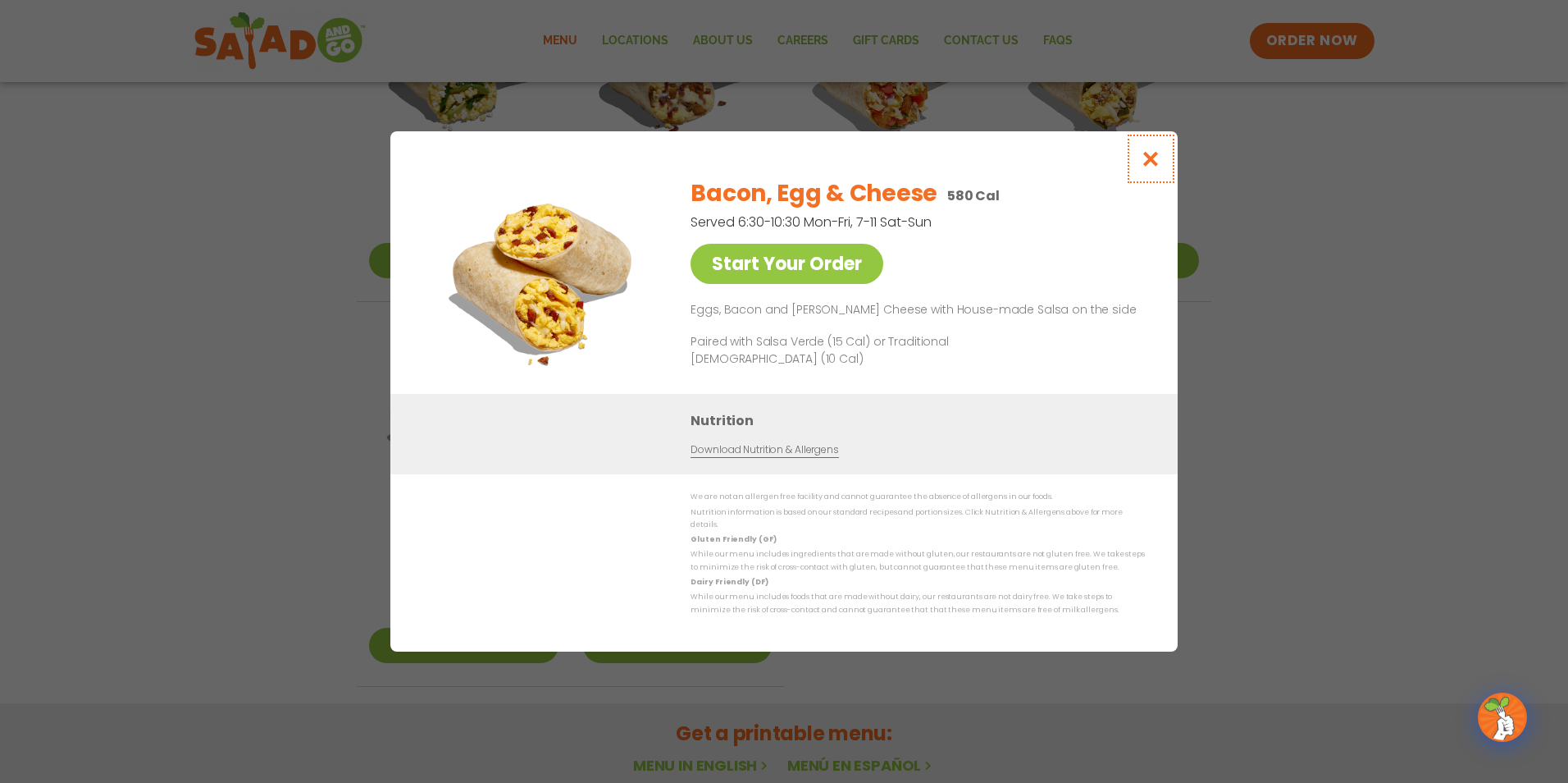
click at [1149, 160] on icon "Close modal" at bounding box center [1150, 159] width 20 height 18
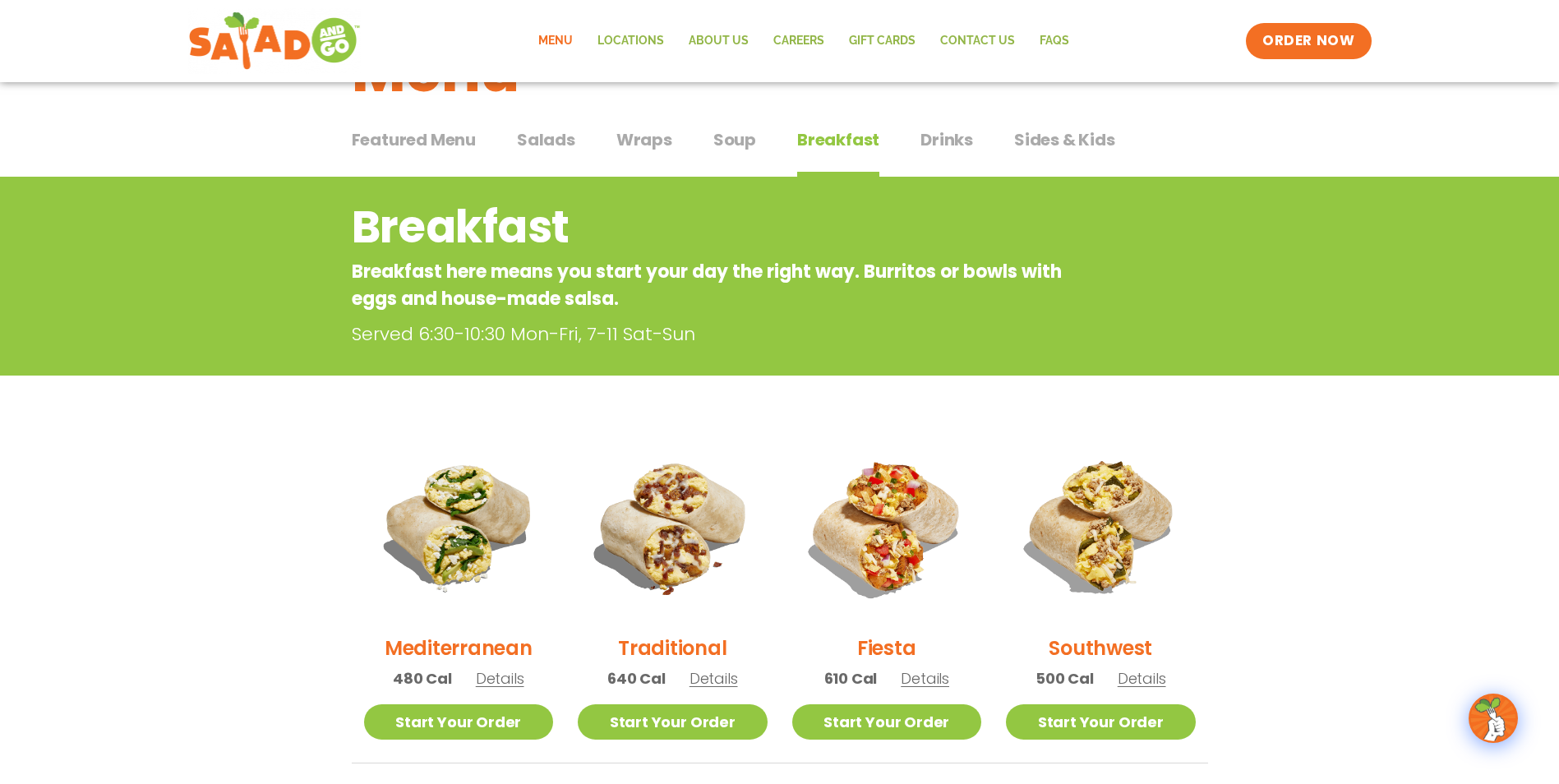
scroll to position [124, 0]
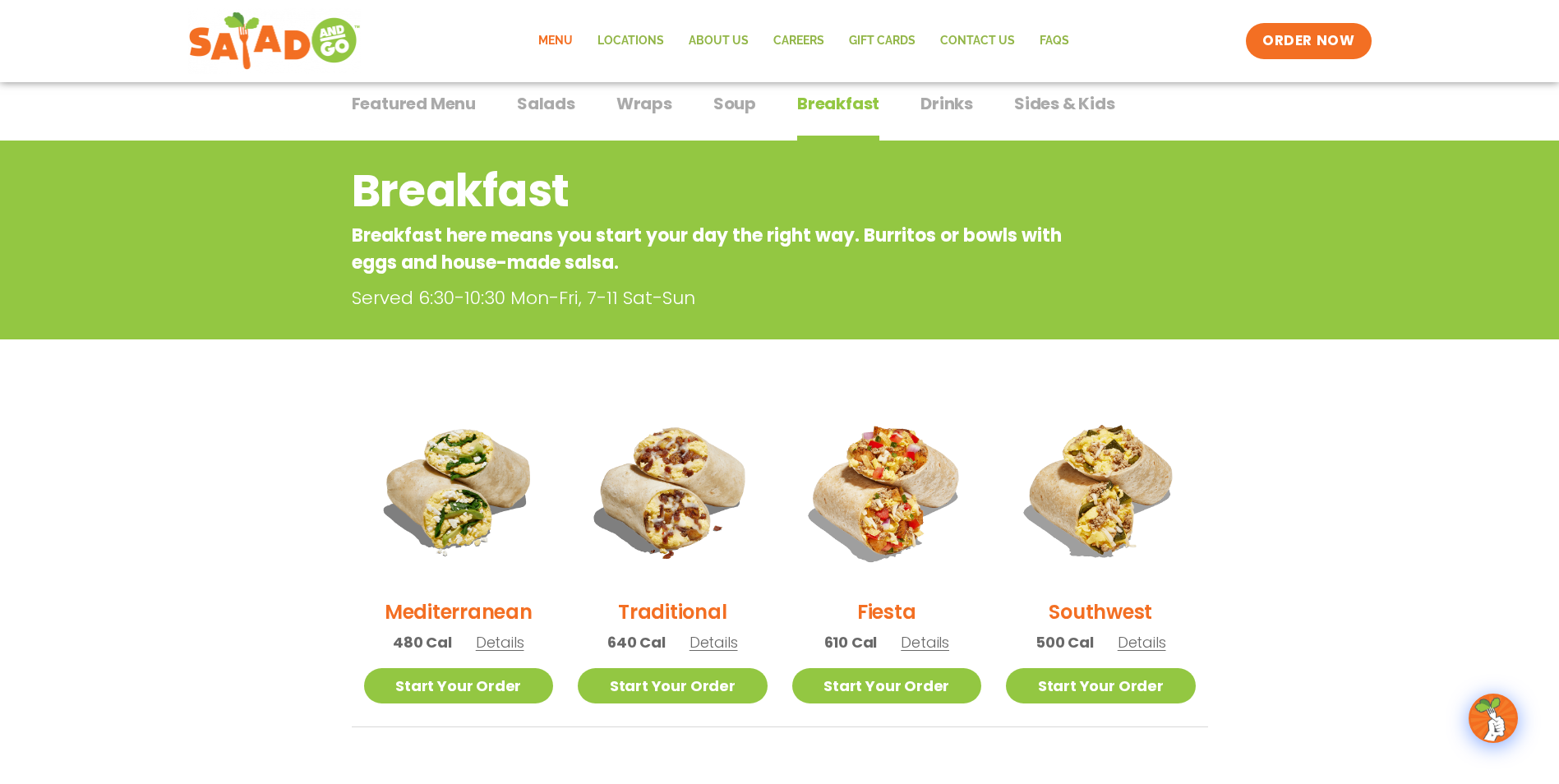
click at [1058, 99] on span "Sides & Kids" at bounding box center [1064, 103] width 101 height 25
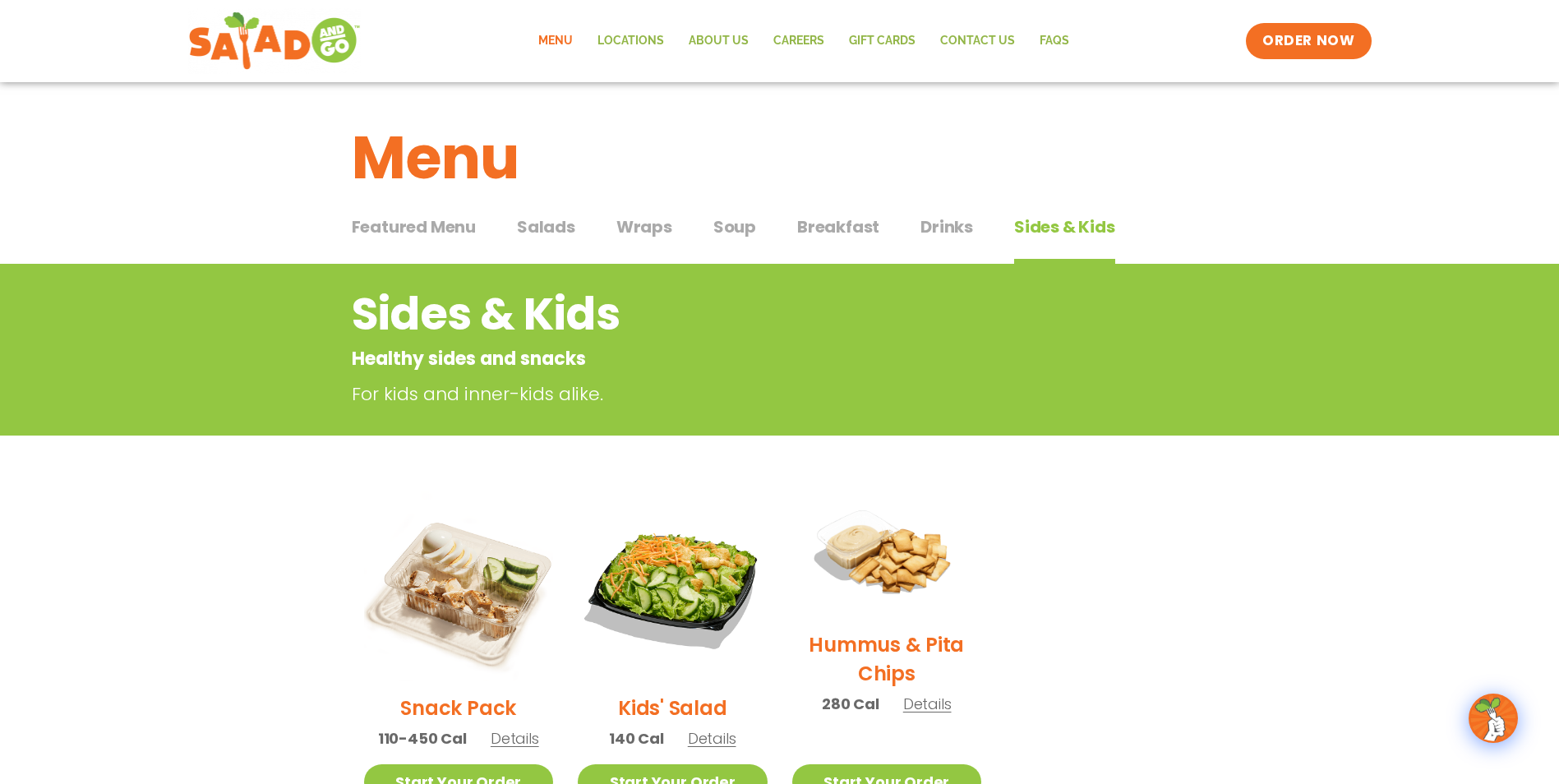
click at [413, 221] on span "Featured Menu" at bounding box center [413, 227] width 125 height 25
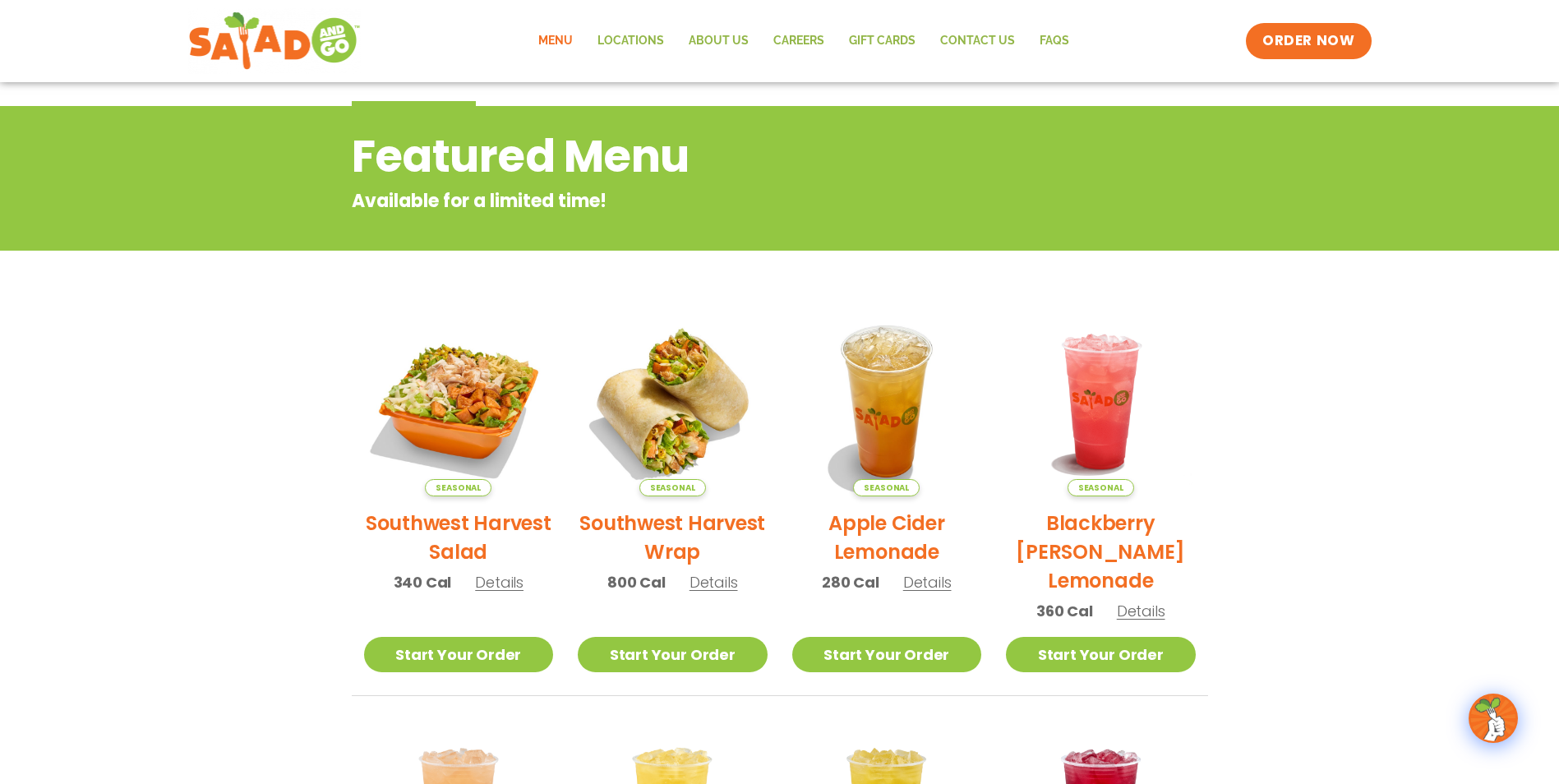
scroll to position [109, 0]
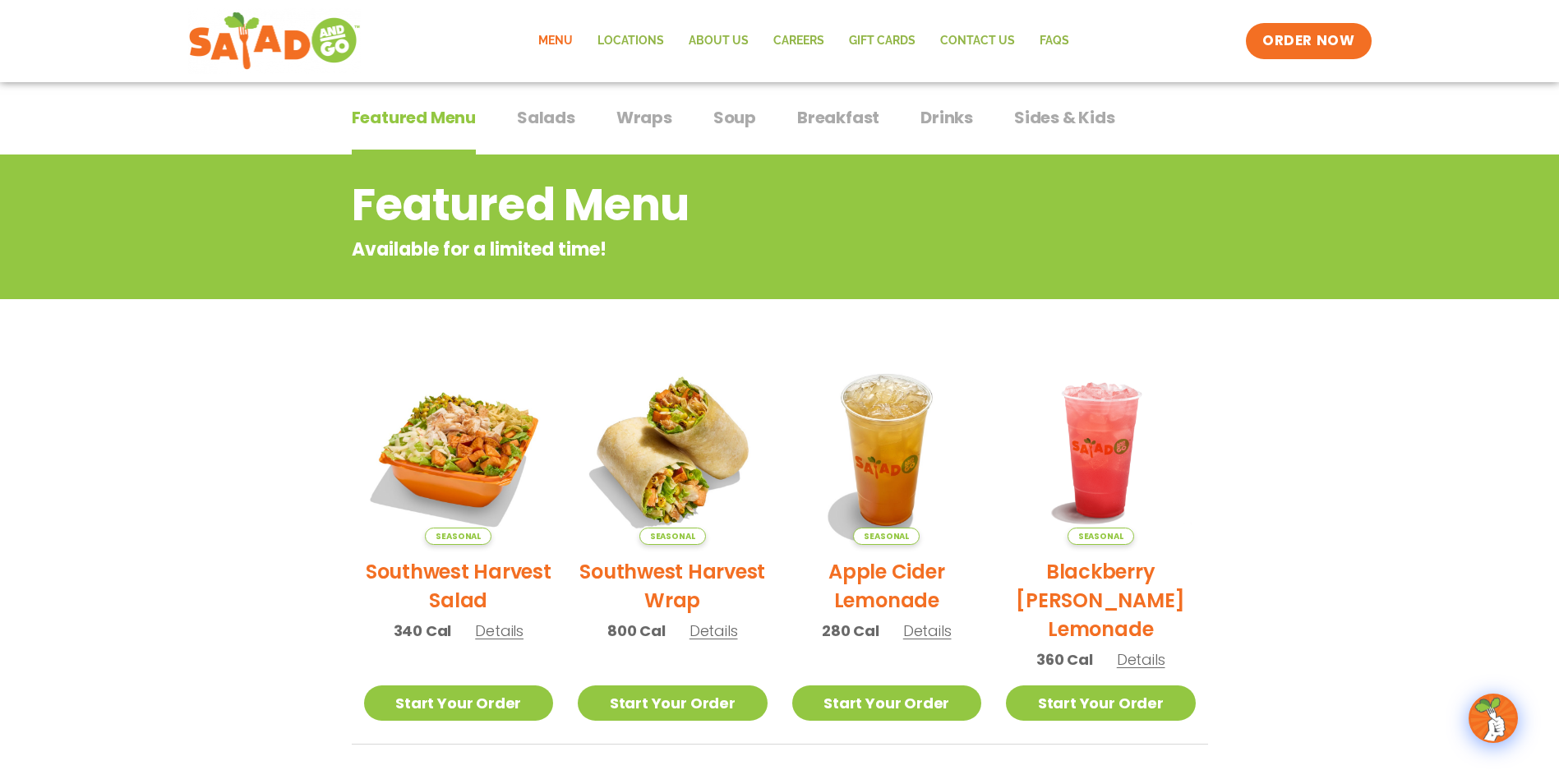
click at [550, 113] on span "Salads" at bounding box center [546, 117] width 58 height 25
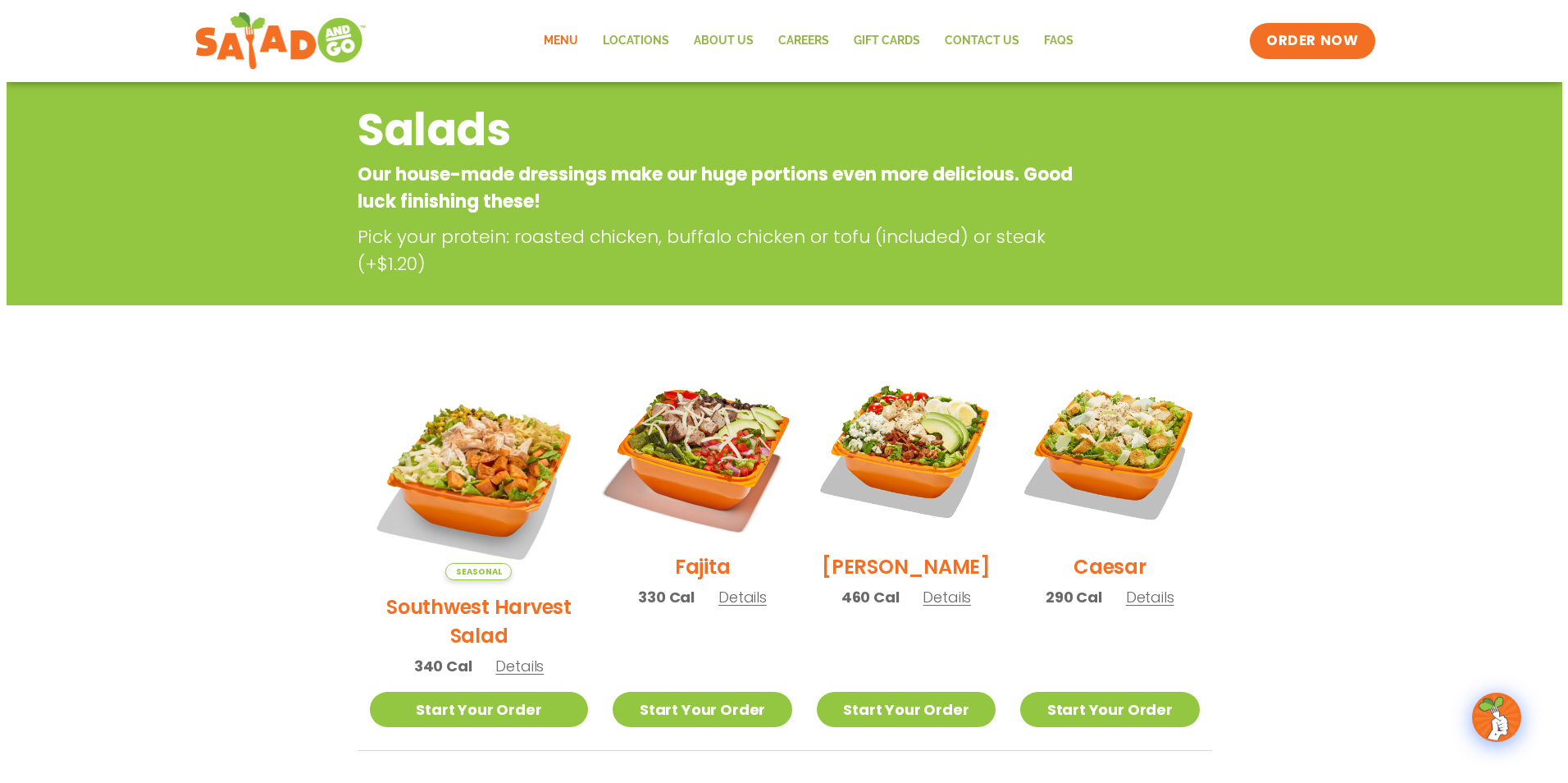
scroll to position [219, 0]
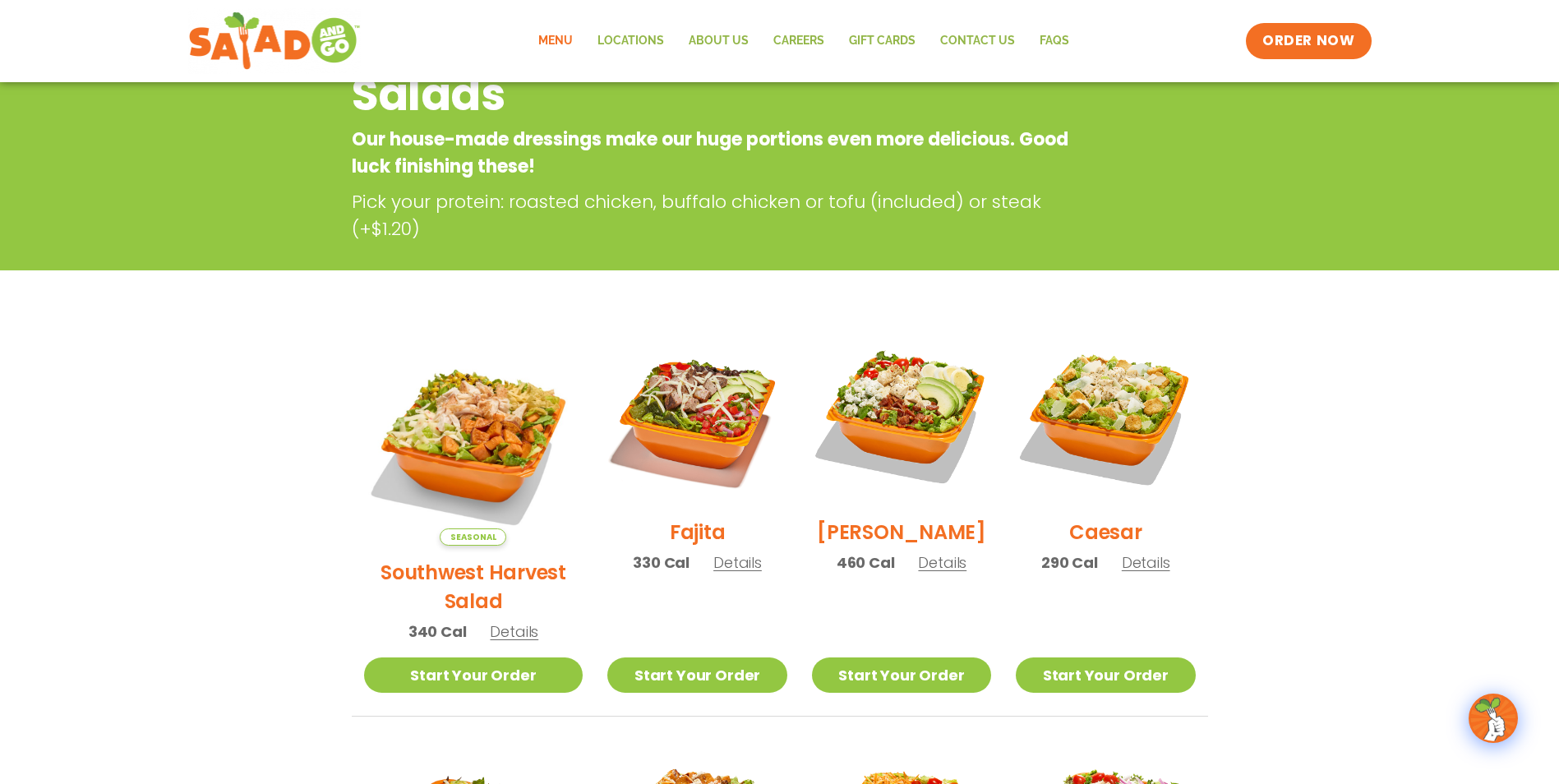
click at [714, 573] on span "Details" at bounding box center [738, 562] width 49 height 20
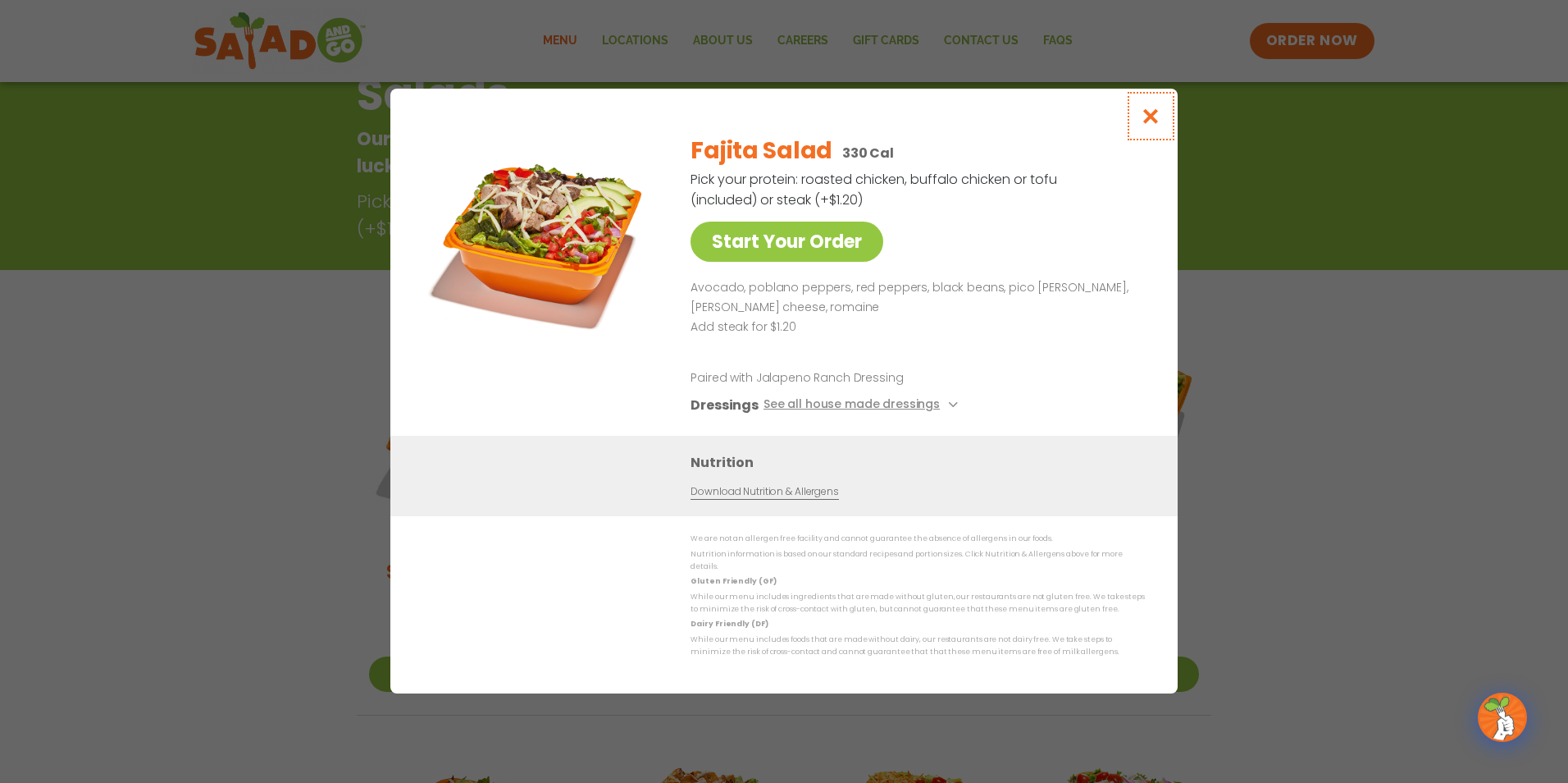
click at [1150, 116] on icon "Close modal" at bounding box center [1150, 116] width 20 height 18
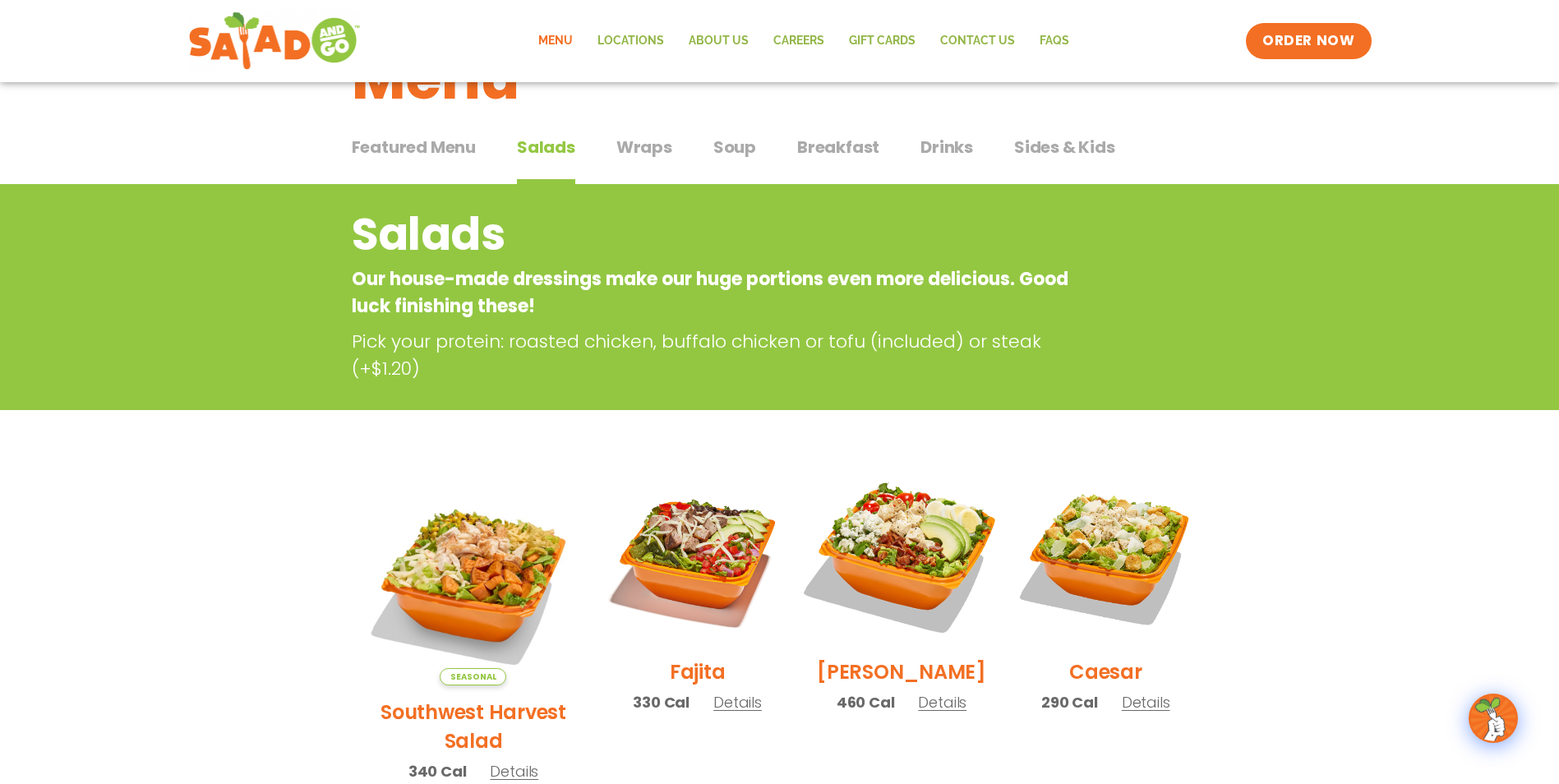
scroll to position [0, 0]
